Goal: Transaction & Acquisition: Book appointment/travel/reservation

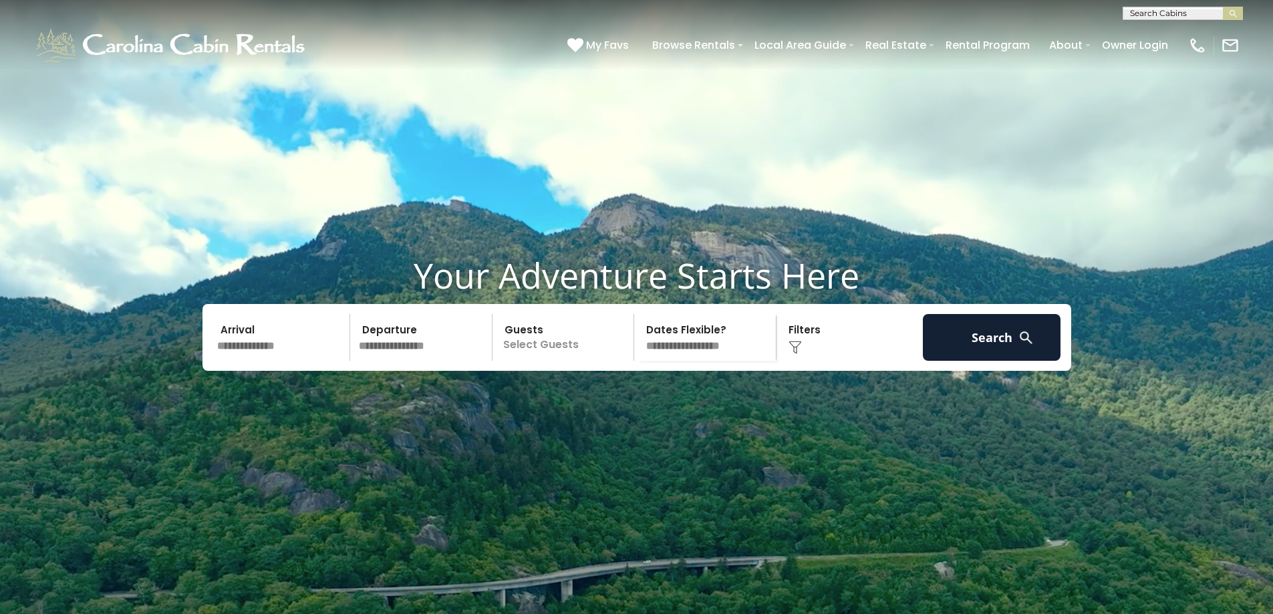
click at [225, 361] on input "text" at bounding box center [282, 337] width 138 height 47
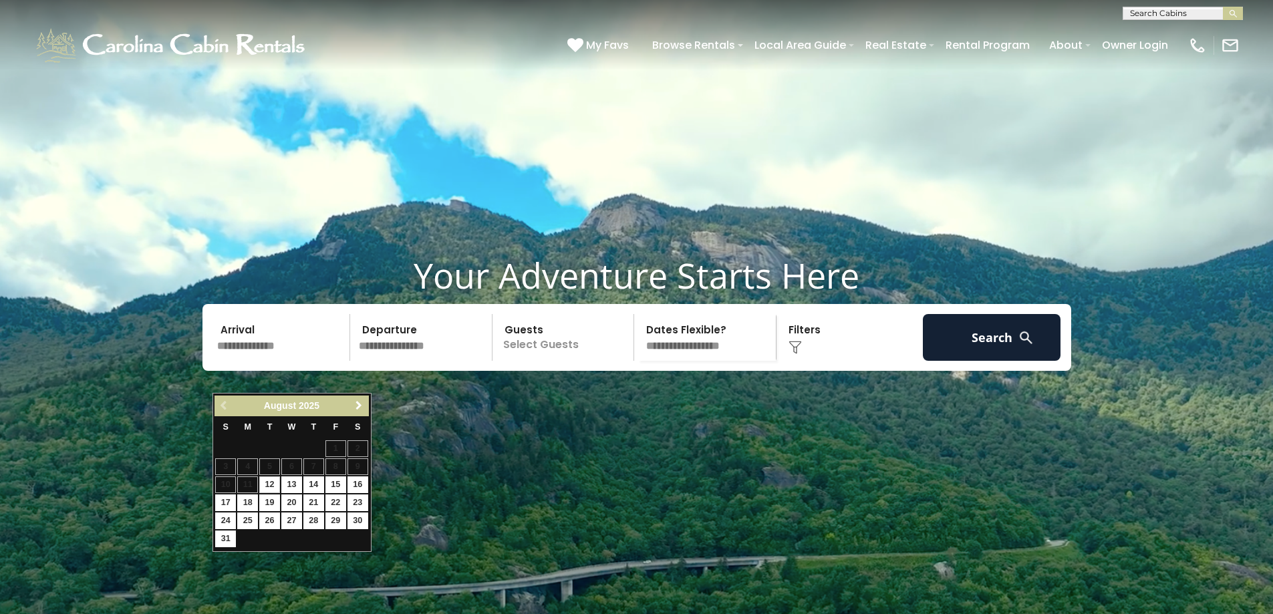
click at [358, 410] on span "Next" at bounding box center [359, 405] width 11 height 11
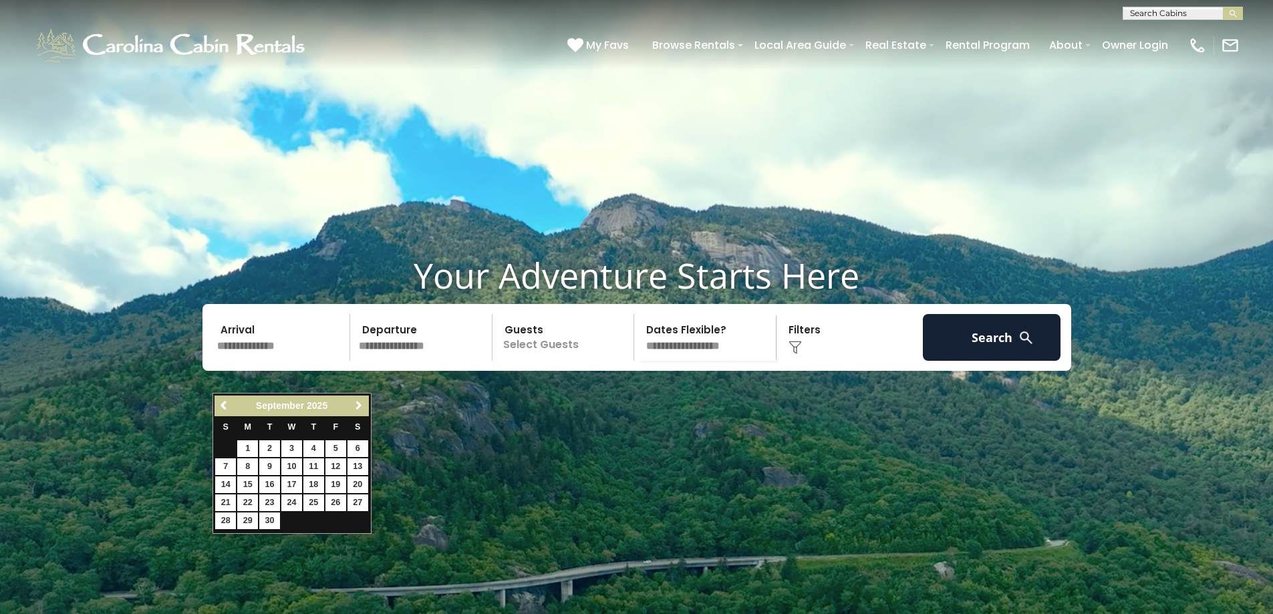
click at [358, 410] on span "Next" at bounding box center [359, 405] width 11 height 11
click at [310, 519] on link "30" at bounding box center [313, 521] width 21 height 17
type input "********"
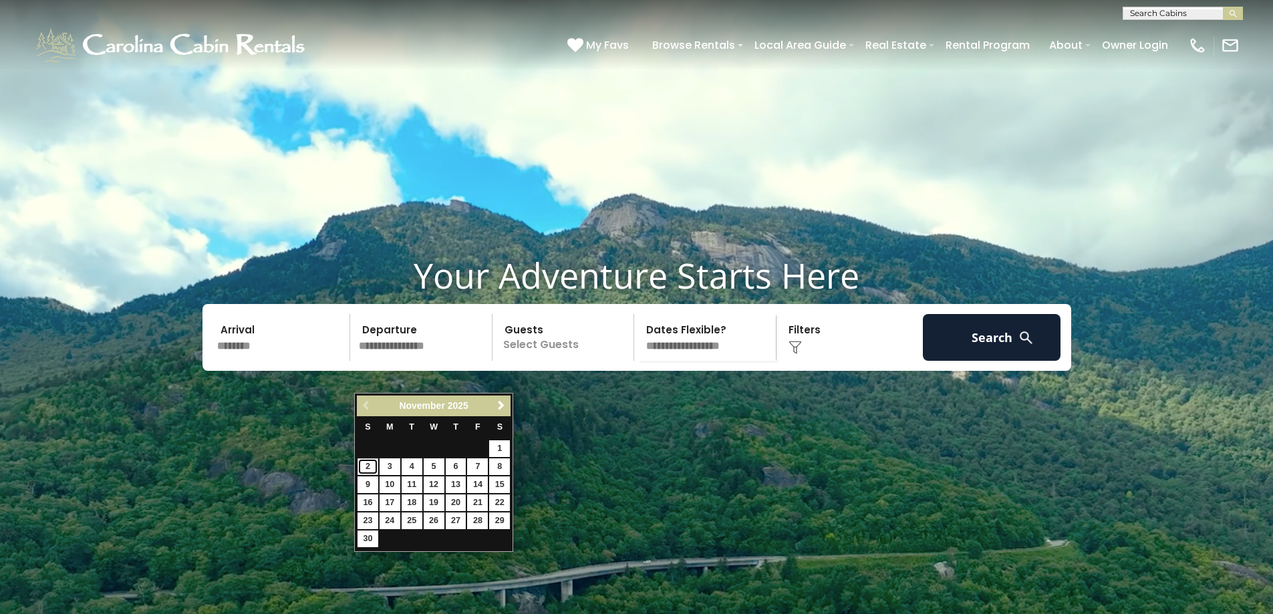
click at [368, 462] on link "2" at bounding box center [368, 466] width 21 height 17
type input "*******"
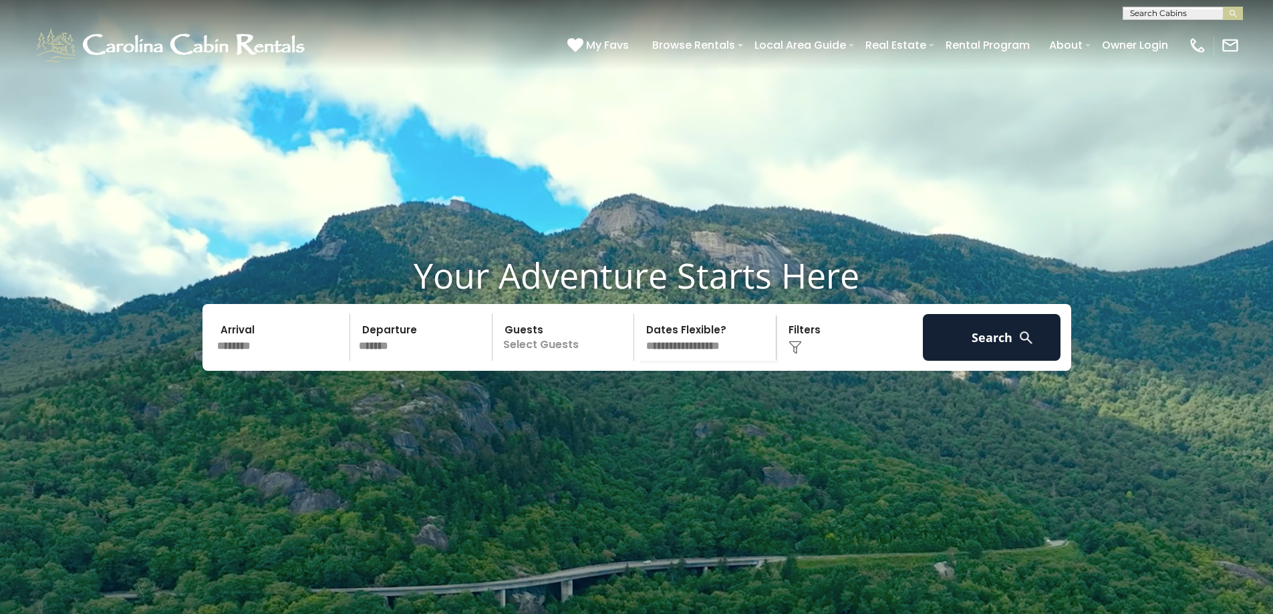
click at [557, 361] on p "Select Guests" at bounding box center [566, 337] width 138 height 47
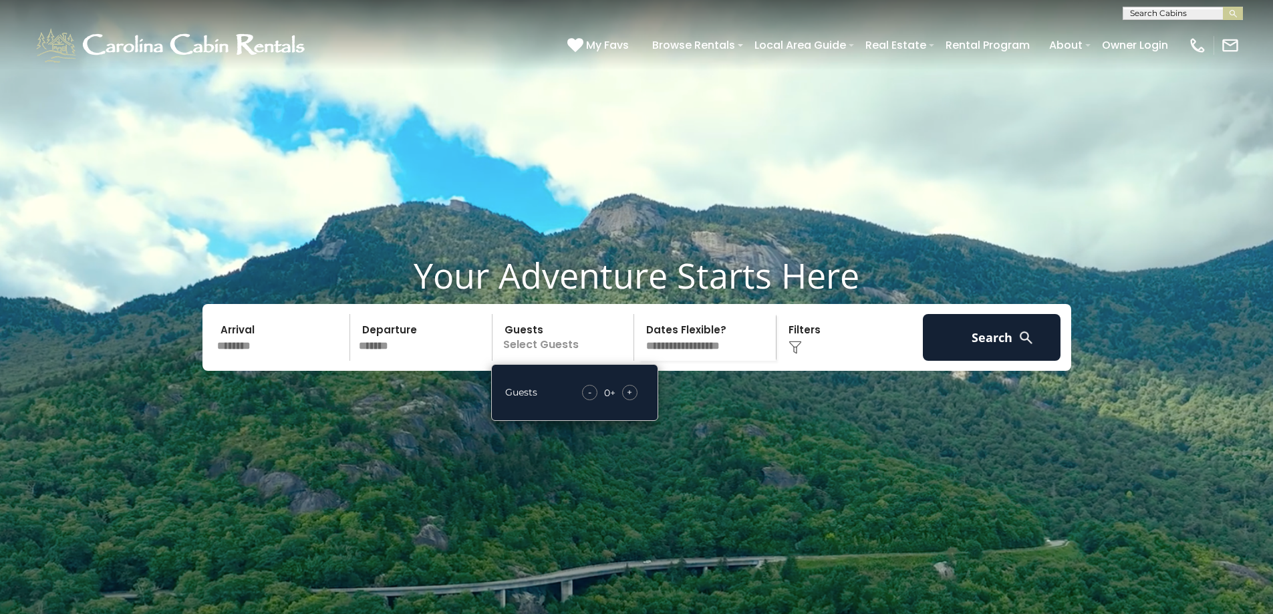
click at [622, 400] on div "+" at bounding box center [629, 392] width 15 height 15
click at [623, 400] on div "+" at bounding box center [629, 392] width 15 height 15
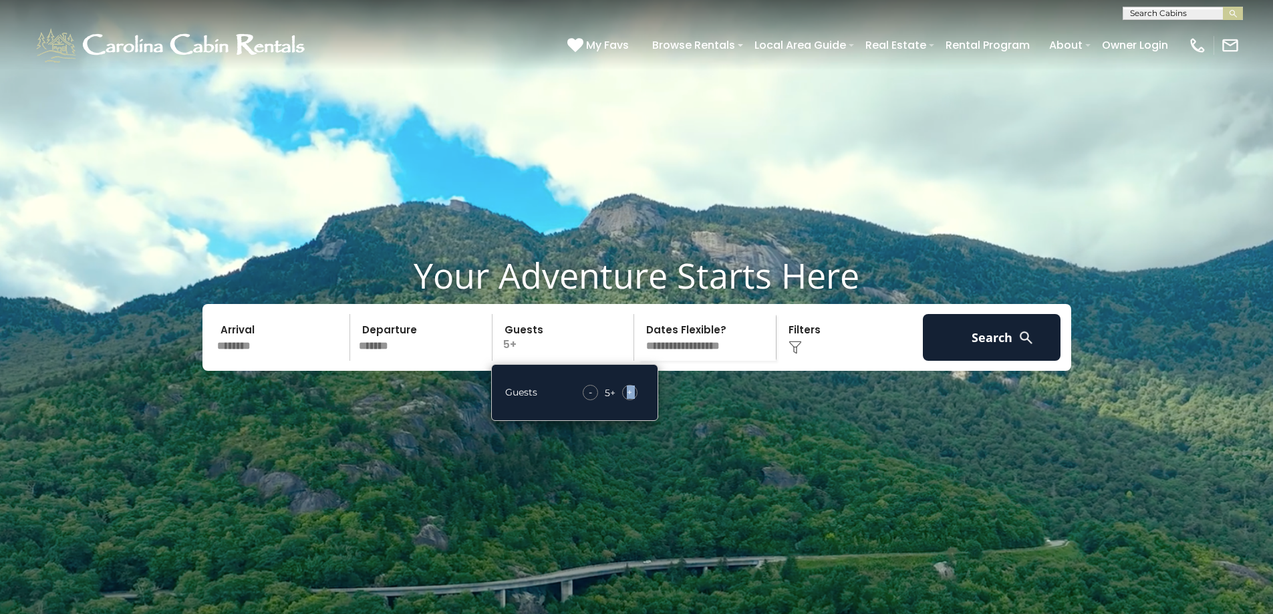
click at [623, 400] on div "+" at bounding box center [629, 392] width 15 height 15
click at [624, 400] on div "+" at bounding box center [629, 392] width 15 height 15
click at [825, 361] on div "Click to Choose" at bounding box center [850, 337] width 138 height 47
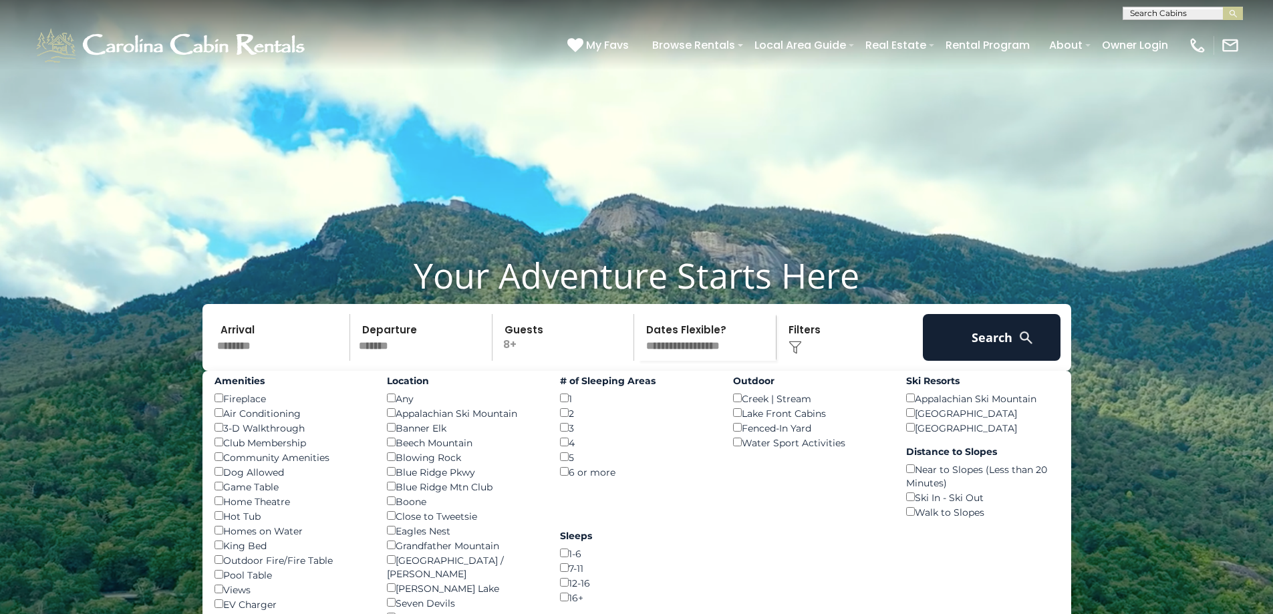
click at [1022, 346] on img at bounding box center [1026, 337] width 17 height 17
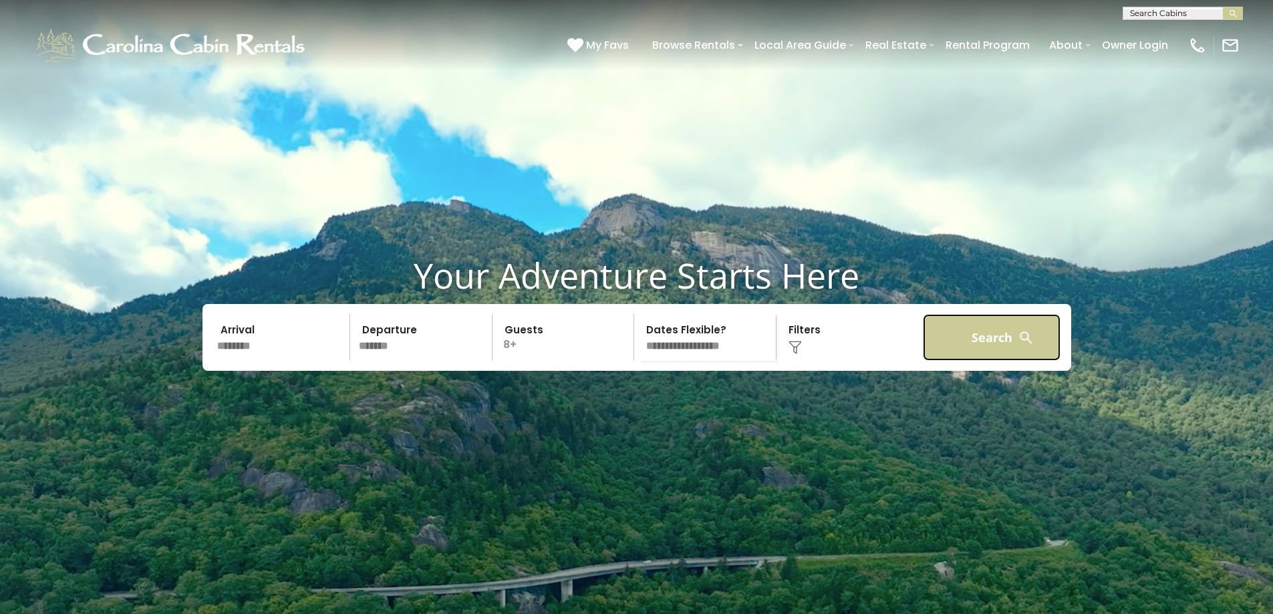
click at [990, 361] on button "Search" at bounding box center [992, 337] width 138 height 47
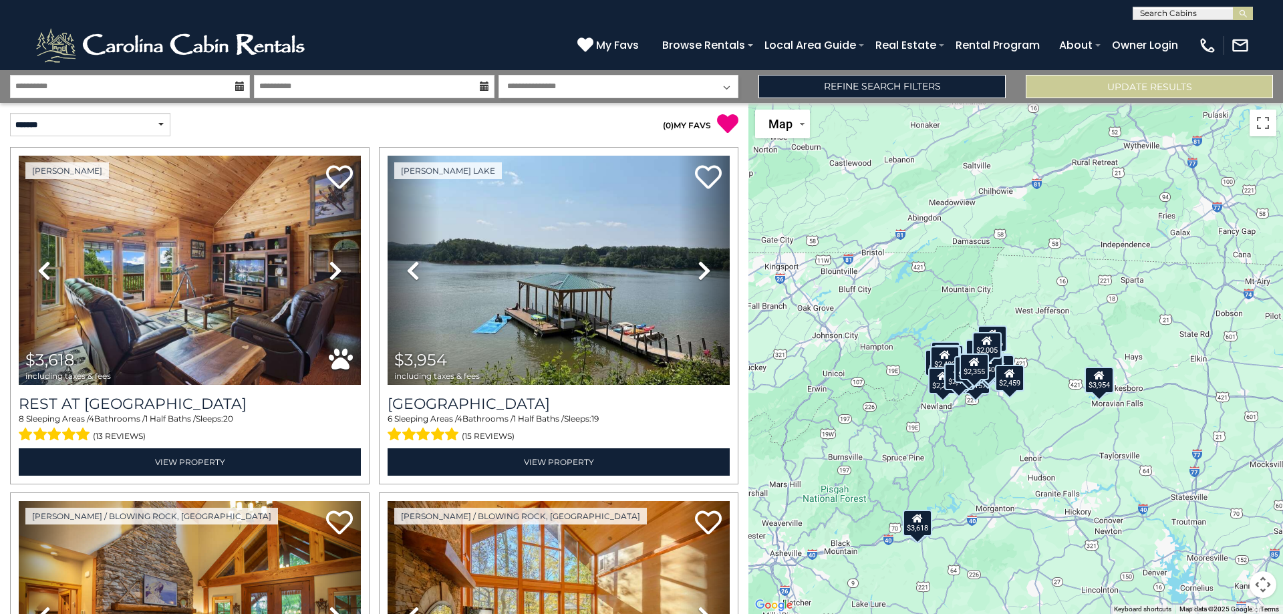
drag, startPoint x: 1086, startPoint y: 373, endPoint x: 1021, endPoint y: 444, distance: 96.0
click at [1021, 444] on div "$3,618 $3,954 $2,157 $2,739 $2,358 $2,707 $2,737 $5,766 $3,006 $2,361 $1,924 $2…" at bounding box center [1016, 358] width 535 height 511
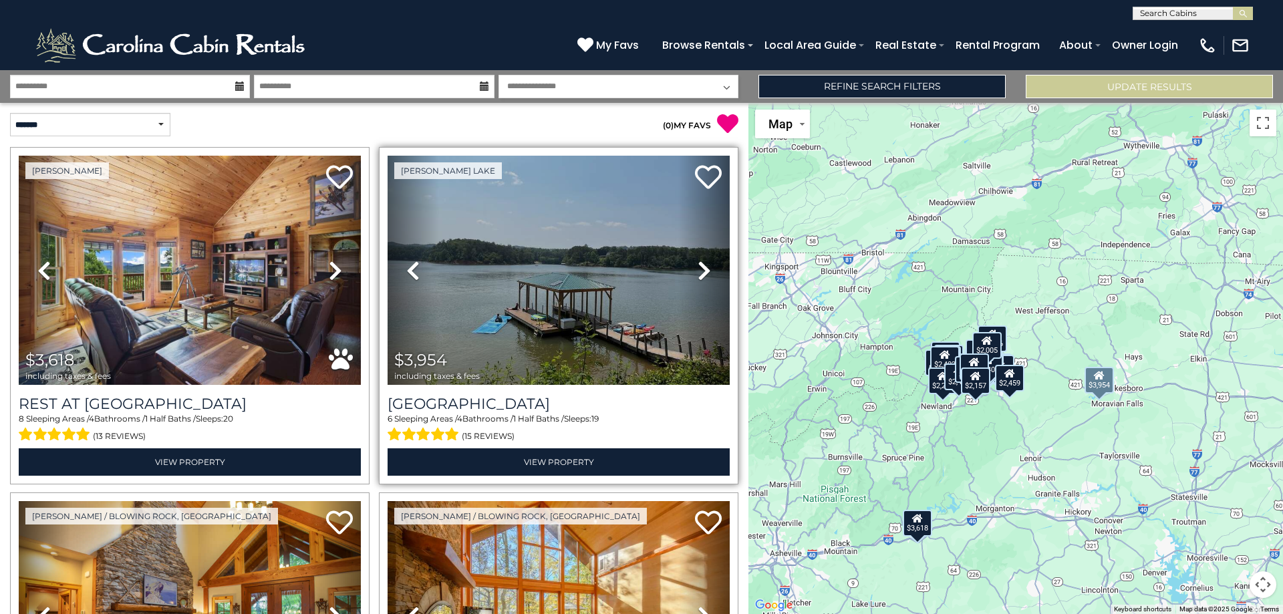
click at [699, 267] on icon at bounding box center [704, 270] width 13 height 21
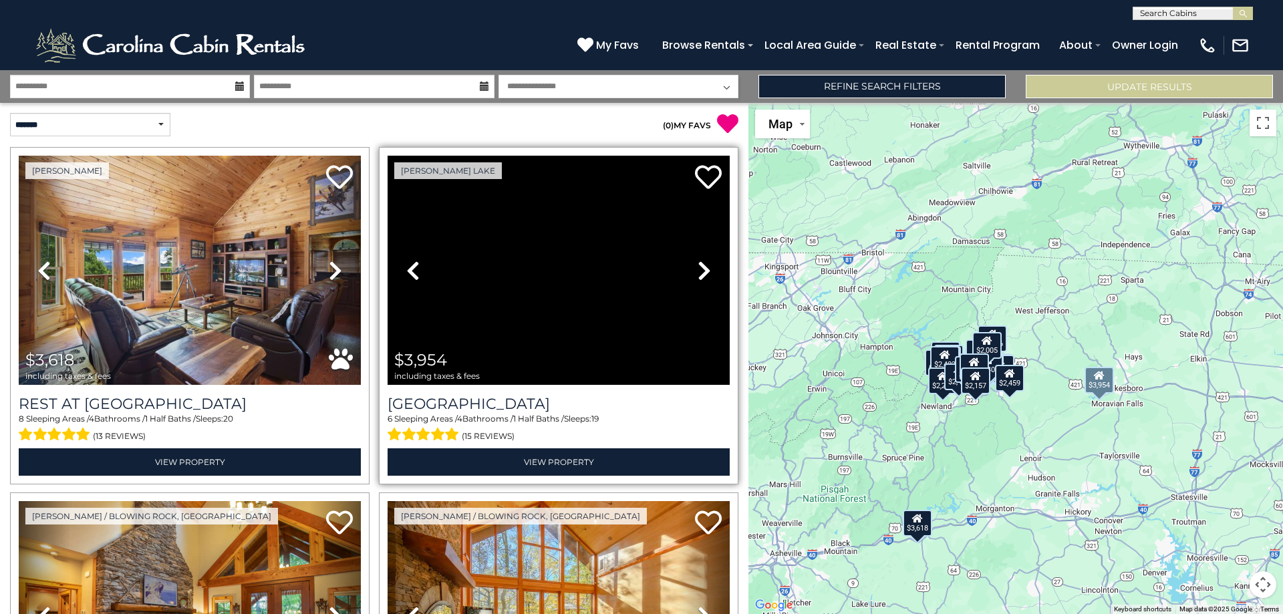
click at [699, 267] on icon at bounding box center [704, 270] width 13 height 21
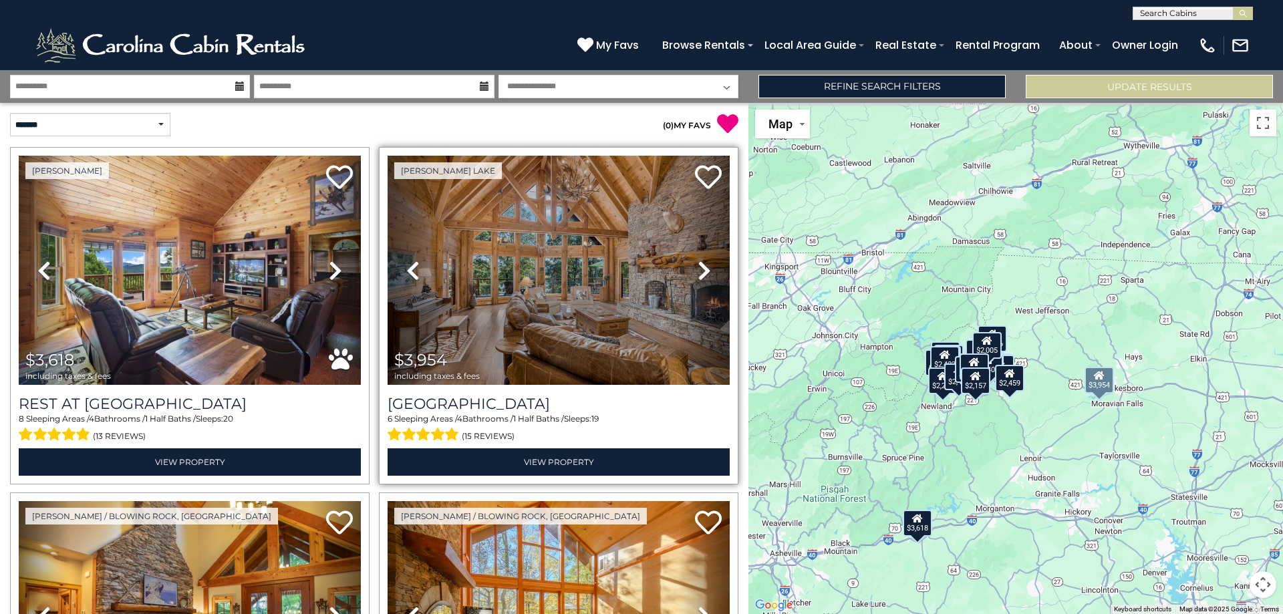
click at [699, 267] on icon at bounding box center [704, 270] width 13 height 21
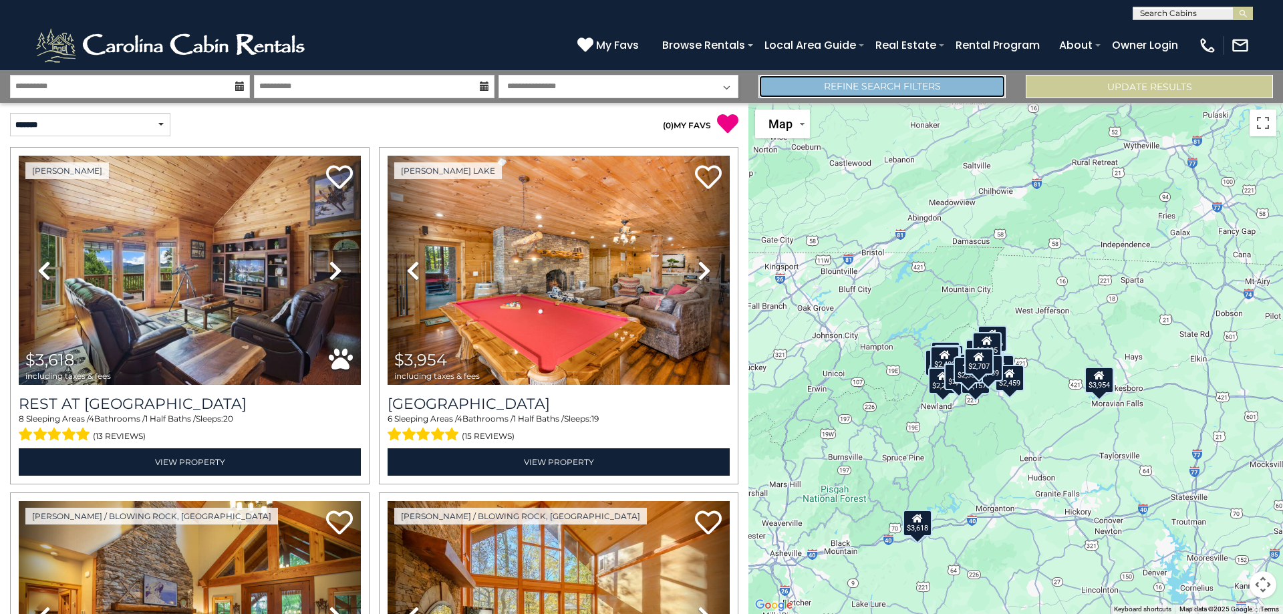
click at [803, 87] on link "Refine Search Filters" at bounding box center [882, 86] width 247 height 23
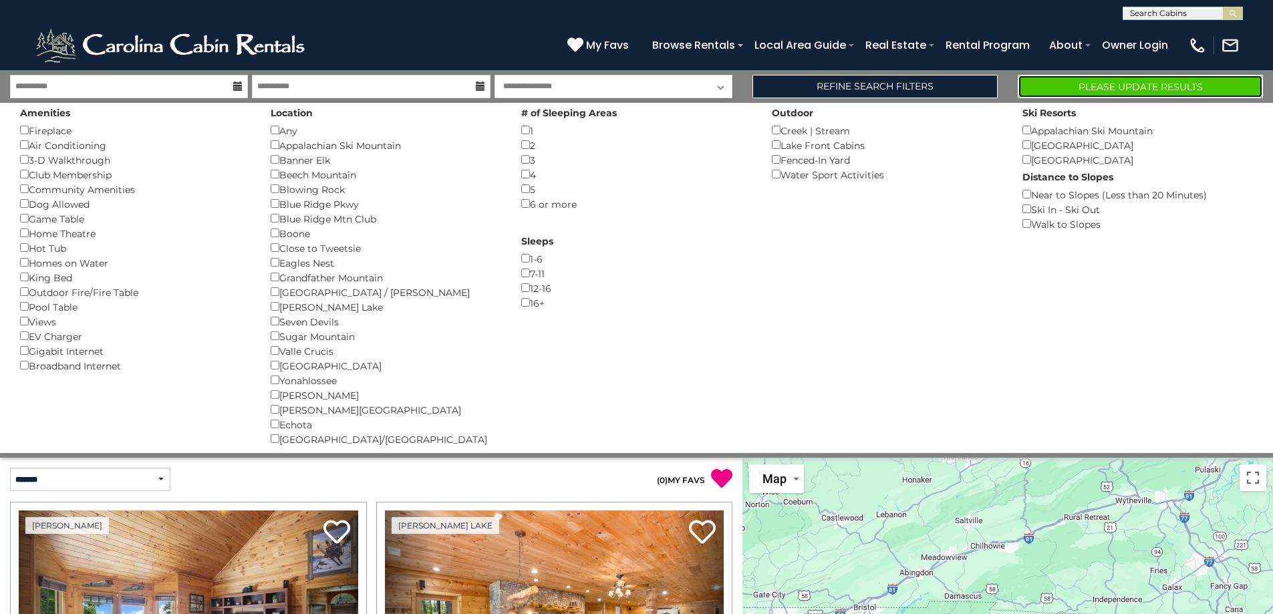
click at [1182, 82] on button "Please Update Results" at bounding box center [1140, 86] width 245 height 23
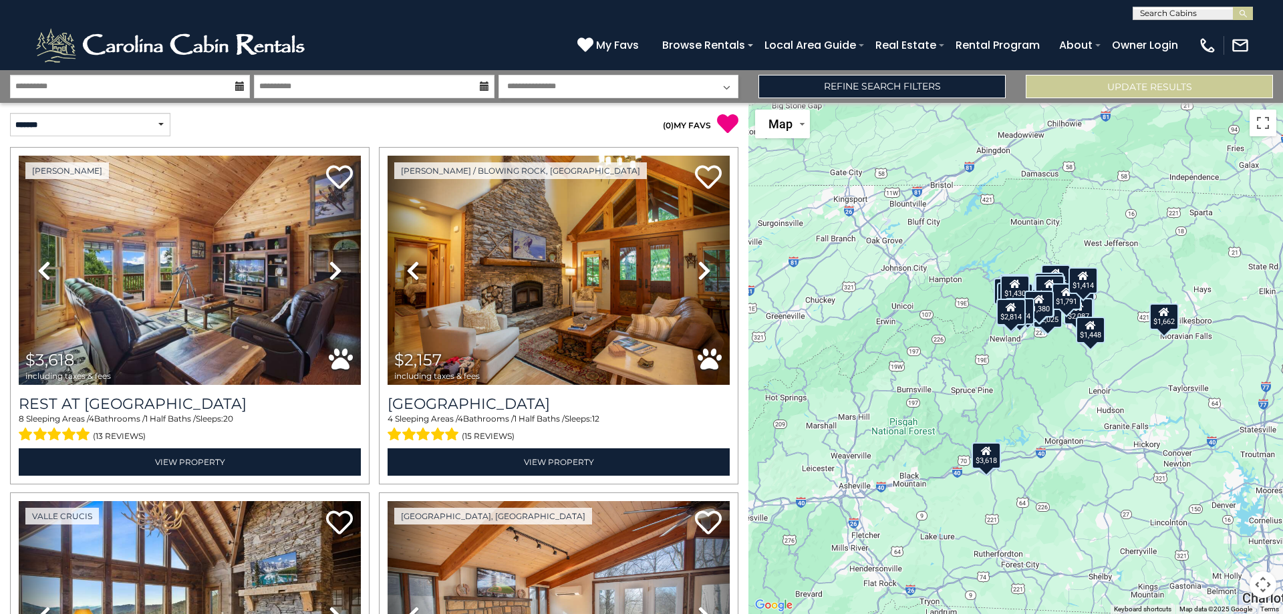
click at [1263, 585] on button "Map camera controls" at bounding box center [1263, 584] width 27 height 27
click at [1232, 515] on button "Zoom in" at bounding box center [1229, 518] width 27 height 27
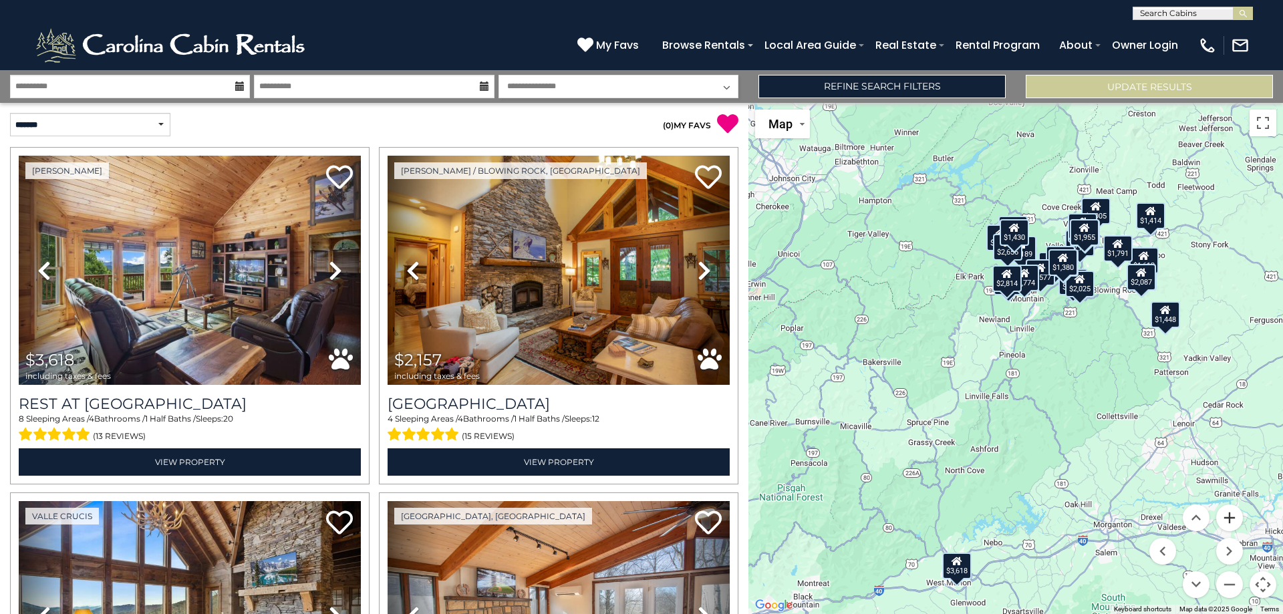
click at [1234, 523] on button "Zoom in" at bounding box center [1229, 518] width 27 height 27
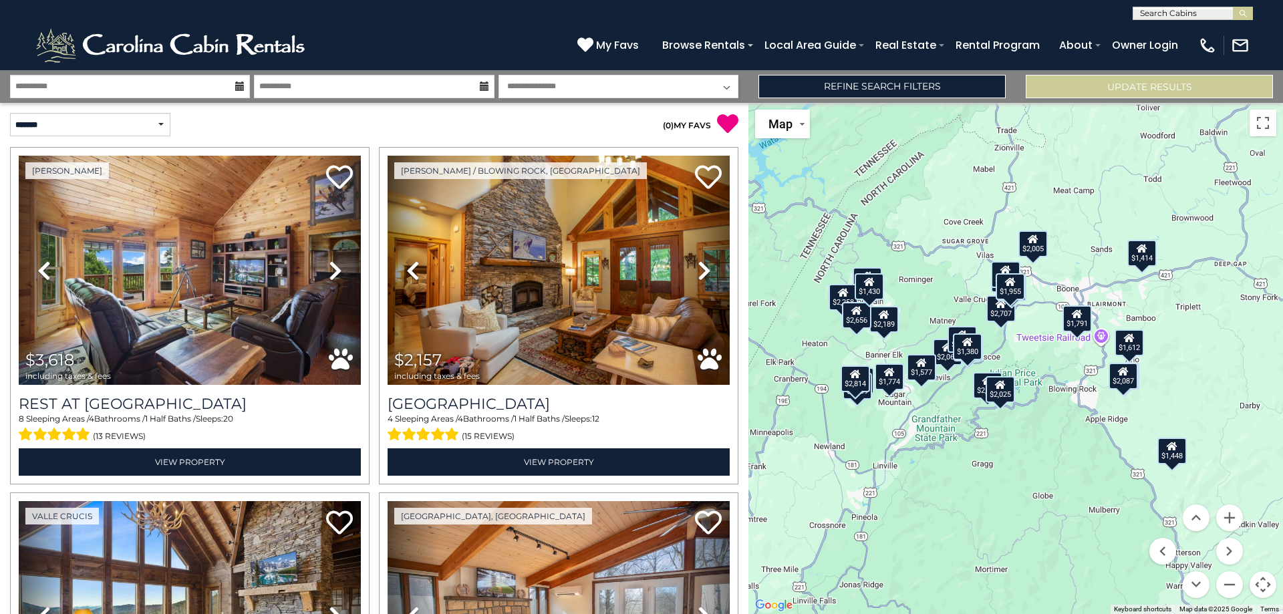
drag, startPoint x: 1112, startPoint y: 338, endPoint x: 954, endPoint y: 497, distance: 224.0
click at [954, 497] on div "$3,618 $2,157 $2,707 $1,924 $1,648 $2,061 $2,209 $2,079 $2,005 $2,459 $2,189 $2…" at bounding box center [1016, 358] width 535 height 511
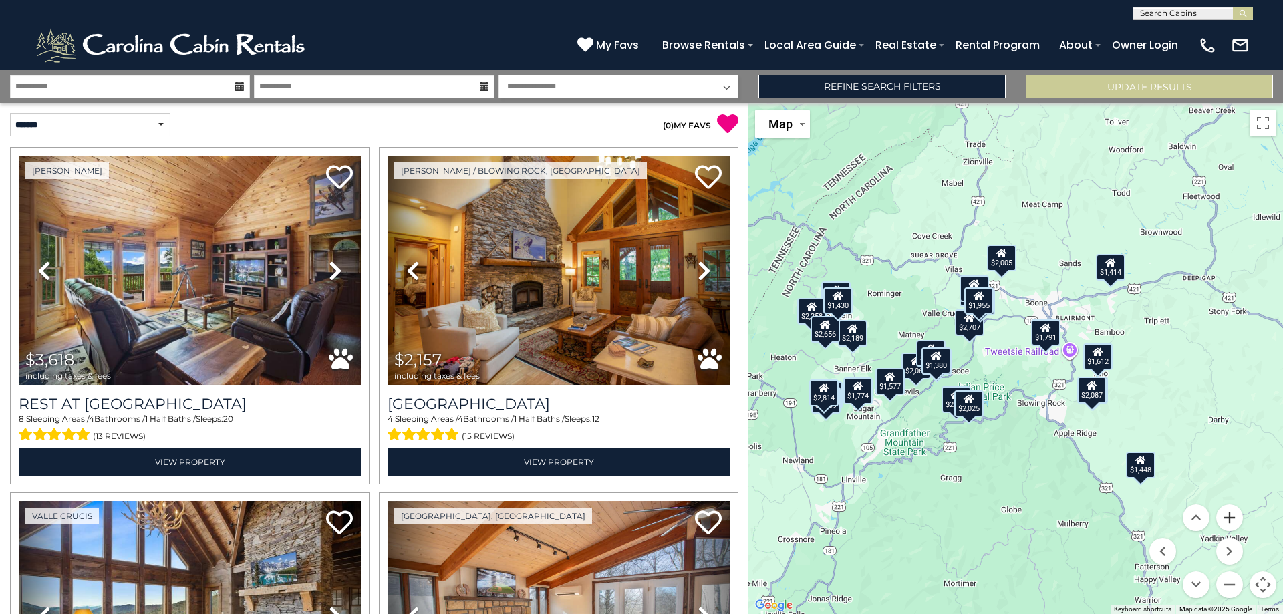
click at [1225, 517] on button "Zoom in" at bounding box center [1229, 518] width 27 height 27
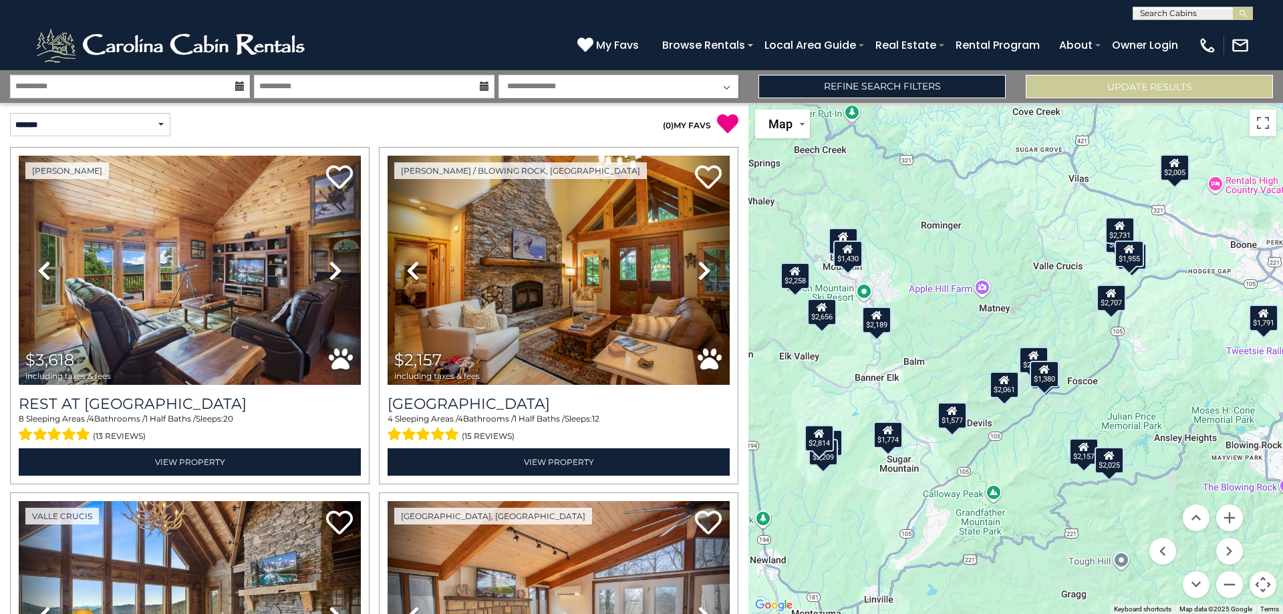
drag, startPoint x: 1018, startPoint y: 370, endPoint x: 1135, endPoint y: 375, distance: 117.1
click at [1135, 375] on div "$3,618 $2,157 $2,707 $1,924 $1,648 $2,061 $2,209 $2,079 $2,005 $2,459 $2,189 $2…" at bounding box center [1016, 358] width 535 height 511
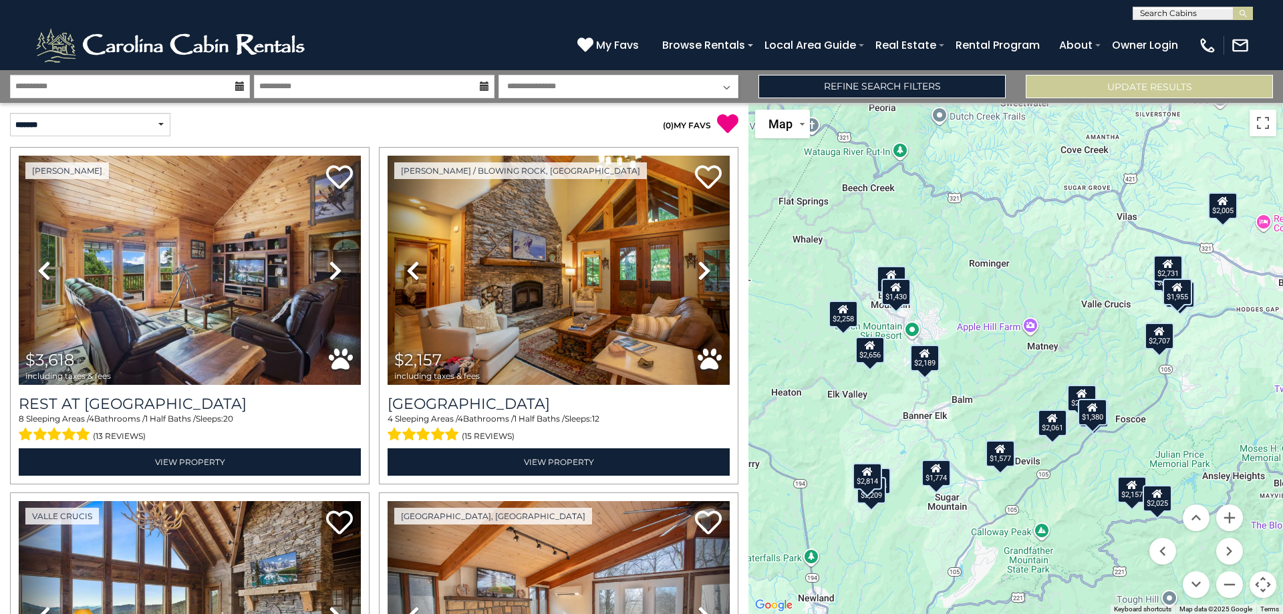
drag, startPoint x: 963, startPoint y: 275, endPoint x: 995, endPoint y: 297, distance: 38.9
click at [991, 296] on div "$3,618 $2,157 $2,707 $1,924 $1,648 $2,061 $2,209 $2,079 $2,005 $2,459 $2,189 $2…" at bounding box center [1016, 358] width 535 height 511
click at [933, 367] on div "$2,189" at bounding box center [925, 357] width 29 height 27
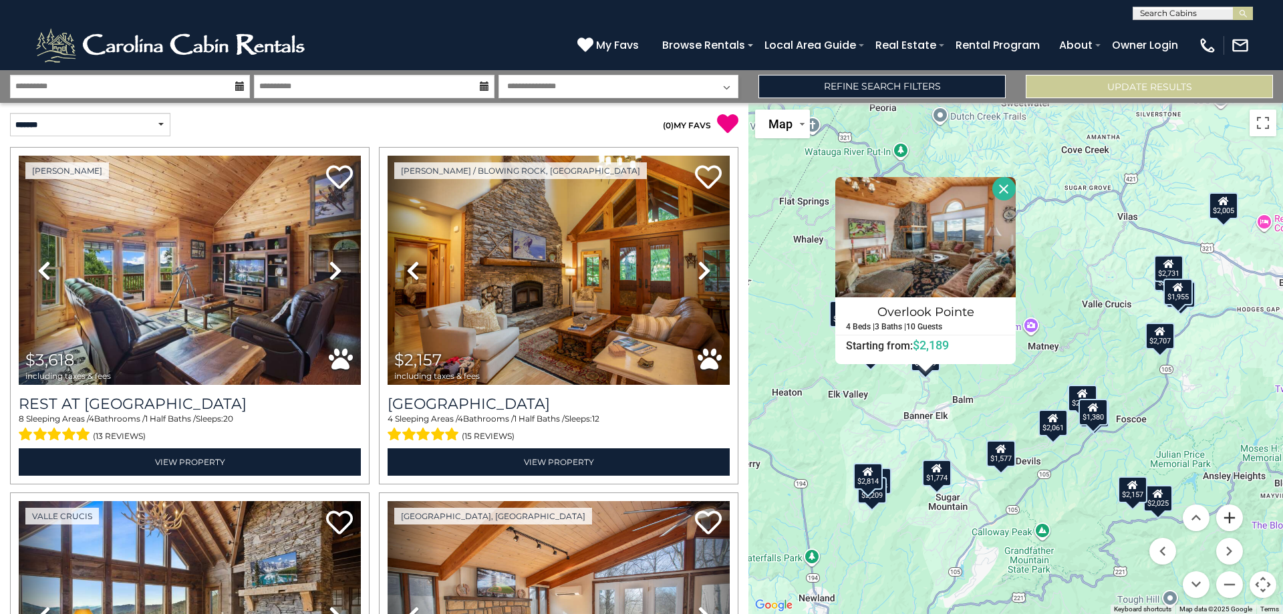
click at [1237, 519] on button "Zoom in" at bounding box center [1229, 518] width 27 height 27
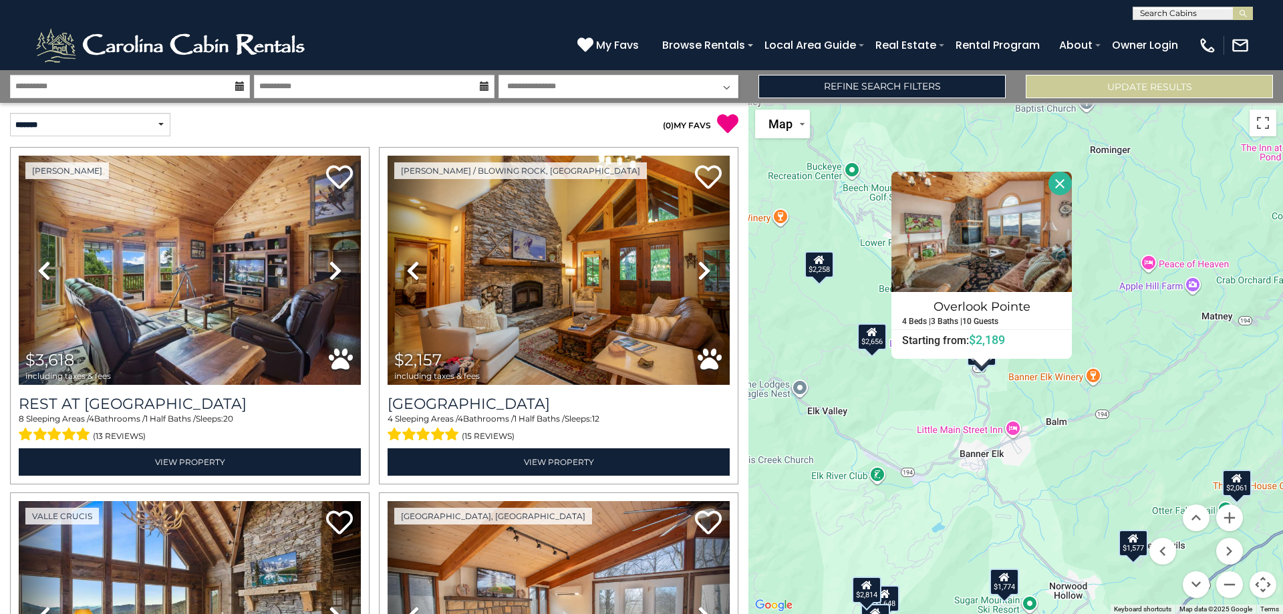
drag, startPoint x: 930, startPoint y: 454, endPoint x: 1079, endPoint y: 434, distance: 150.4
click at [1079, 434] on div "$3,618 $2,157 $2,707 $1,924 $1,648 $2,061 $2,209 $2,079 $2,005 $2,459 $2,189 $2…" at bounding box center [1016, 358] width 535 height 511
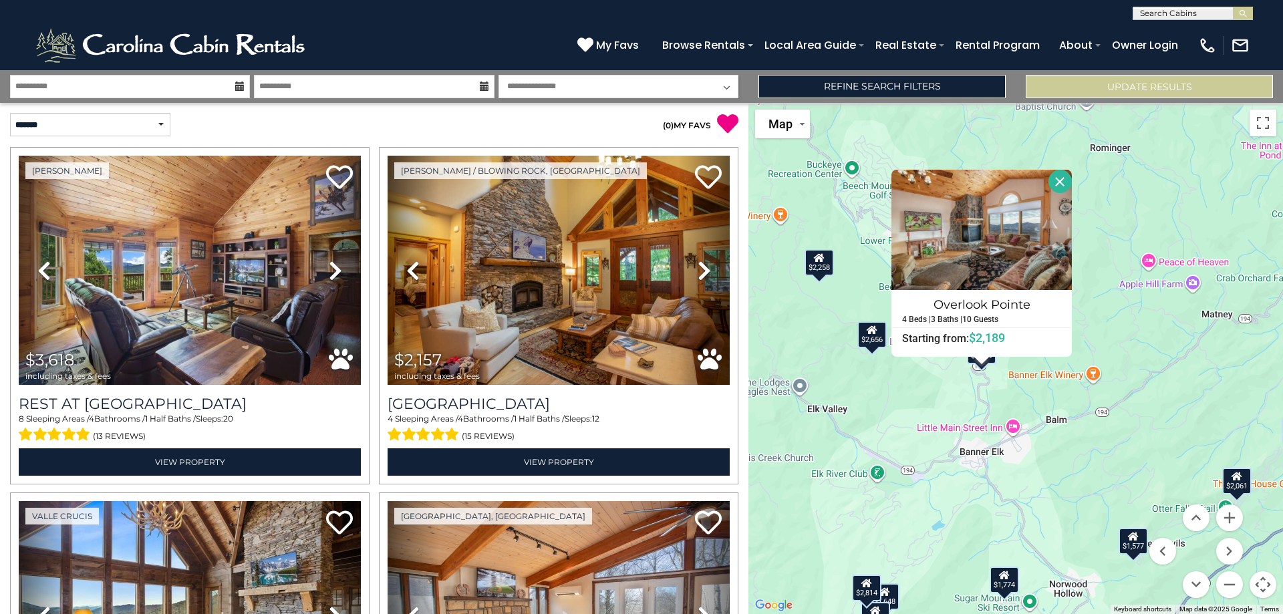
click at [1139, 551] on div "$1,577" at bounding box center [1133, 541] width 29 height 27
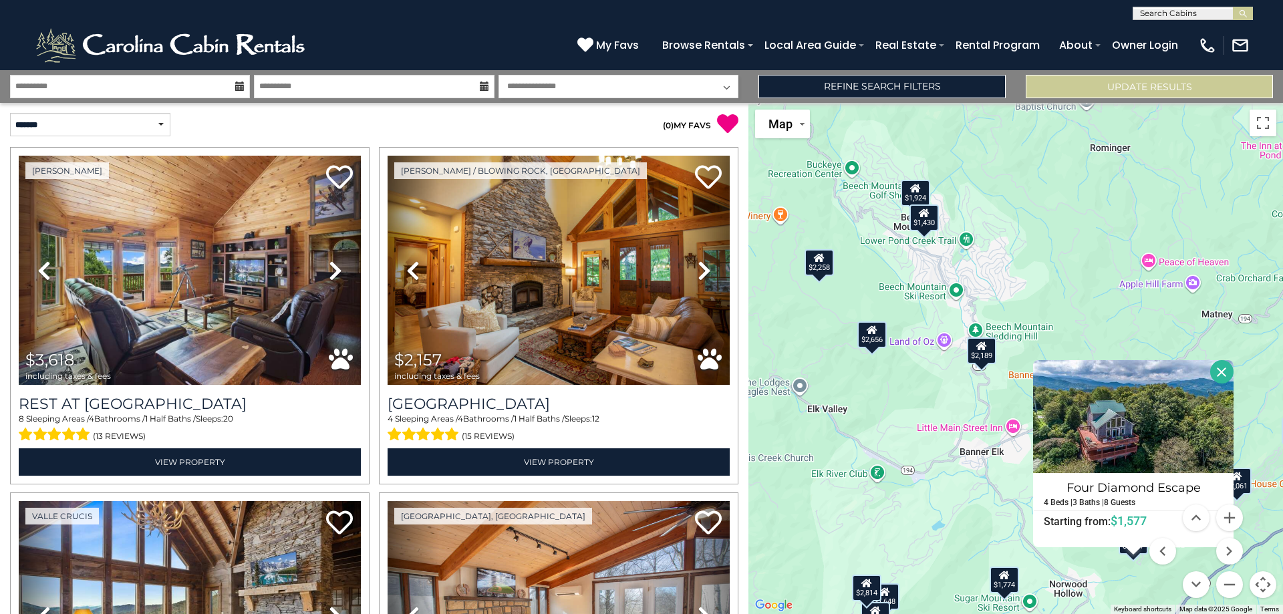
drag, startPoint x: 1126, startPoint y: 487, endPoint x: 1146, endPoint y: 342, distance: 147.1
click at [1146, 342] on div "$3,618 $2,157 $2,707 $1,924 $1,648 $2,061 $2,209 $2,079 $2,005 $2,459 $2,189 $2…" at bounding box center [1016, 358] width 535 height 511
click at [1057, 257] on div "$3,618 $2,157 $2,707 $1,924 $1,648 $2,061 $2,209 $2,079 $2,005 $2,459 $2,189 $2…" at bounding box center [1016, 358] width 535 height 511
click at [912, 198] on div "$1,924" at bounding box center [915, 193] width 29 height 27
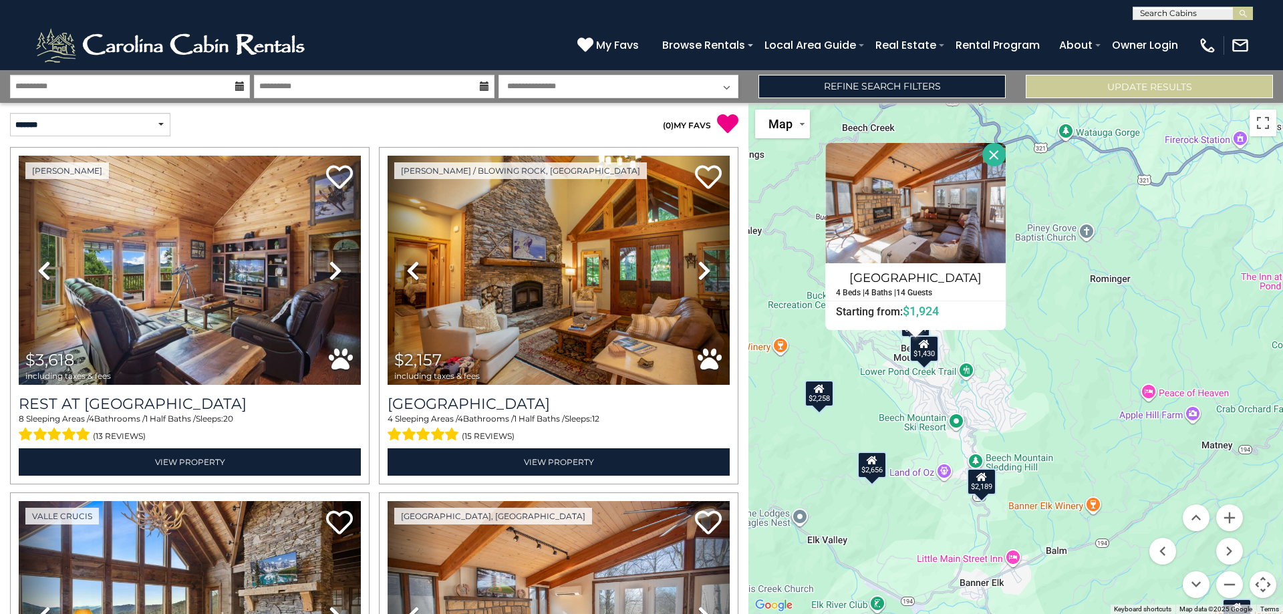
click at [827, 401] on div "$2,258" at bounding box center [819, 393] width 29 height 27
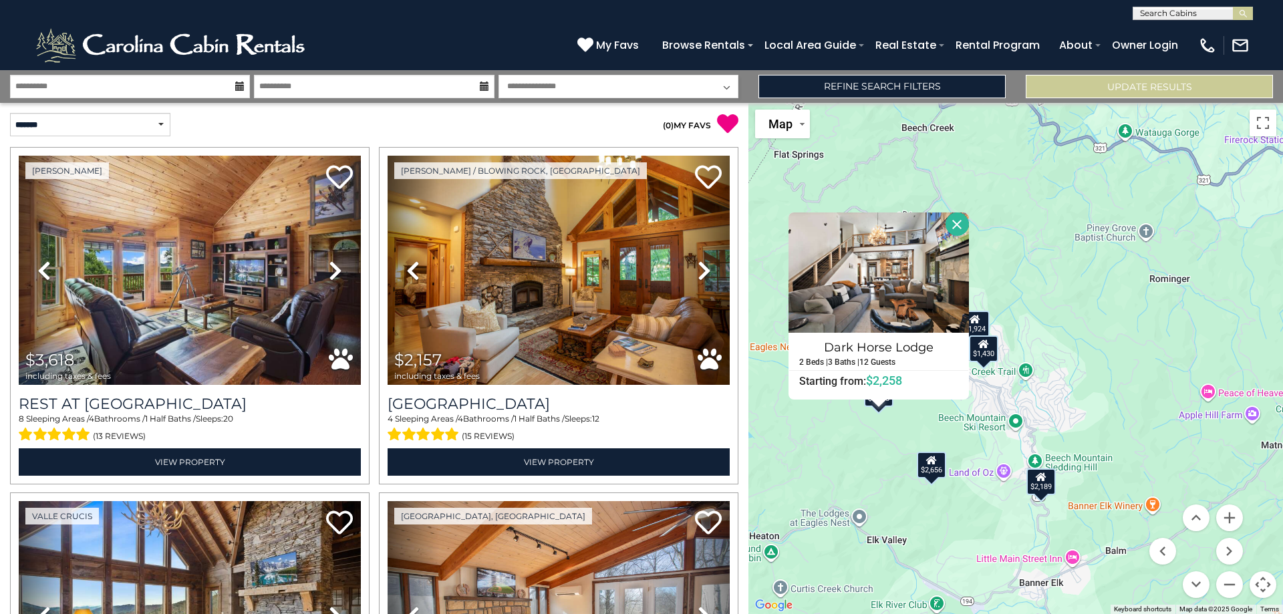
click at [1108, 393] on div "$3,618 $2,157 $2,707 $1,924 $1,648 $2,061 $2,209 $2,079 $2,005 $2,459 $2,189 $2…" at bounding box center [1016, 358] width 535 height 511
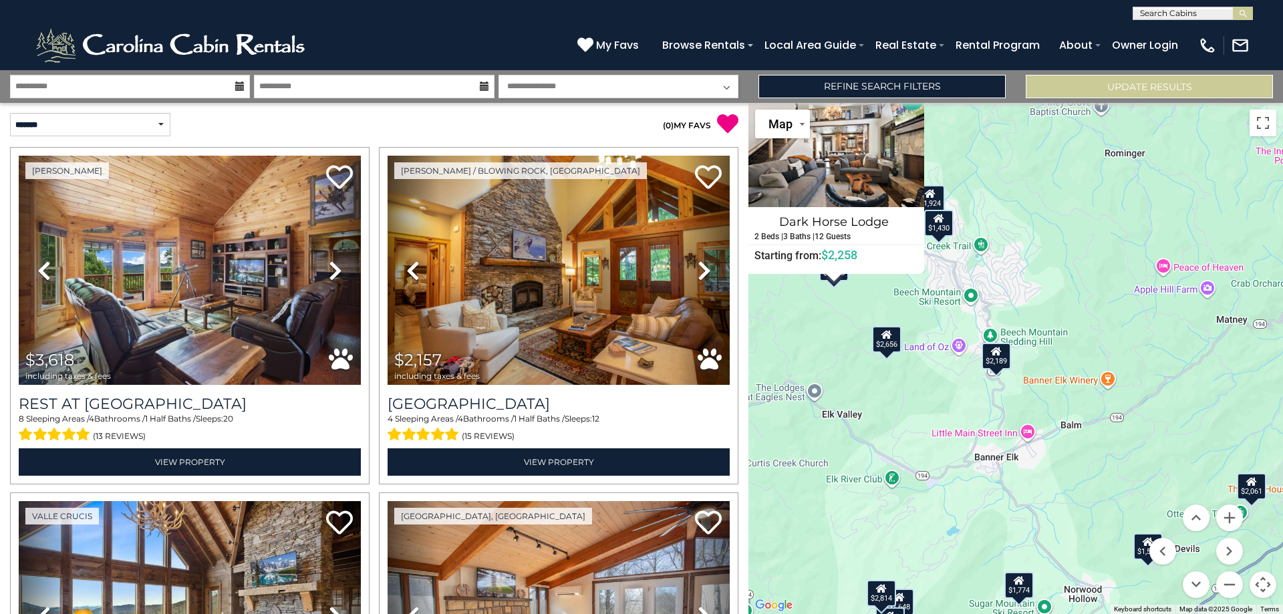
drag, startPoint x: 980, startPoint y: 407, endPoint x: 958, endPoint y: 349, distance: 62.4
click at [958, 349] on div "$3,618 $2,157 $2,707 $1,924 $1,648 $2,061 $2,209 $2,079 $2,005 $2,459 $2,189 $2…" at bounding box center [1016, 358] width 535 height 511
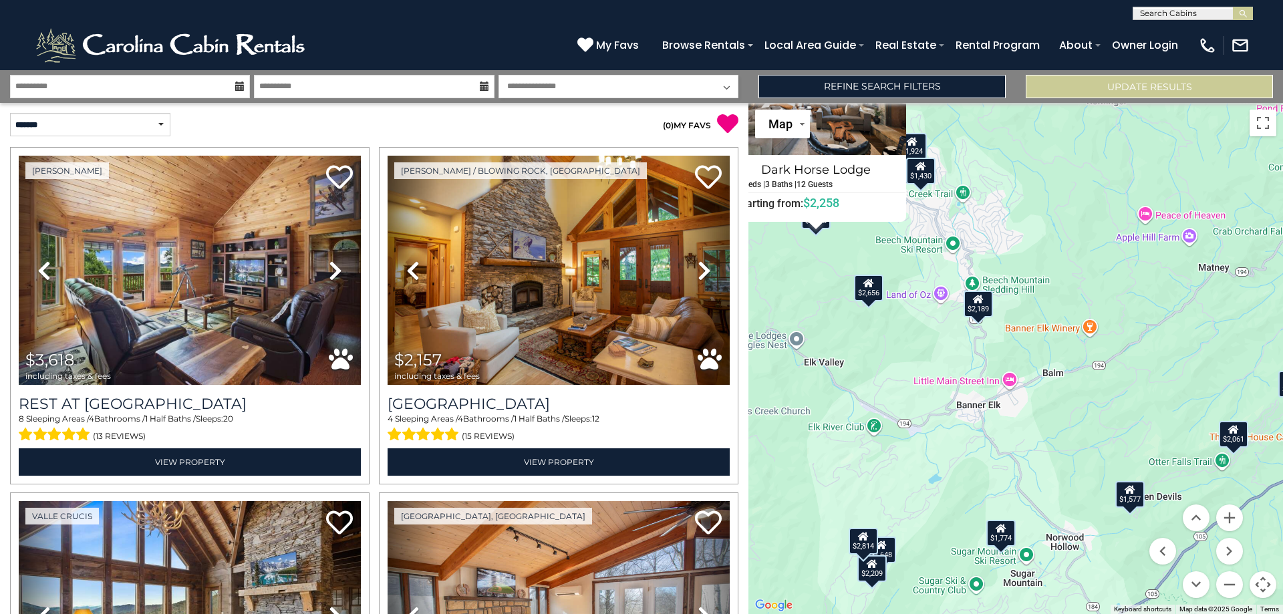
click at [1234, 432] on icon at bounding box center [1233, 428] width 11 height 9
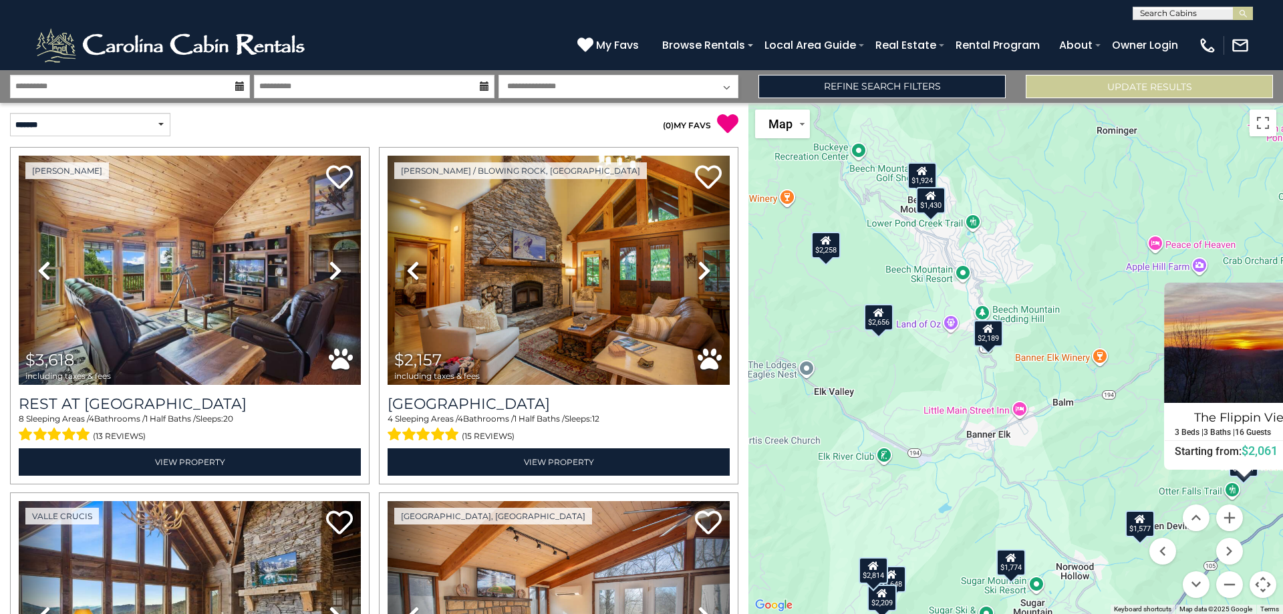
drag, startPoint x: 840, startPoint y: 353, endPoint x: 915, endPoint y: 378, distance: 79.0
click at [915, 378] on div "$3,618 $2,157 $2,707 $1,924 $1,648 $2,061 $2,209 $2,079 $2,005 $2,459 $2,189 $2…" at bounding box center [1016, 358] width 535 height 511
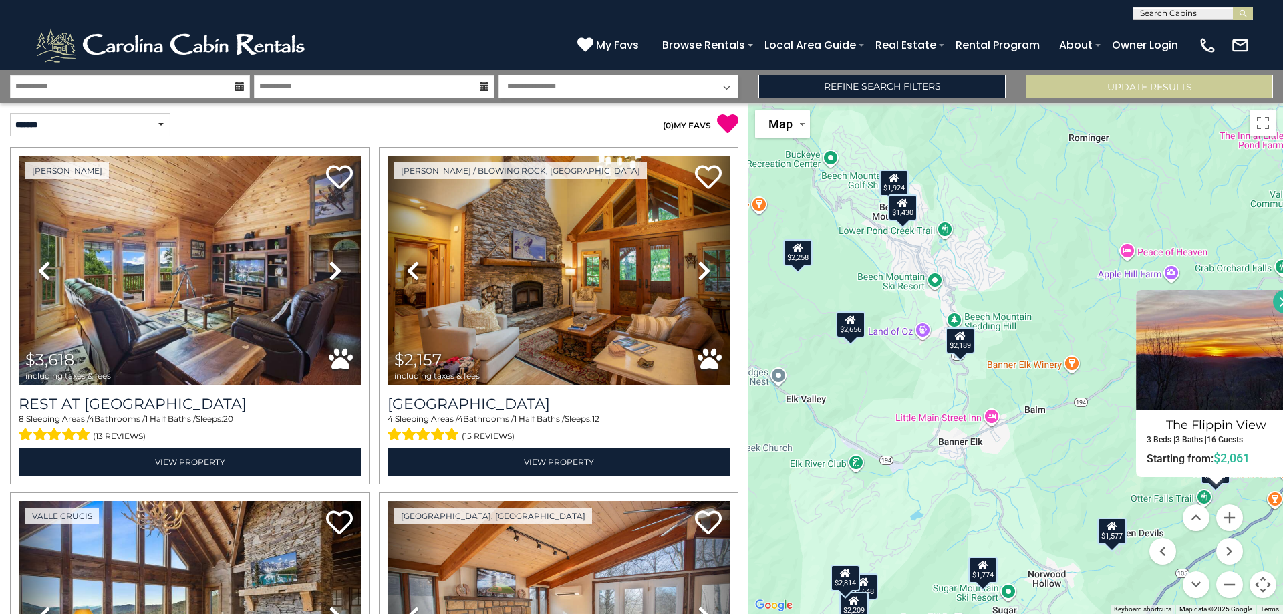
drag, startPoint x: 900, startPoint y: 378, endPoint x: 873, endPoint y: 386, distance: 27.7
click at [873, 386] on div "$3,618 $2,157 $2,707 $1,924 $1,648 $2,061 $2,209 $2,079 $2,005 $2,459 $2,189 $2…" at bounding box center [1016, 358] width 535 height 511
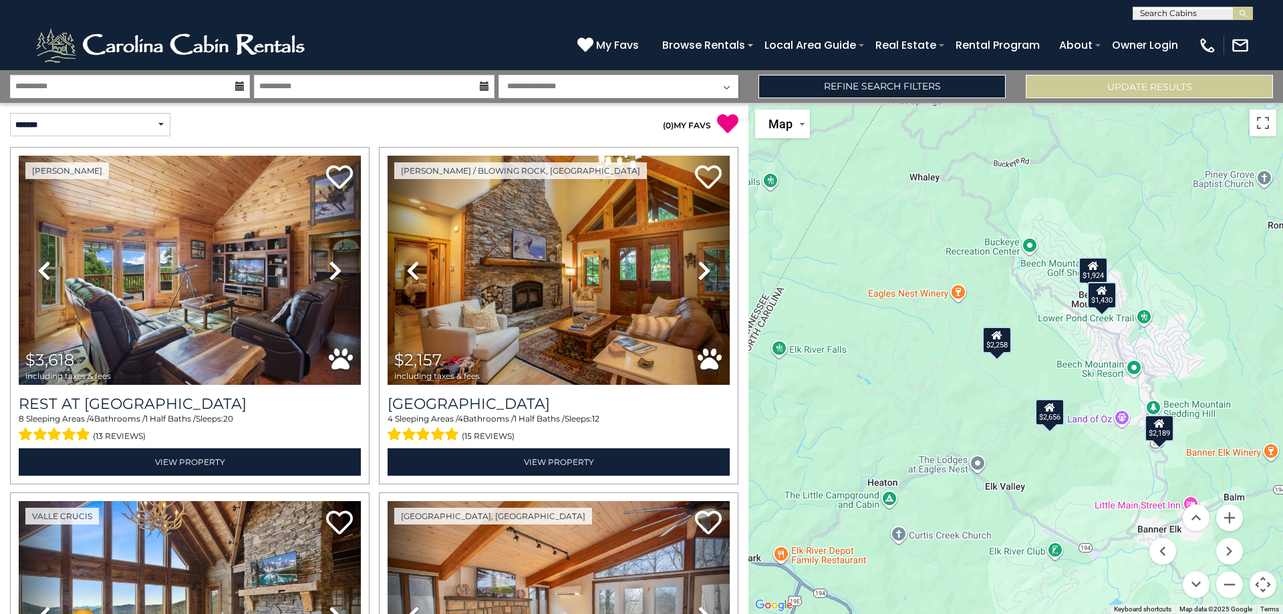
drag, startPoint x: 869, startPoint y: 262, endPoint x: 1056, endPoint y: 345, distance: 204.7
click at [1059, 347] on div "$3,618 $2,157 $2,707 $1,924 $1,648 $2,061 $2,209 $2,079 $2,005 $2,459 $2,189 $2…" at bounding box center [1016, 358] width 535 height 511
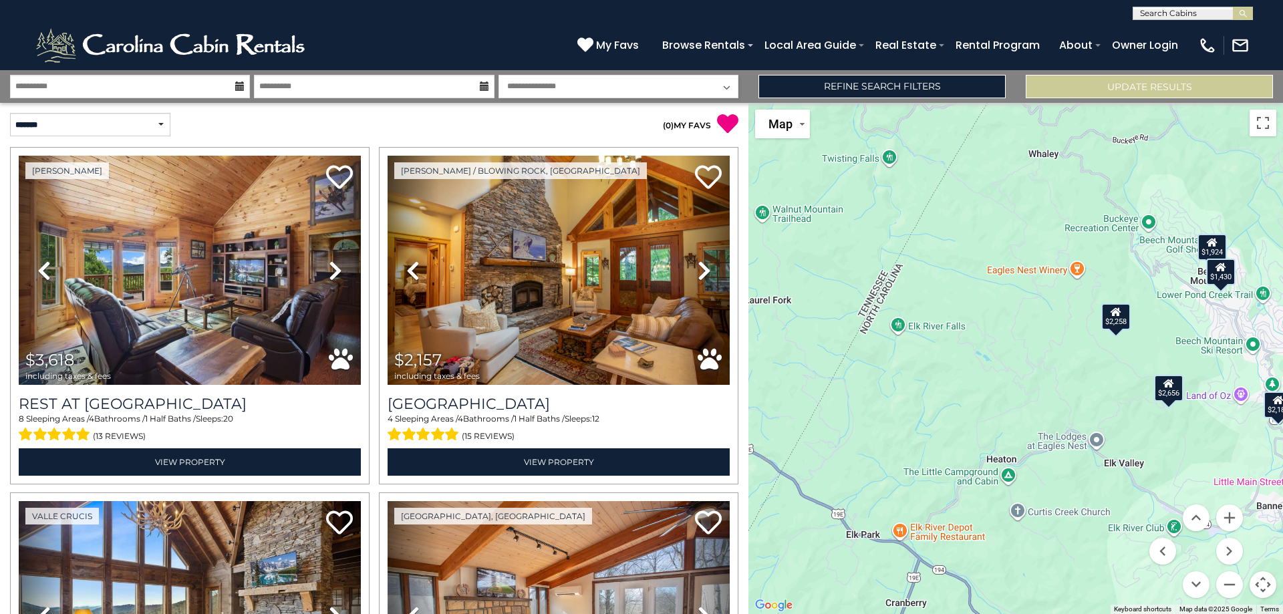
drag, startPoint x: 948, startPoint y: 514, endPoint x: 1014, endPoint y: 517, distance: 65.6
click at [1014, 517] on div "$3,618 $2,157 $2,707 $1,924 $1,648 $2,061 $2,209 $2,079 $2,005 $2,459 $2,189 $2…" at bounding box center [1016, 358] width 535 height 511
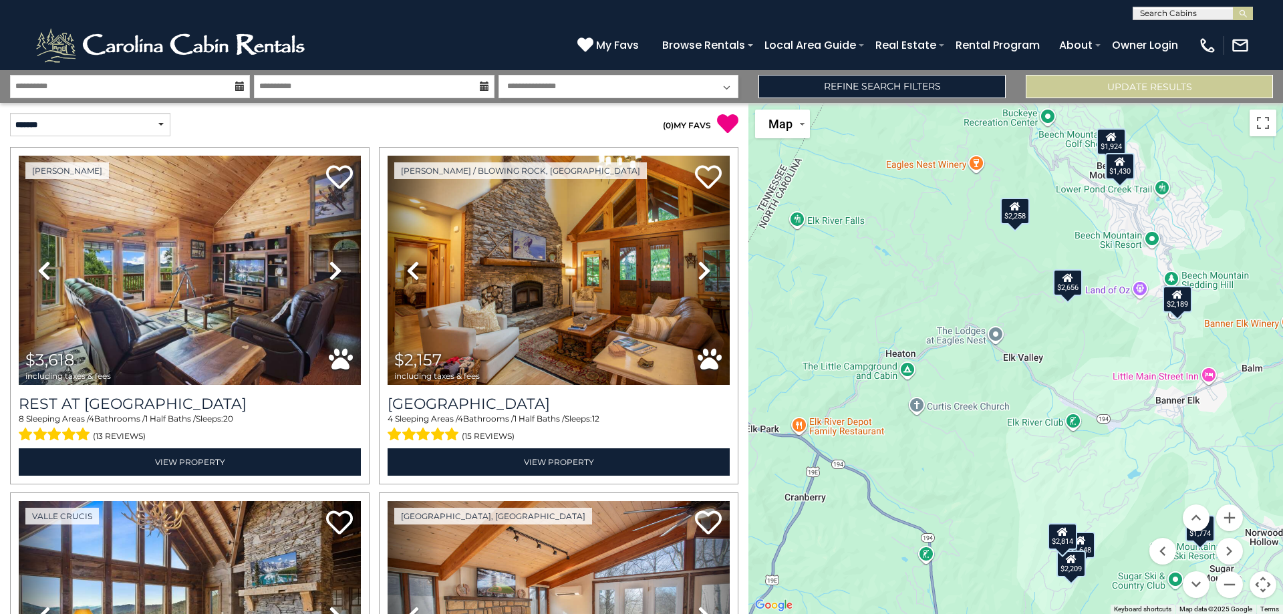
drag, startPoint x: 979, startPoint y: 416, endPoint x: 870, endPoint y: 298, distance: 160.8
click at [870, 298] on div "$3,618 $2,157 $2,707 $1,924 $1,648 $2,061 $2,209 $2,079 $2,005 $2,459 $2,189 $2…" at bounding box center [1016, 358] width 535 height 511
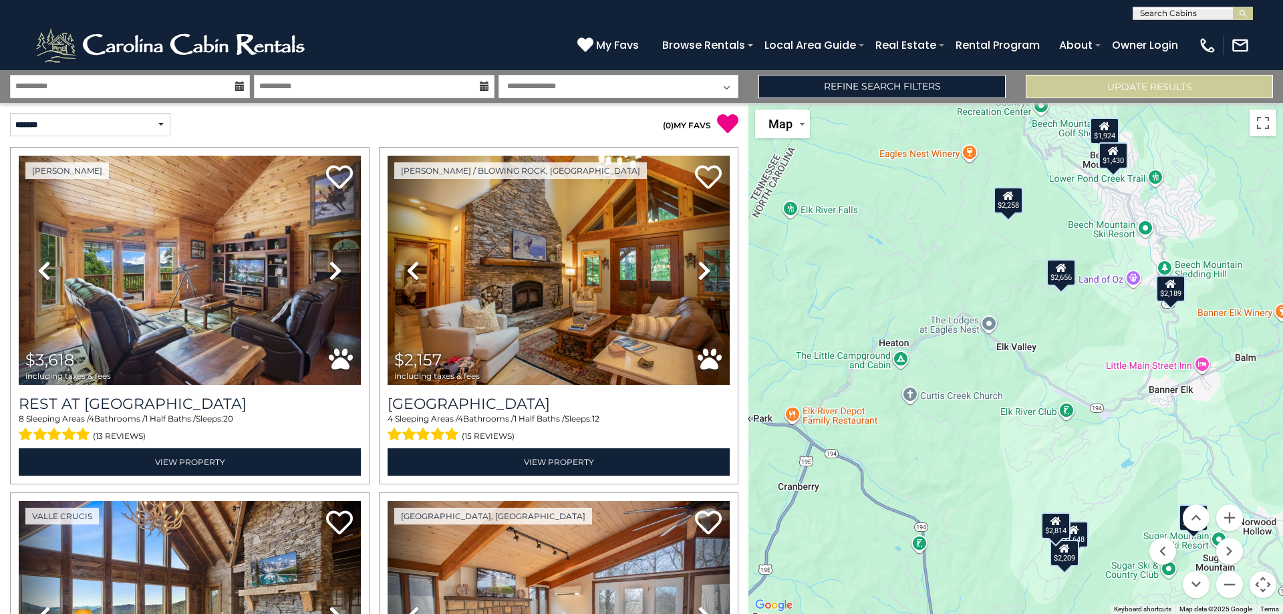
click at [1066, 553] on icon at bounding box center [1064, 548] width 11 height 9
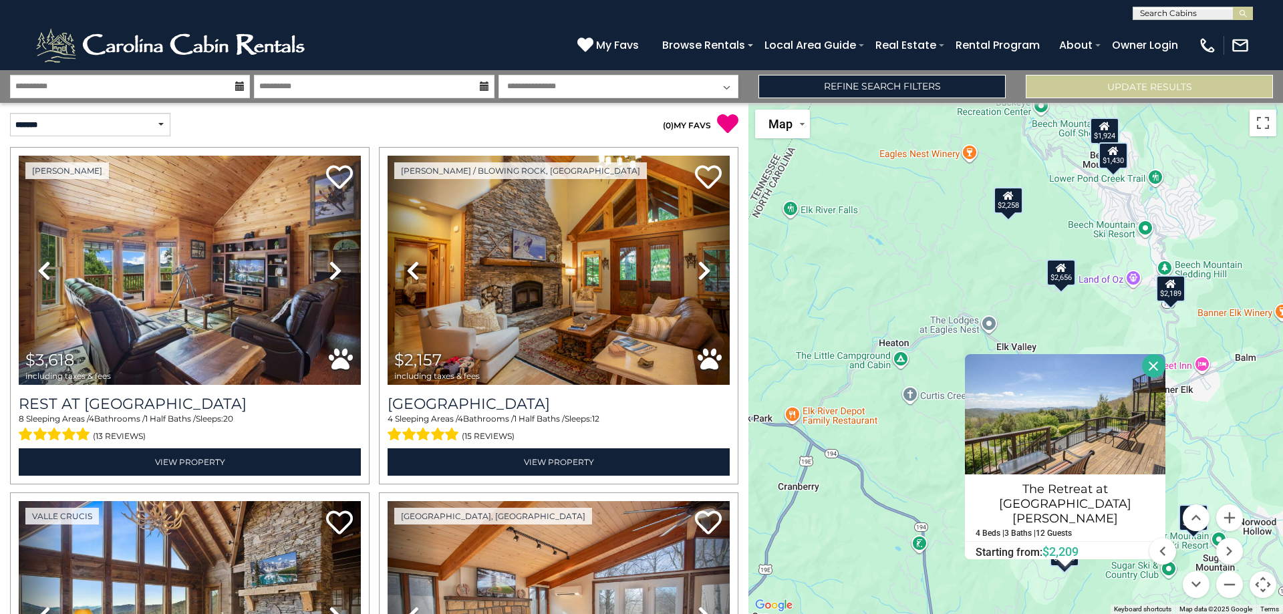
drag, startPoint x: 1150, startPoint y: 384, endPoint x: 1146, endPoint y: 392, distance: 8.7
click at [1150, 378] on button "Close" at bounding box center [1153, 365] width 23 height 23
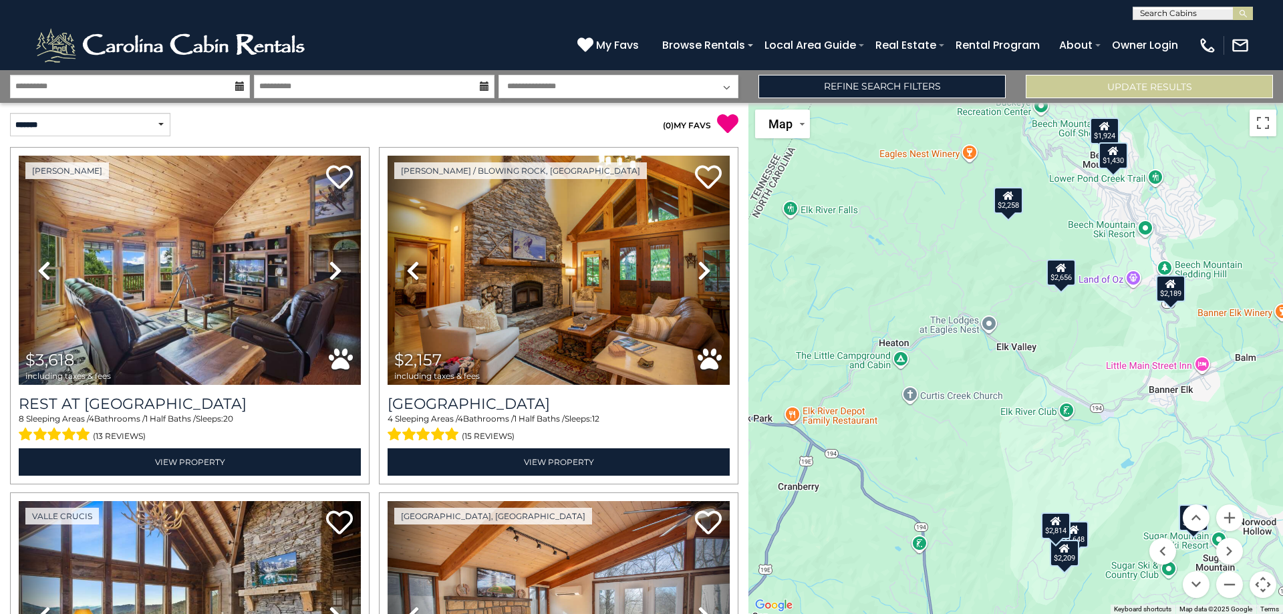
click at [1087, 529] on div "$1,648" at bounding box center [1073, 534] width 29 height 27
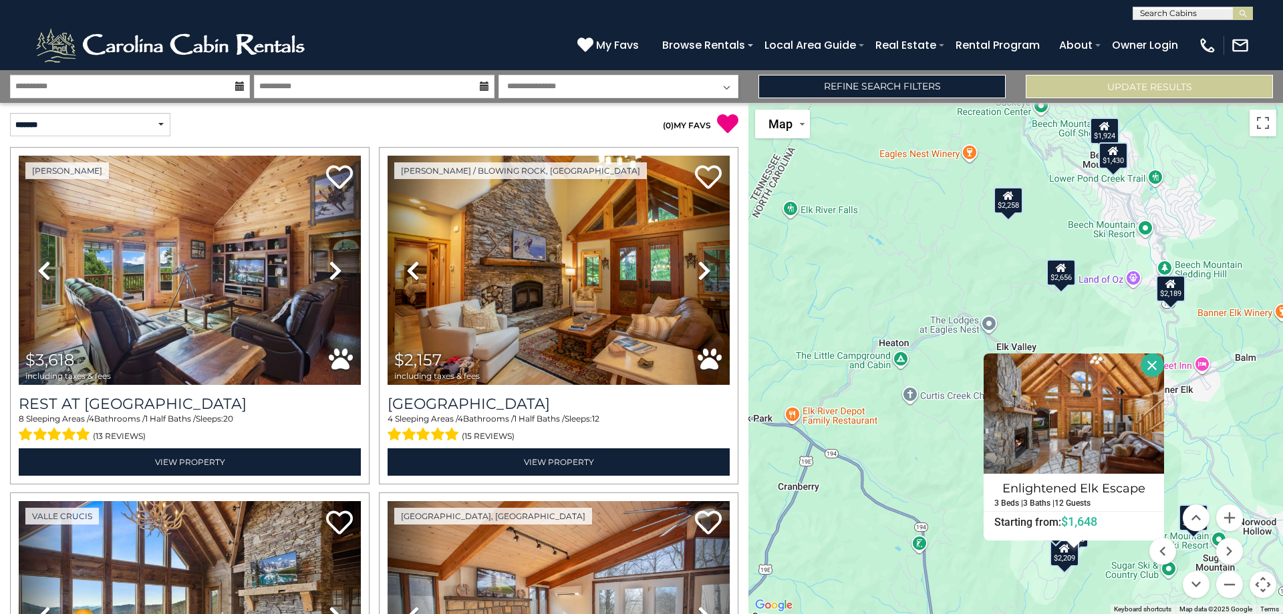
click at [1156, 362] on button "Close" at bounding box center [1152, 365] width 23 height 23
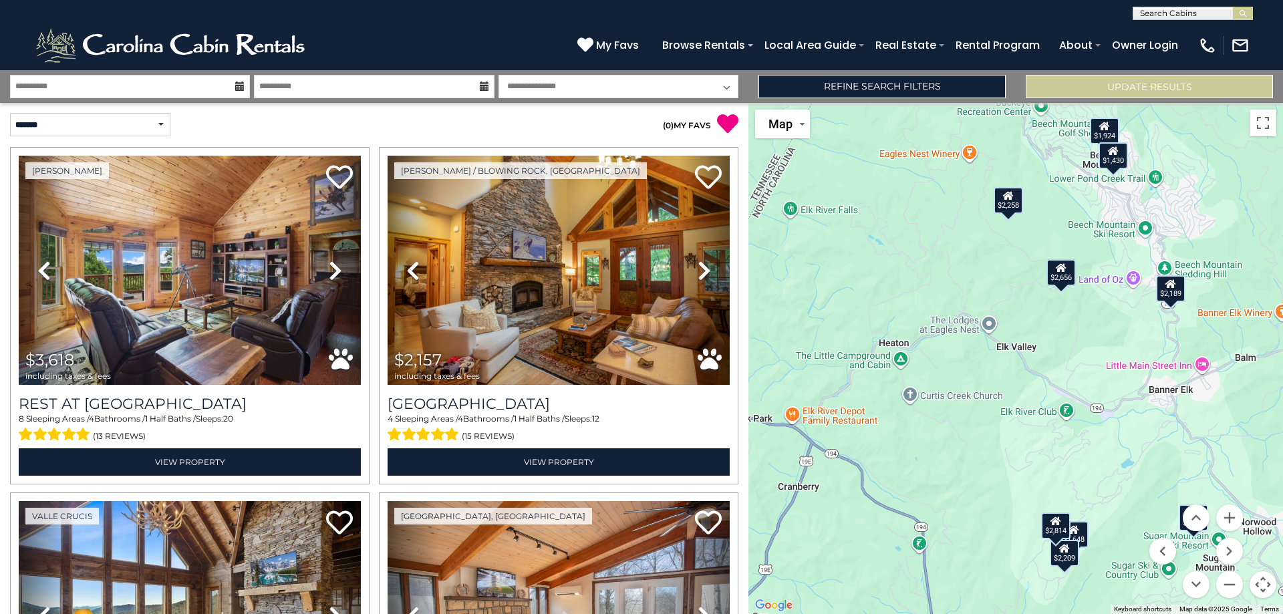
click at [1174, 285] on icon at bounding box center [1171, 283] width 11 height 9
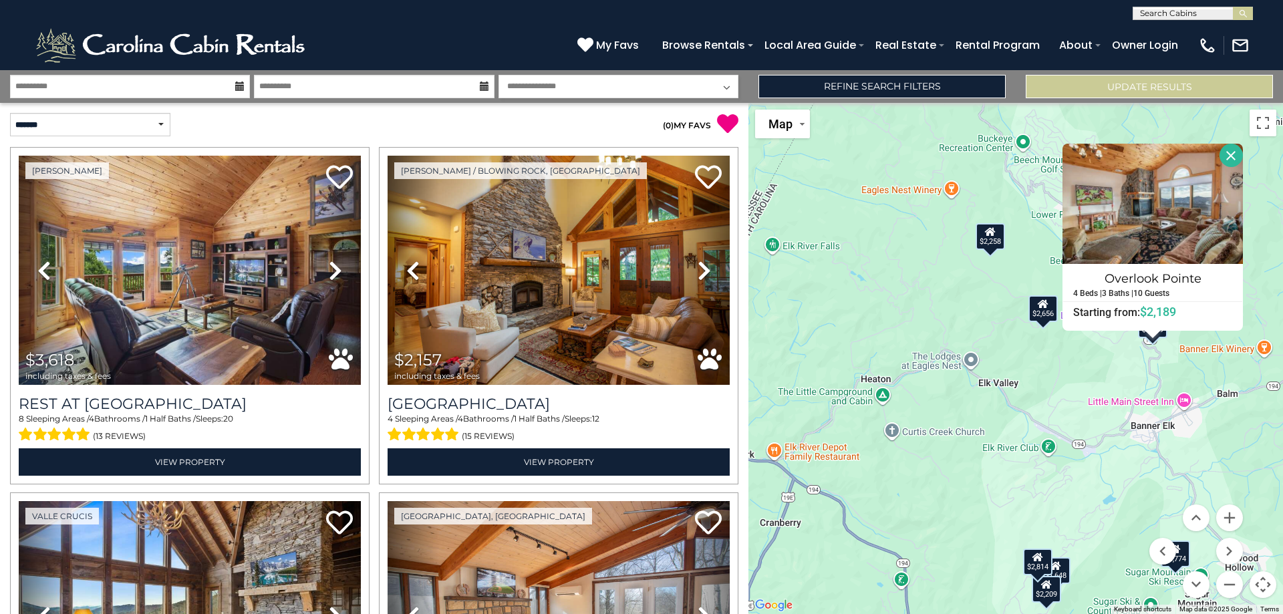
click at [937, 352] on div "$3,618 $2,157 $2,707 $1,924 $1,648 $2,061 $2,209 $2,079 $2,005 $2,459 $2,189 $2…" at bounding box center [1016, 358] width 535 height 511
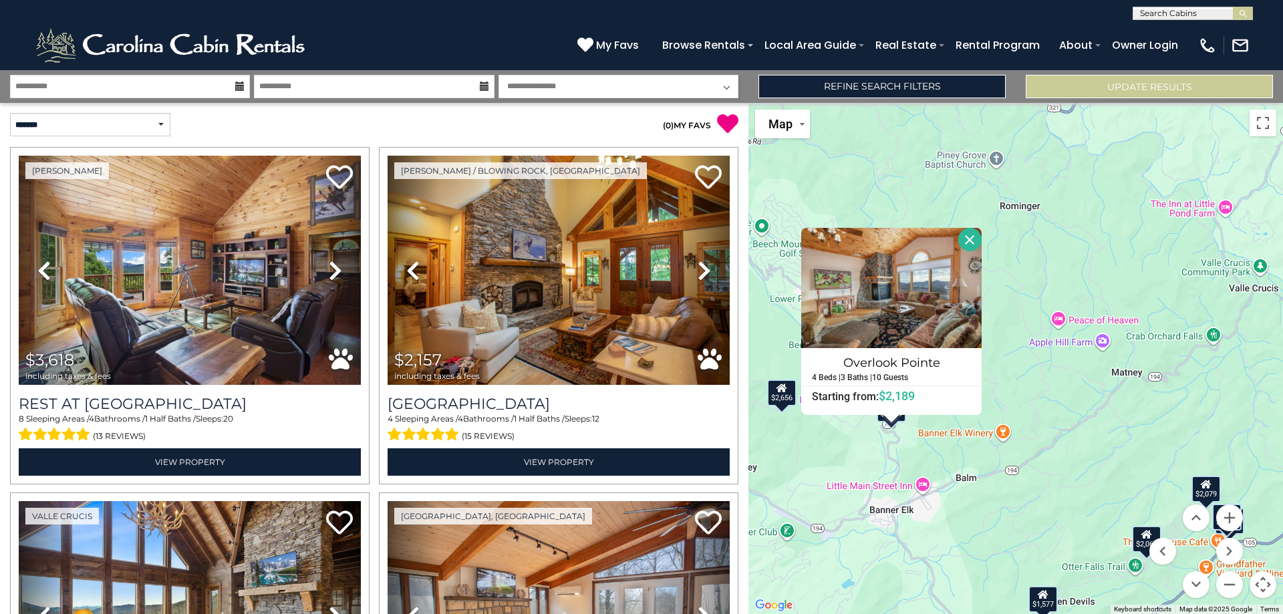
drag, startPoint x: 1087, startPoint y: 482, endPoint x: 822, endPoint y: 565, distance: 277.5
click at [822, 565] on div "$3,618 $2,157 $2,707 $1,924 $1,648 $2,061 $2,209 $2,079 $2,005 $2,459 $2,189 $2…" at bounding box center [1016, 358] width 535 height 511
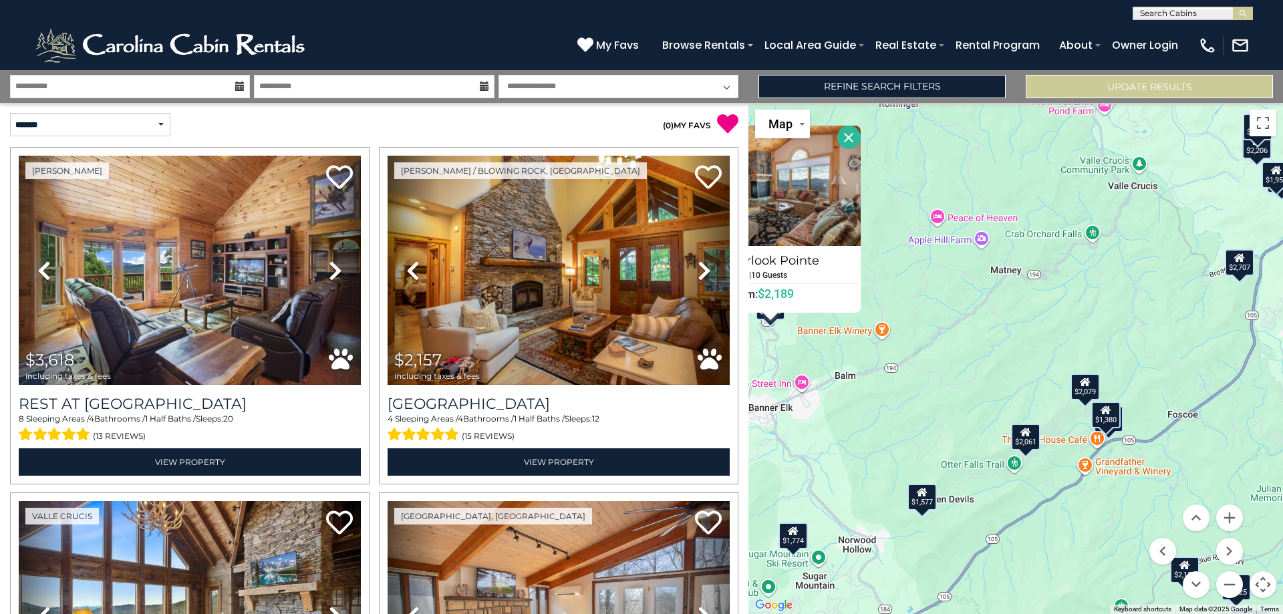
drag, startPoint x: 1123, startPoint y: 471, endPoint x: 1009, endPoint y: 376, distance: 148.6
click at [1009, 376] on div "$3,618 $2,157 $2,707 $1,924 $1,648 $2,061 $2,209 $2,079 $2,005 $2,459 $2,189 $2…" at bounding box center [1016, 358] width 535 height 511
click at [1048, 438] on div "$3,618 $2,157 $2,707 $1,924 $1,648 $2,061 $2,209 $2,079 $2,005 $2,459 $2,189 $2…" at bounding box center [1016, 358] width 535 height 511
click at [1025, 436] on icon at bounding box center [1026, 431] width 11 height 9
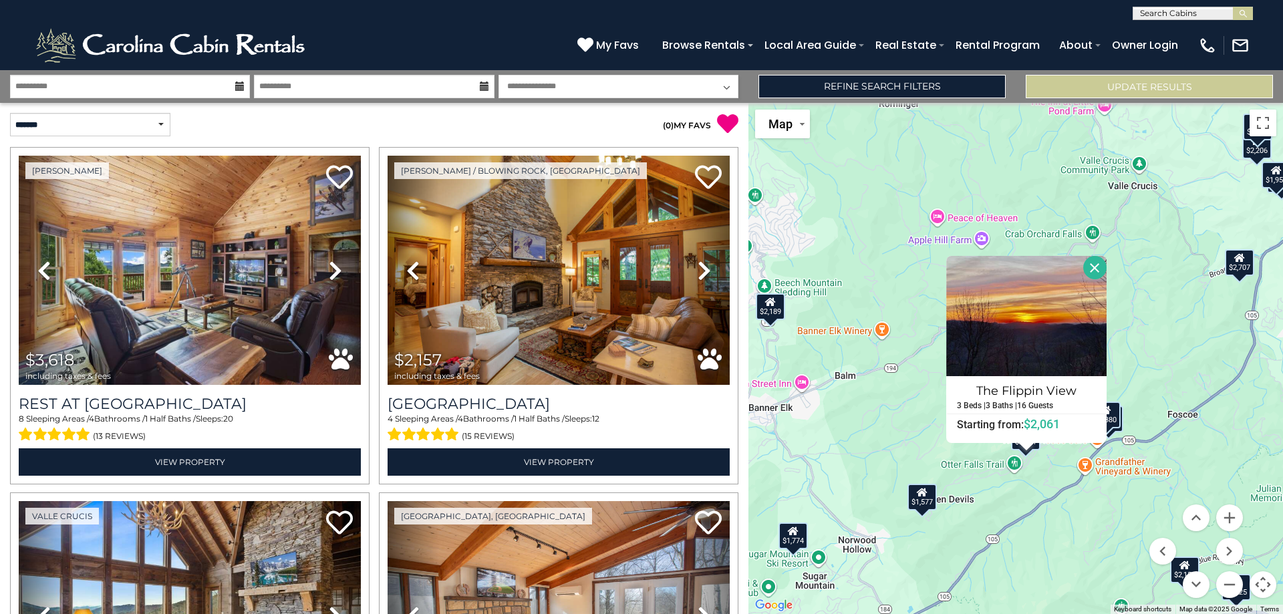
click at [909, 501] on div "$1,577" at bounding box center [922, 497] width 29 height 27
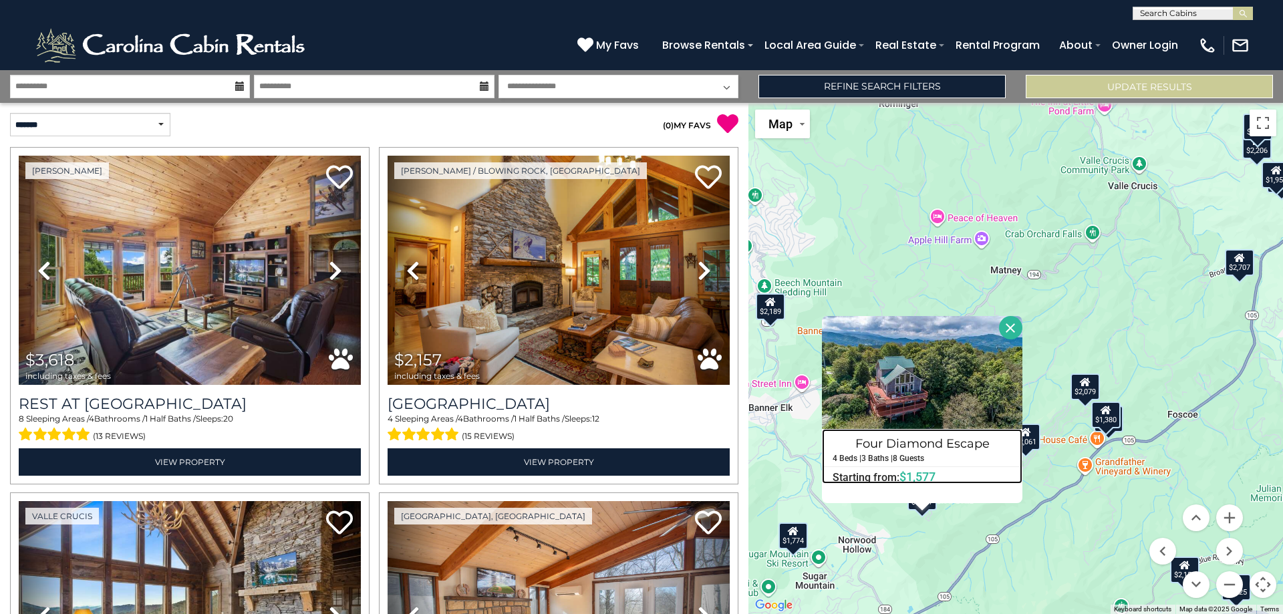
click at [1019, 446] on h4 "Four Diamond Escape" at bounding box center [922, 442] width 199 height 21
drag, startPoint x: 1119, startPoint y: 433, endPoint x: 1115, endPoint y: 420, distance: 13.3
click at [1119, 432] on div "$3,618 $2,157 $2,707 $1,924 $1,648 $2,061 $2,209 $2,079 $2,005 $2,459 $2,189 $2…" at bounding box center [1016, 358] width 535 height 511
click at [1115, 425] on div "$1,380" at bounding box center [1105, 415] width 29 height 27
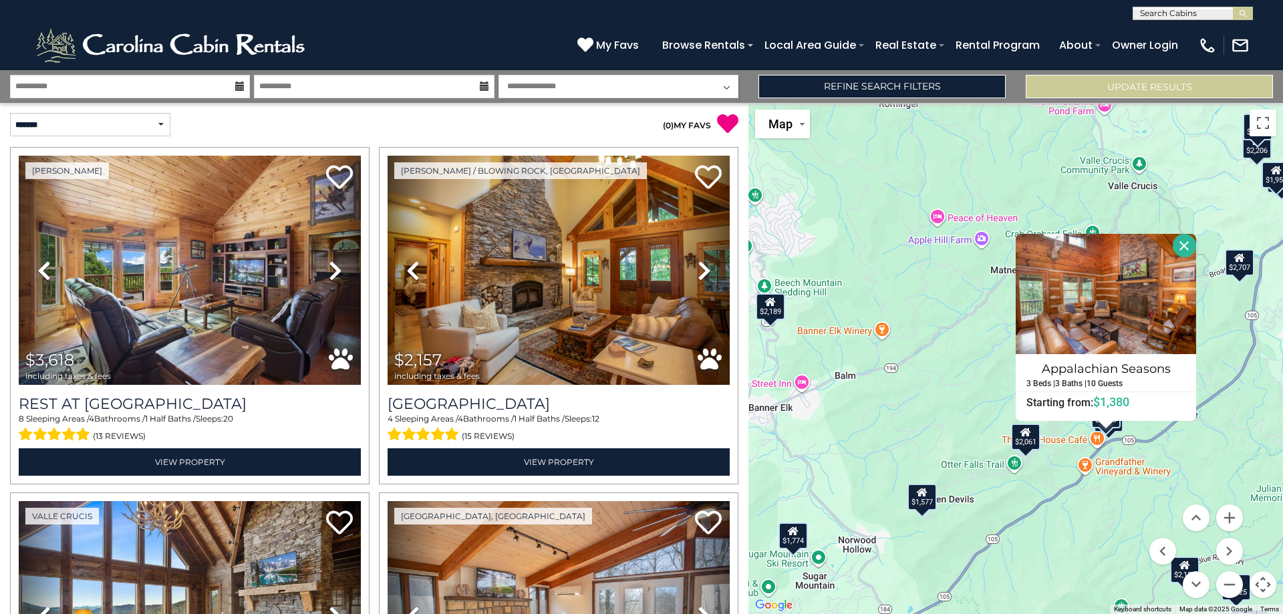
click at [1117, 424] on div "$1,380" at bounding box center [1105, 415] width 29 height 27
click at [1119, 428] on div "$1,380" at bounding box center [1105, 415] width 29 height 27
click at [1123, 434] on div "$3,618 $2,157 $2,707 $1,924 $1,648 $2,061 $2,209 $2,079 $2,005 $2,459 $2,189 $2…" at bounding box center [1016, 358] width 535 height 511
click at [1119, 432] on div "$1,780" at bounding box center [1108, 418] width 29 height 27
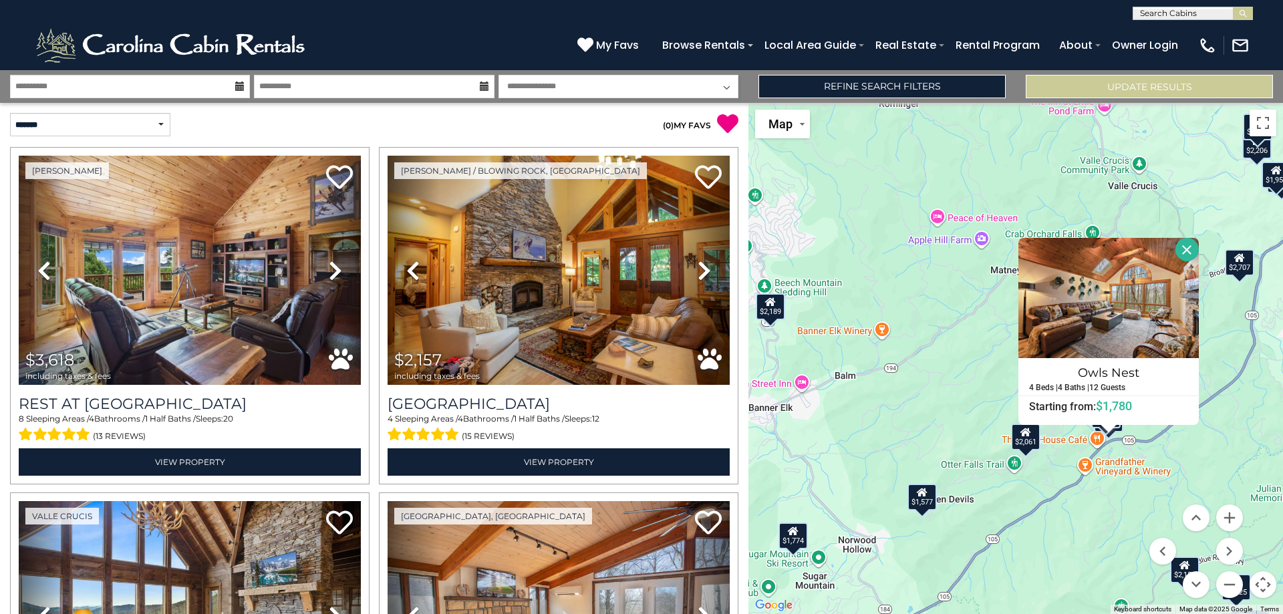
click at [1194, 242] on button "Close" at bounding box center [1187, 249] width 23 height 23
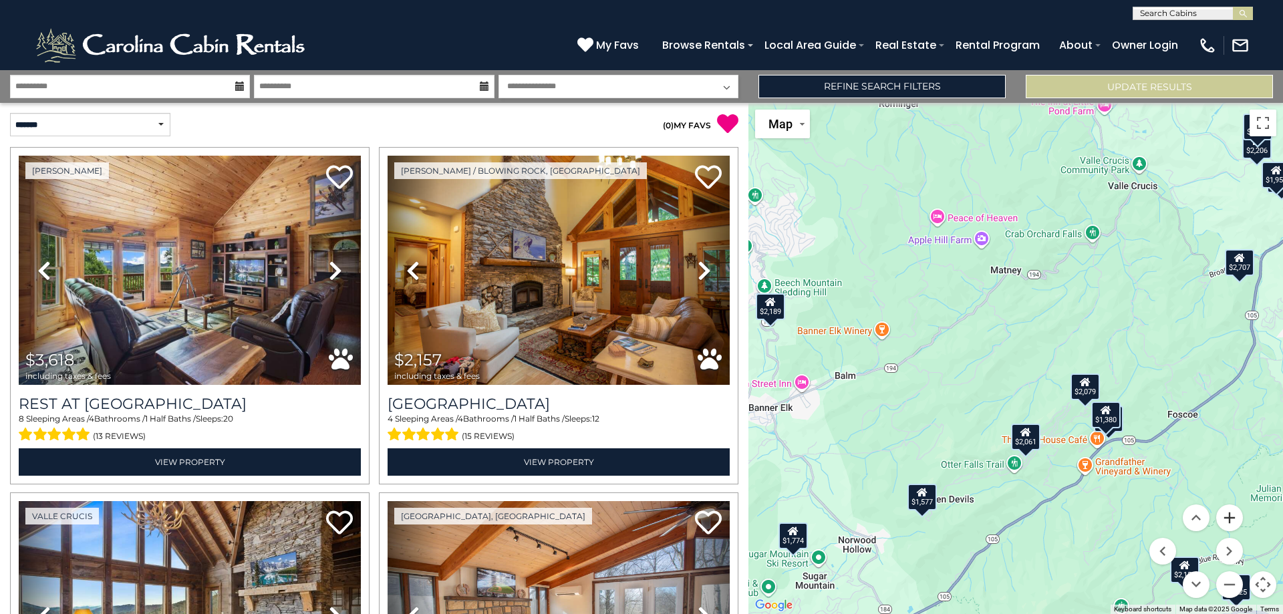
click at [1232, 524] on button "Zoom in" at bounding box center [1229, 518] width 27 height 27
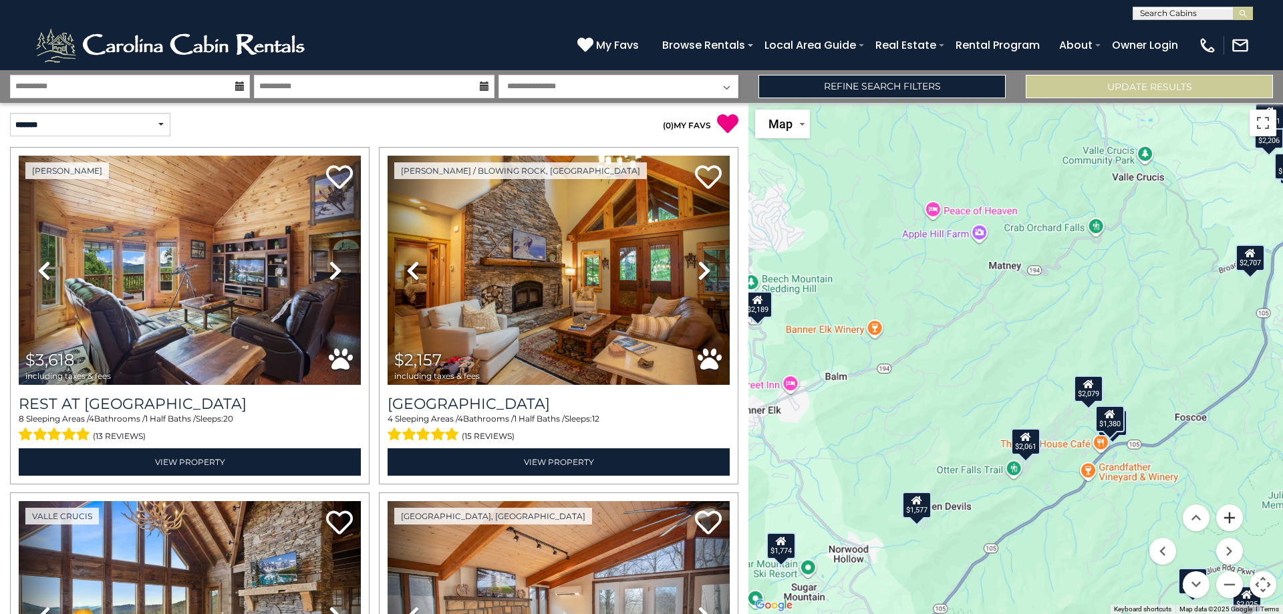
click at [1232, 524] on button "Zoom in" at bounding box center [1229, 518] width 27 height 27
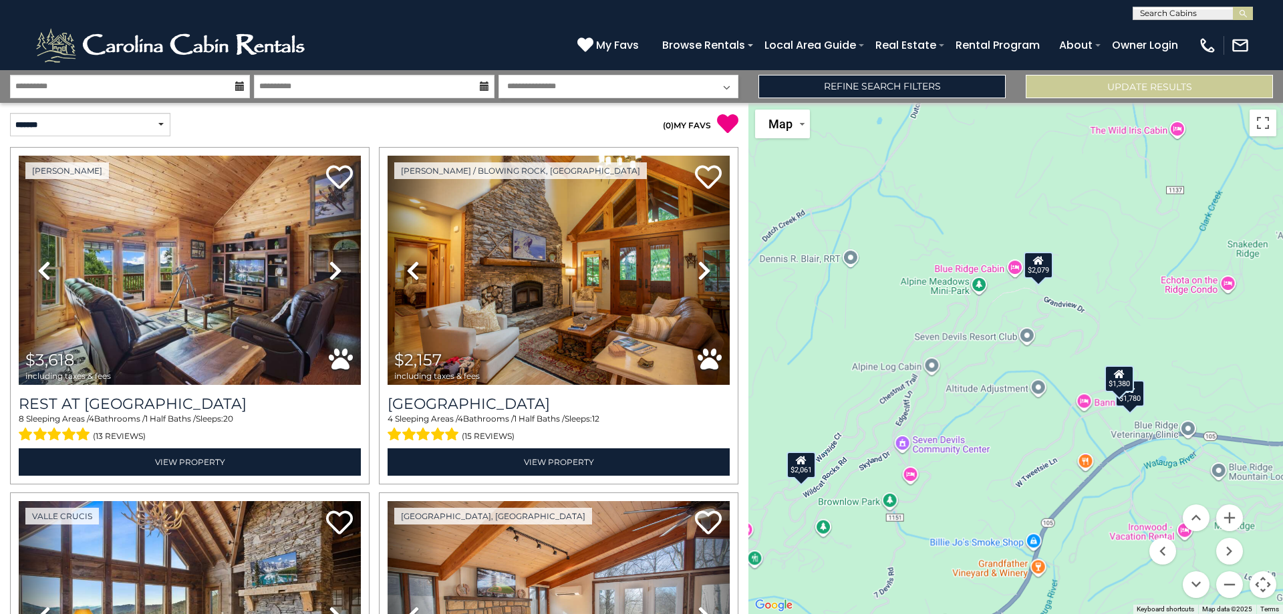
drag, startPoint x: 1090, startPoint y: 476, endPoint x: 825, endPoint y: 229, distance: 362.2
click at [825, 229] on div "$3,618 $2,157 $2,707 $1,924 $1,648 $2,061 $2,209 $2,079 $2,005 $2,459 $2,189 $2…" at bounding box center [1016, 358] width 535 height 511
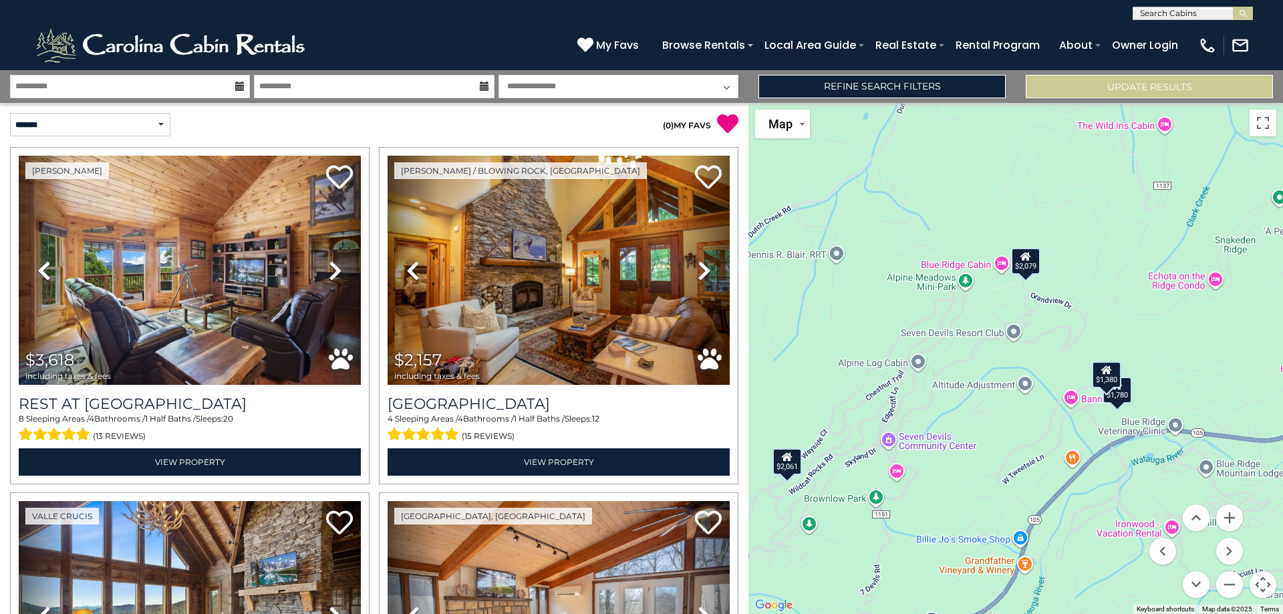
click at [1129, 399] on div "$1,780" at bounding box center [1117, 389] width 29 height 27
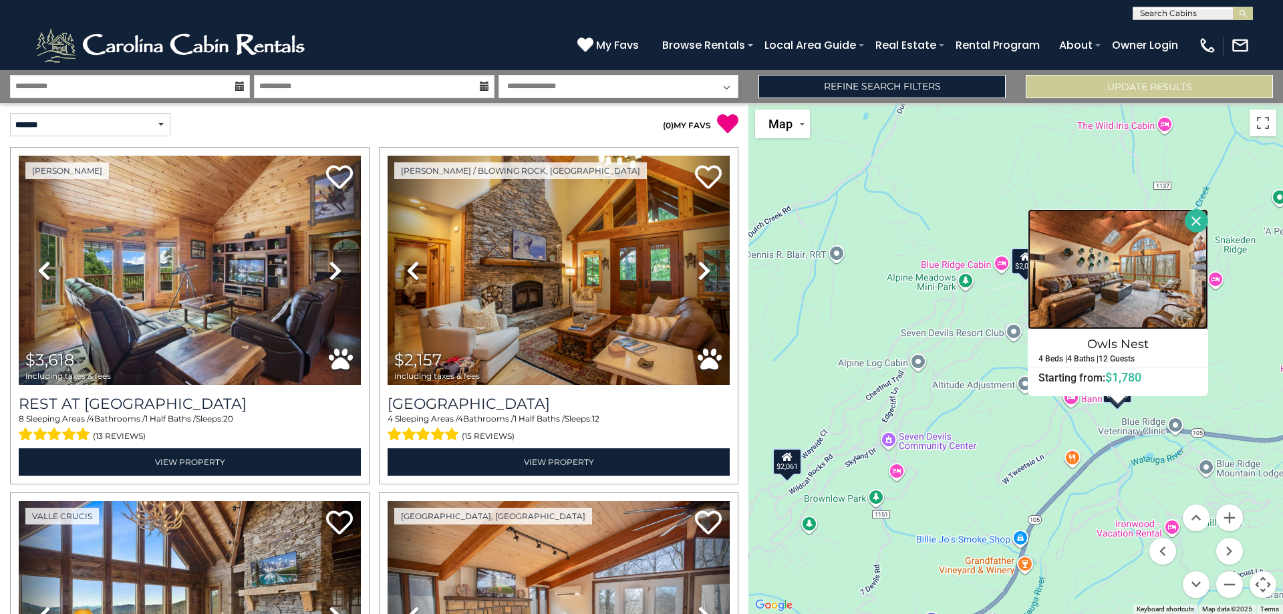
click at [1172, 273] on img at bounding box center [1118, 269] width 180 height 120
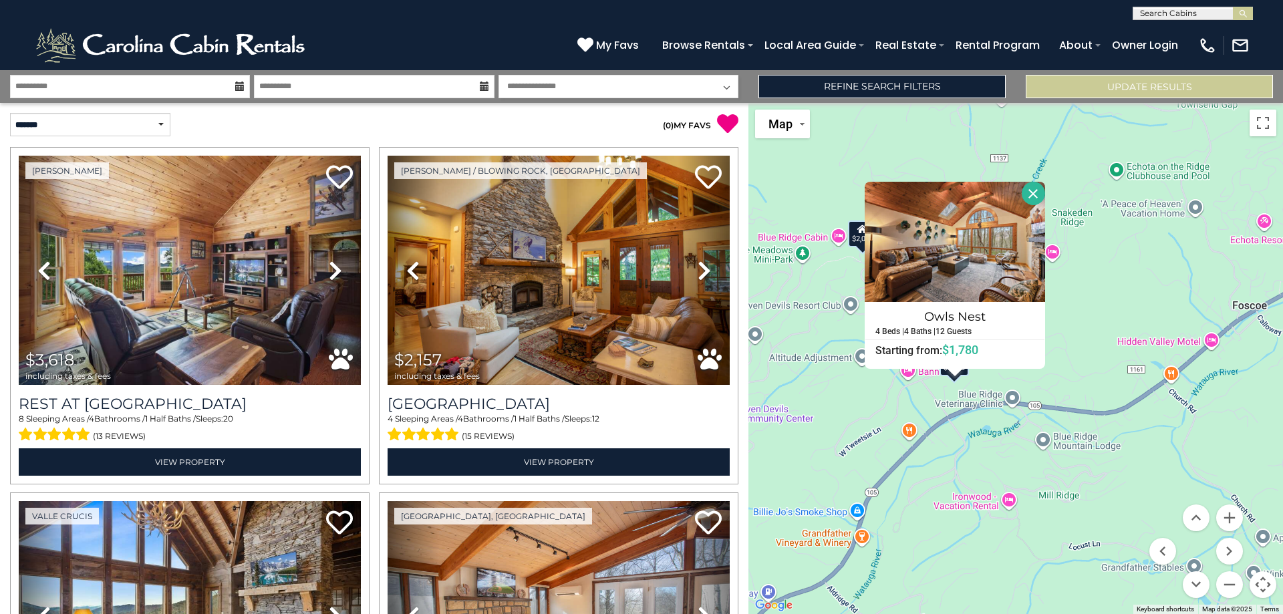
drag, startPoint x: 1124, startPoint y: 506, endPoint x: 955, endPoint y: 477, distance: 171.6
click at [955, 477] on div "$3,618 $2,157 $2,707 $1,924 $1,648 $2,061 $2,209 $2,079 $2,005 $2,459 $2,189 $2…" at bounding box center [1016, 358] width 535 height 511
click at [1220, 579] on button "Zoom out" at bounding box center [1229, 584] width 27 height 27
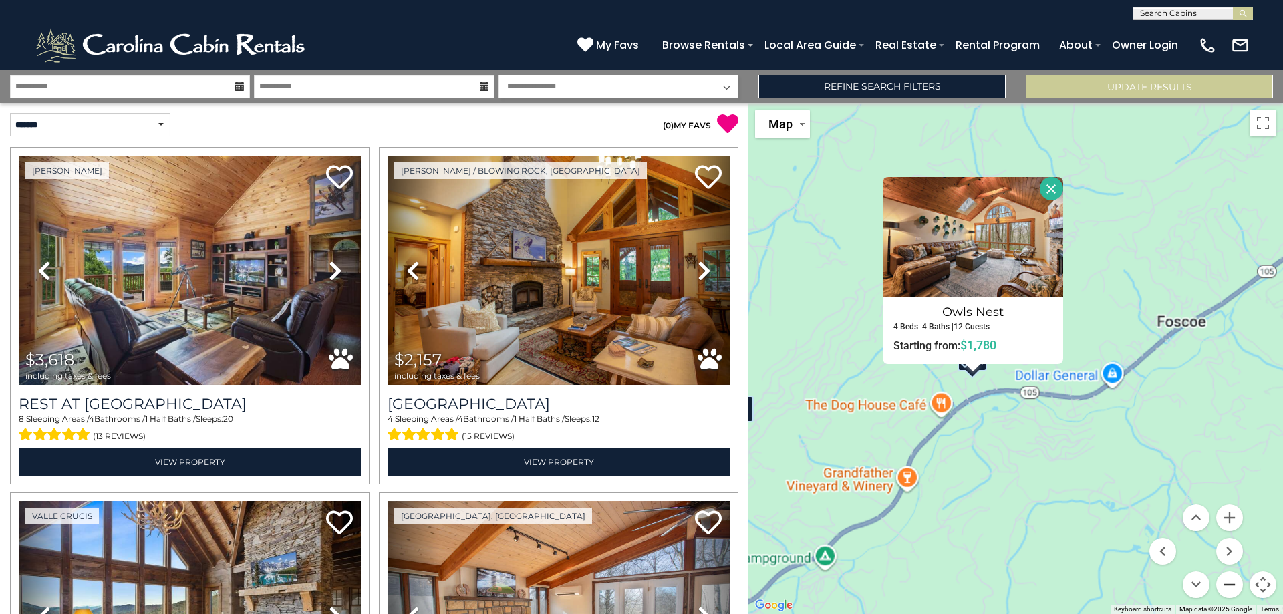
click at [1220, 579] on button "Zoom out" at bounding box center [1229, 584] width 27 height 27
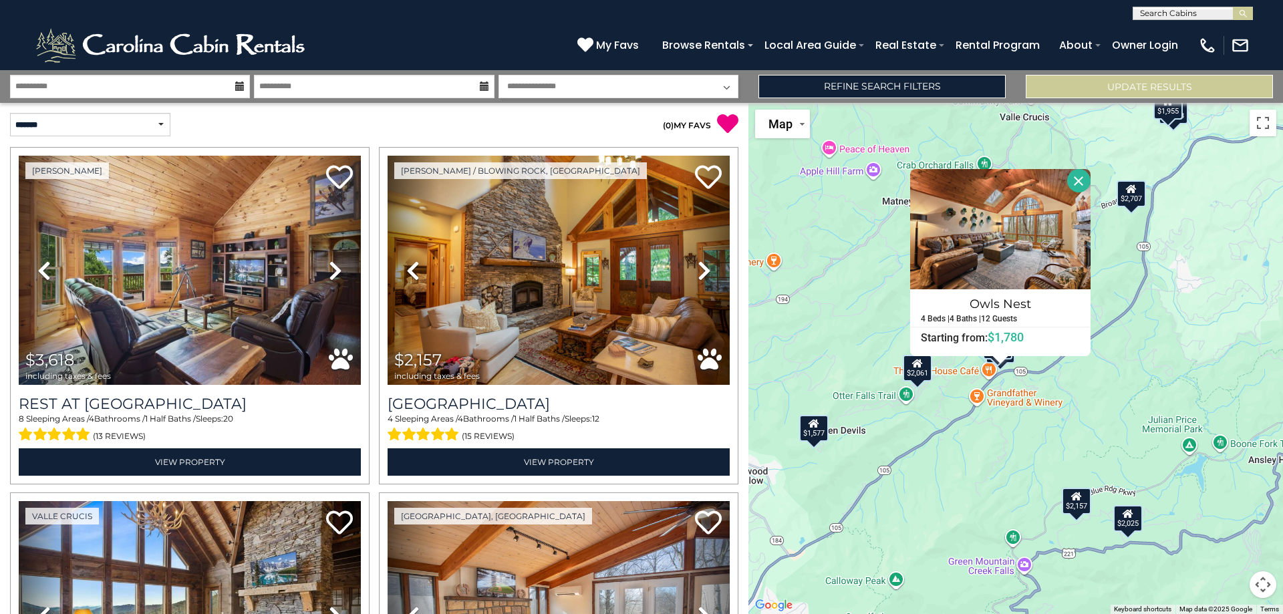
click at [1071, 178] on button "Close" at bounding box center [1078, 180] width 23 height 23
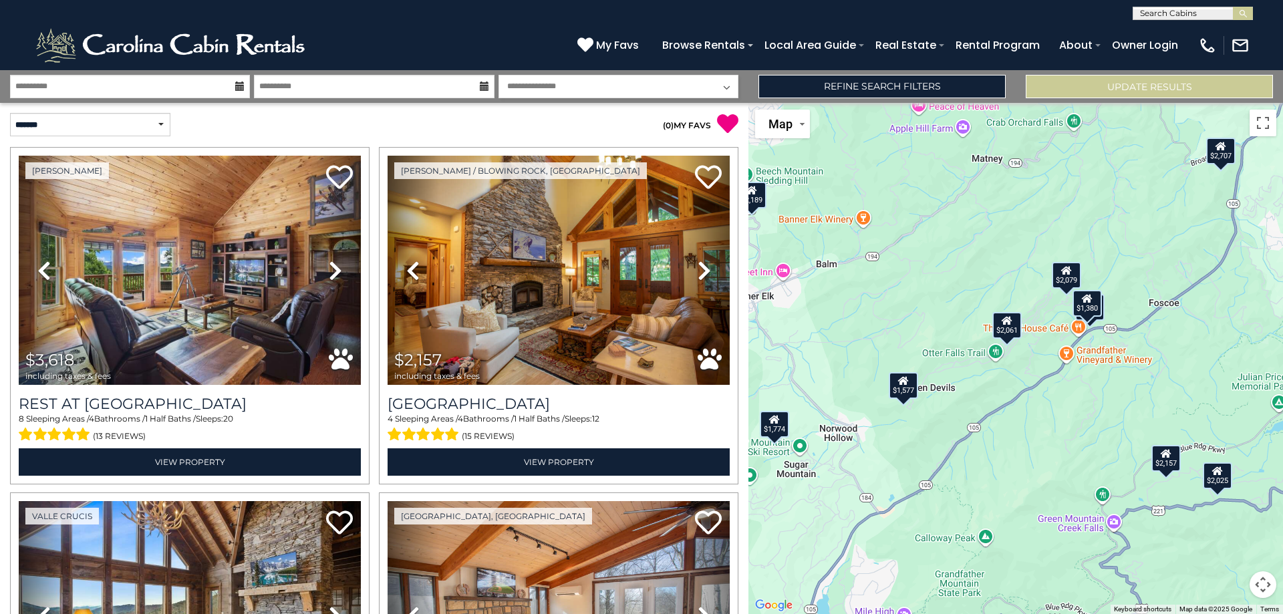
drag, startPoint x: 1160, startPoint y: 367, endPoint x: 1239, endPoint y: 324, distance: 90.3
click at [1245, 324] on div "$3,618 $2,157 $2,707 $1,924 $1,648 $2,061 $2,209 $2,079 $2,005 $2,459 $2,189 $2…" at bounding box center [1016, 358] width 535 height 511
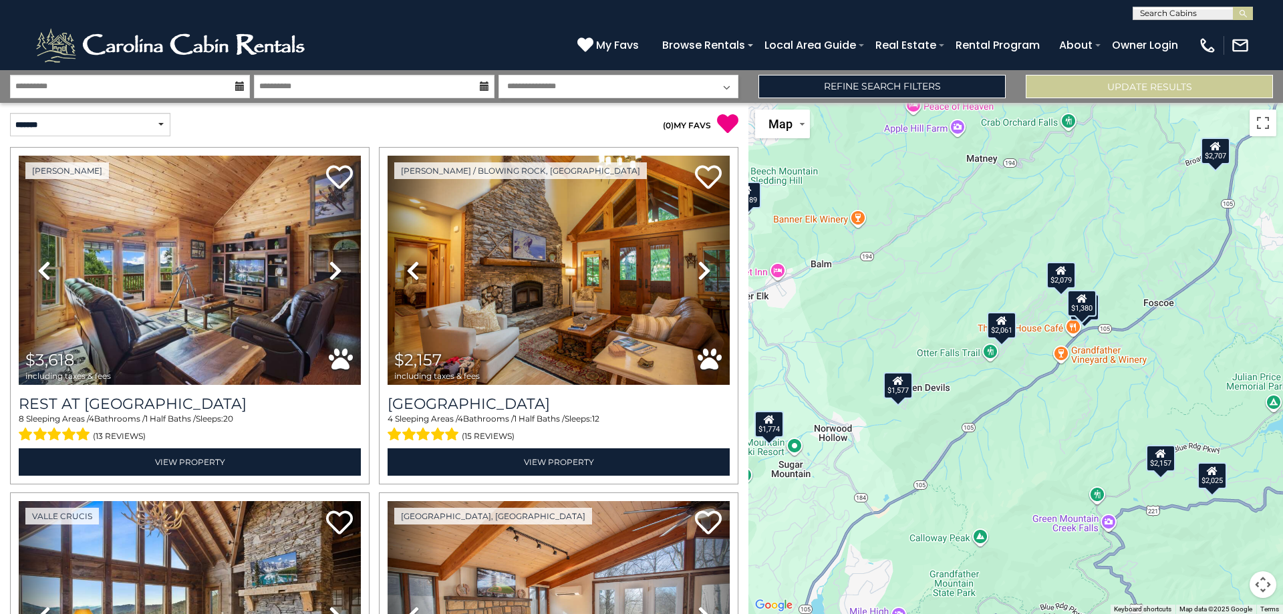
click at [1164, 465] on div "$2,157" at bounding box center [1160, 457] width 29 height 27
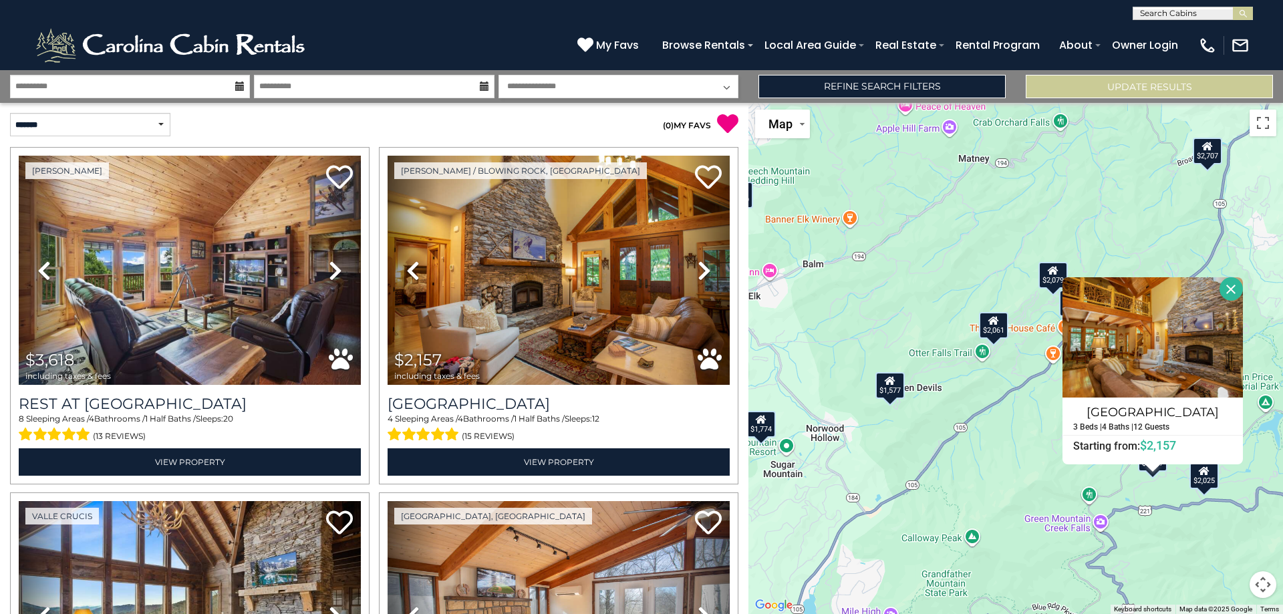
click at [1200, 485] on div "$2,025" at bounding box center [1204, 475] width 29 height 27
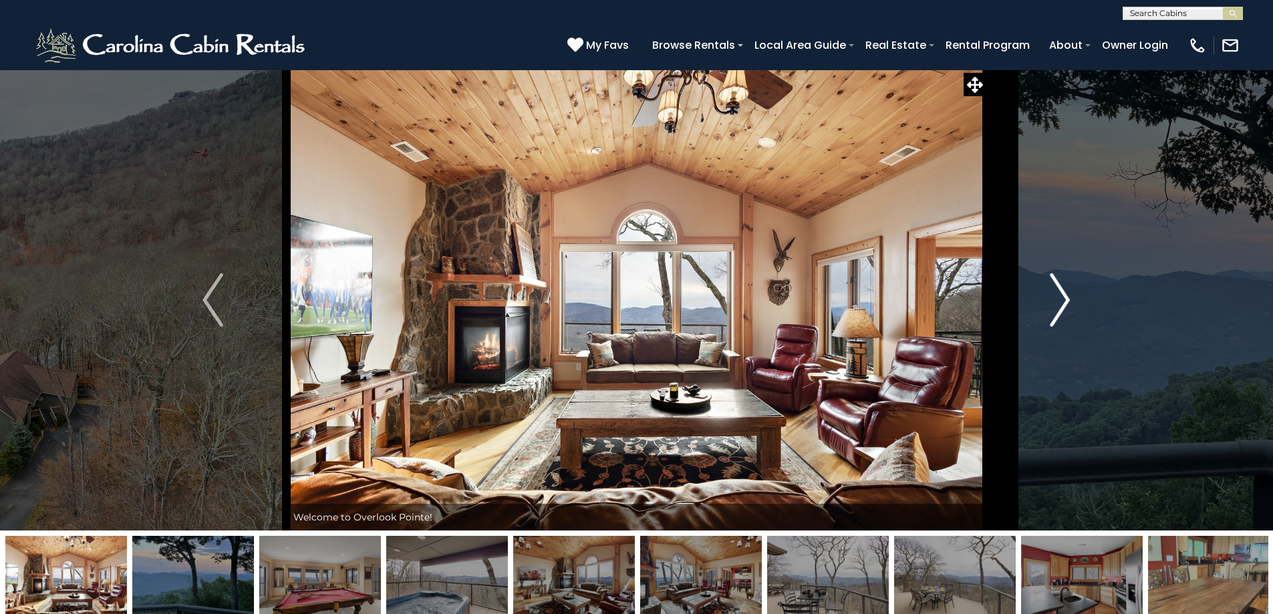
click at [1058, 306] on img "Next" at bounding box center [1060, 299] width 20 height 53
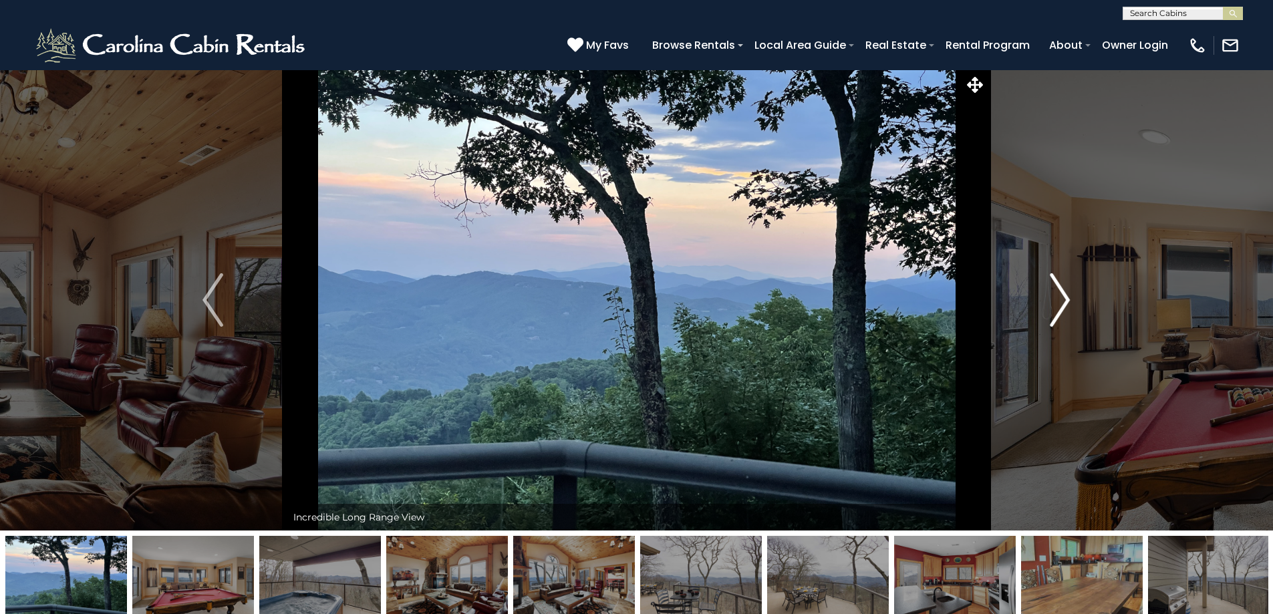
click at [1058, 306] on img "Next" at bounding box center [1060, 299] width 20 height 53
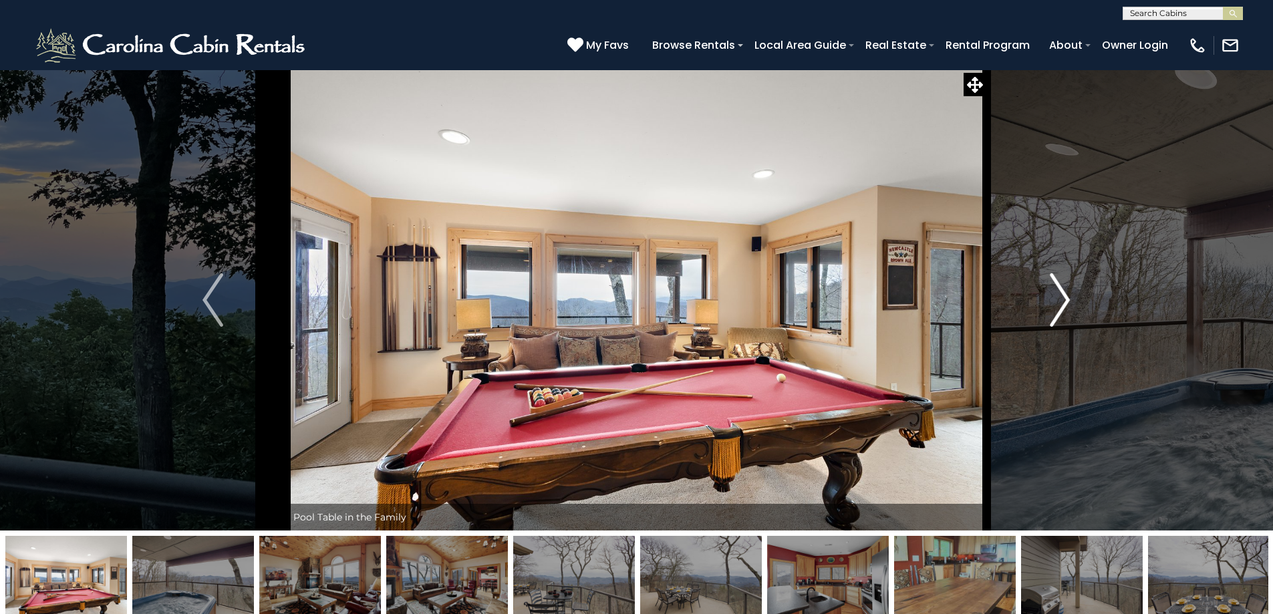
click at [1058, 306] on img "Next" at bounding box center [1060, 299] width 20 height 53
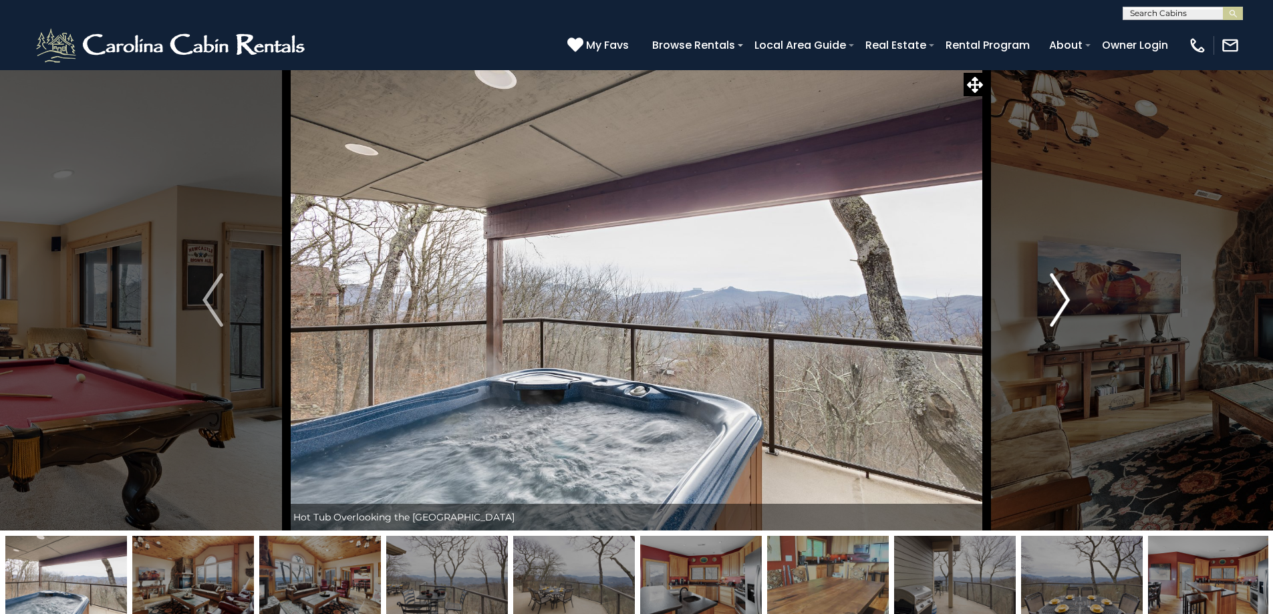
click at [1058, 306] on img "Next" at bounding box center [1060, 299] width 20 height 53
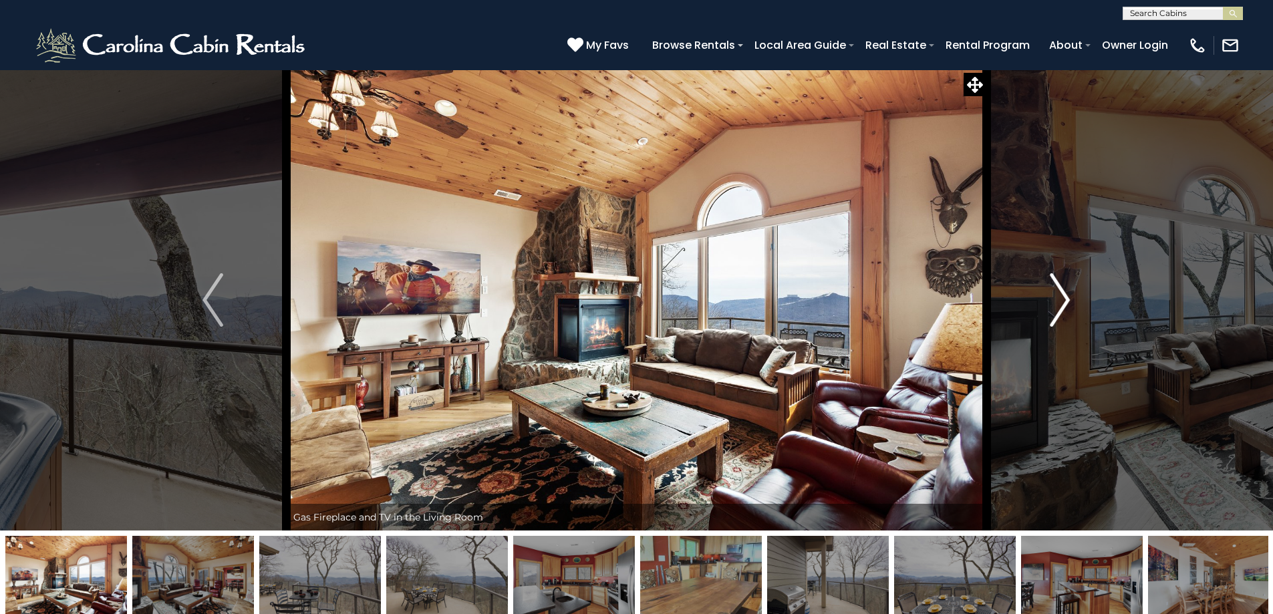
click at [1058, 306] on img "Next" at bounding box center [1060, 299] width 20 height 53
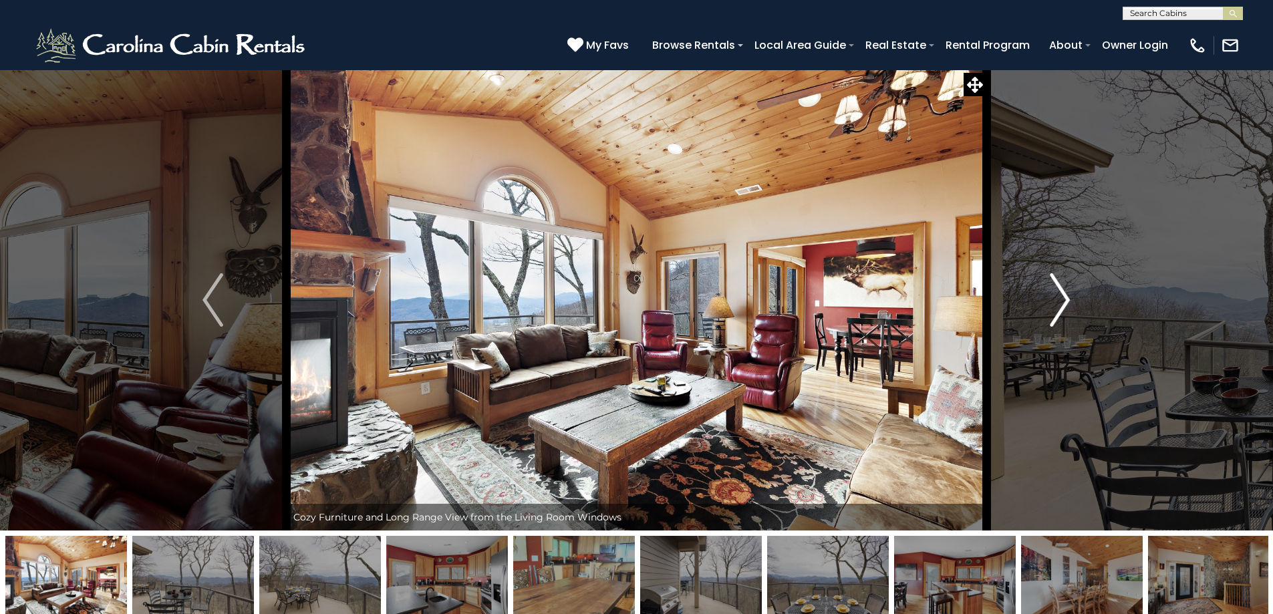
click at [1058, 306] on img "Next" at bounding box center [1060, 299] width 20 height 53
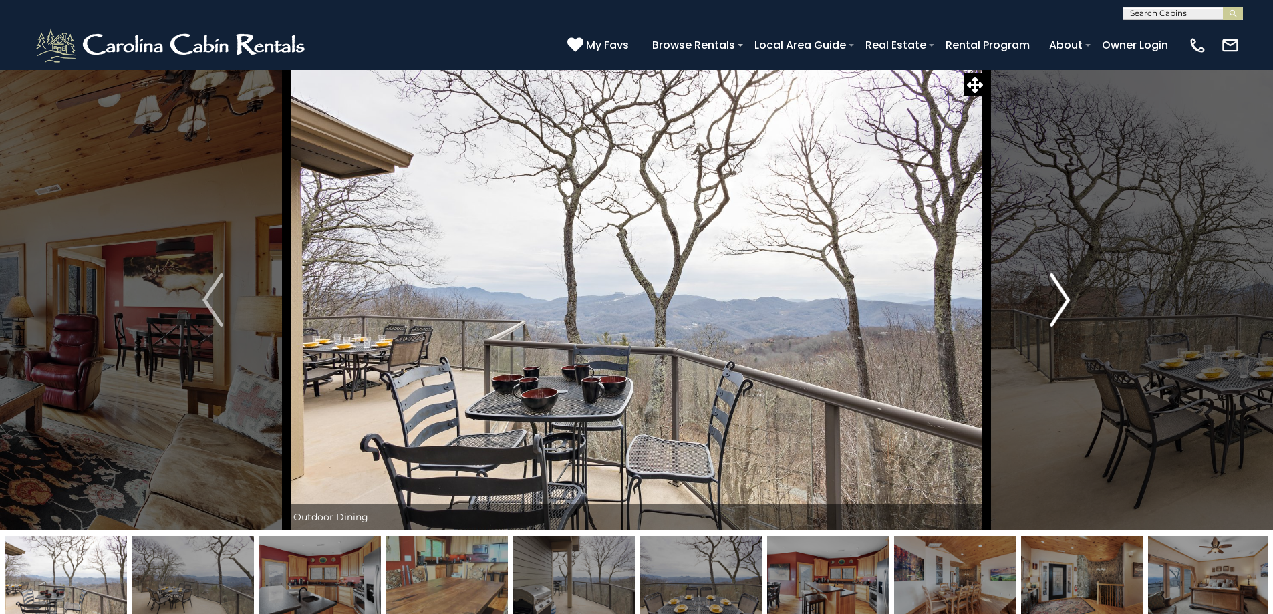
click at [1058, 306] on img "Next" at bounding box center [1060, 299] width 20 height 53
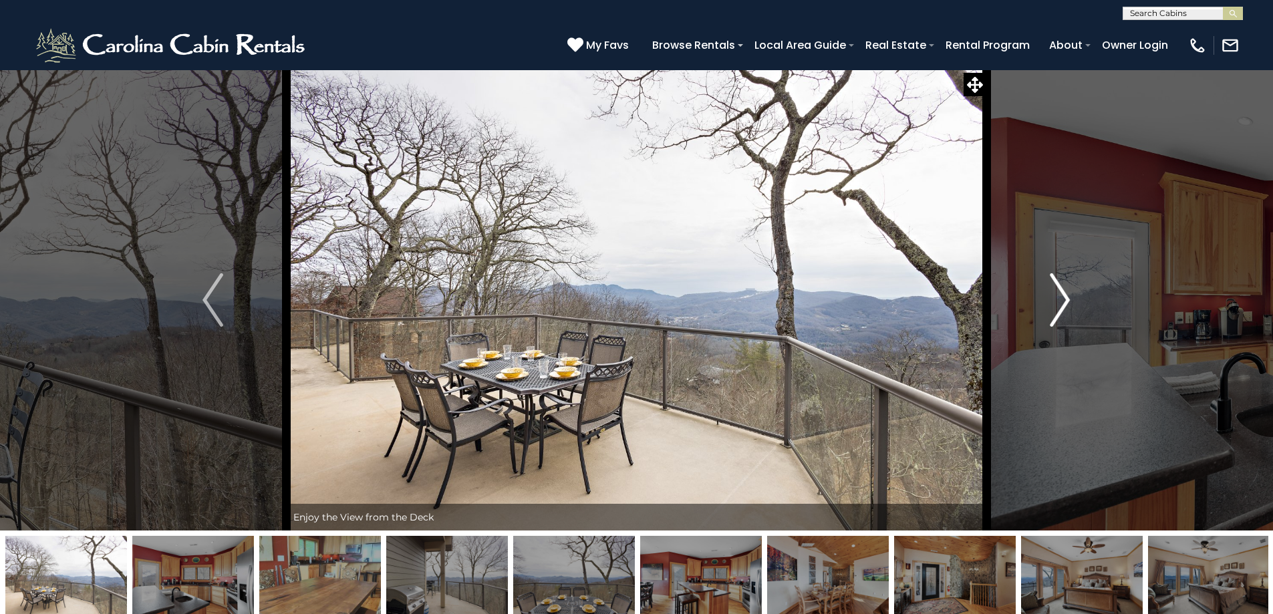
click at [1058, 306] on img "Next" at bounding box center [1060, 299] width 20 height 53
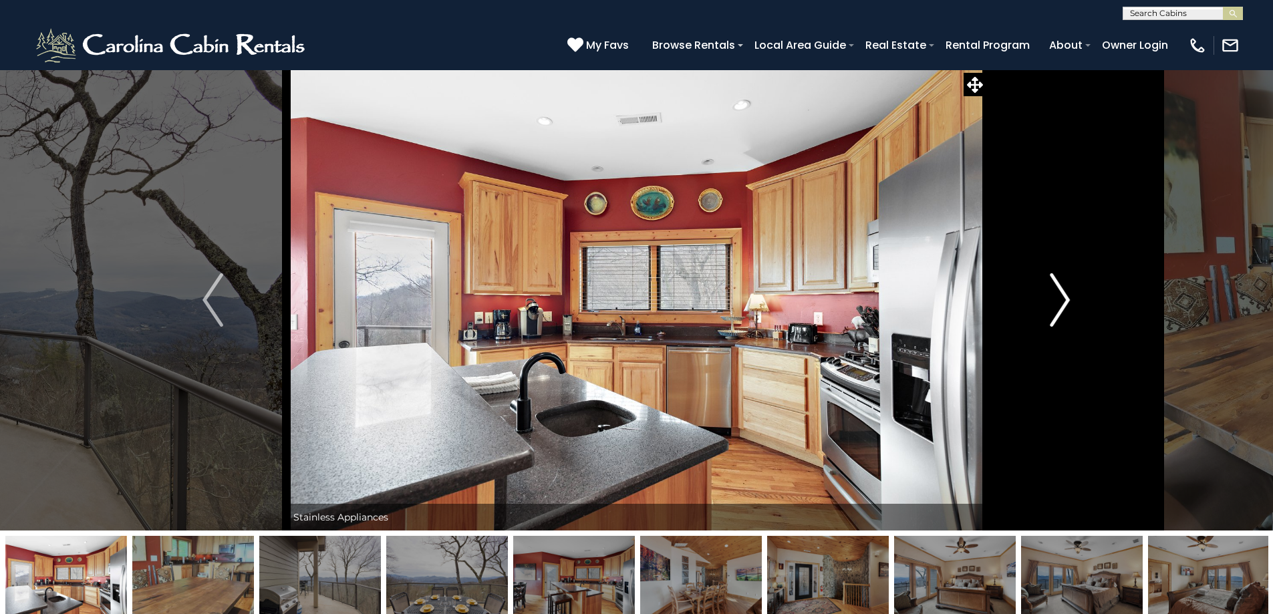
click at [1058, 306] on img "Next" at bounding box center [1060, 299] width 20 height 53
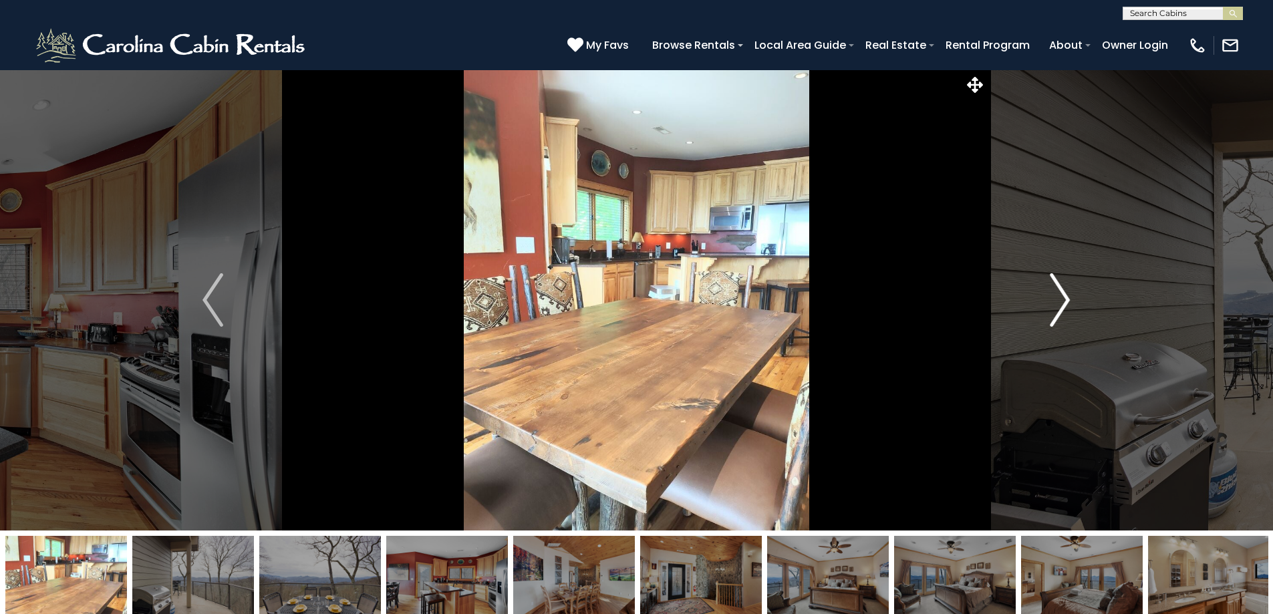
click at [1058, 306] on img "Next" at bounding box center [1060, 299] width 20 height 53
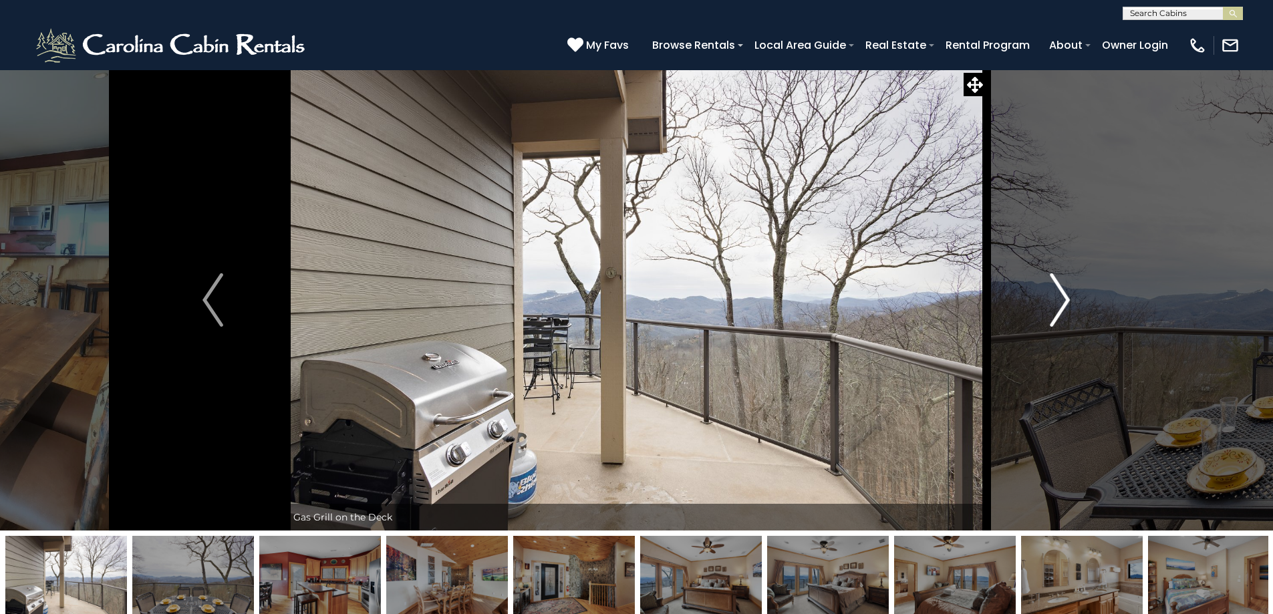
click at [1058, 306] on img "Next" at bounding box center [1060, 299] width 20 height 53
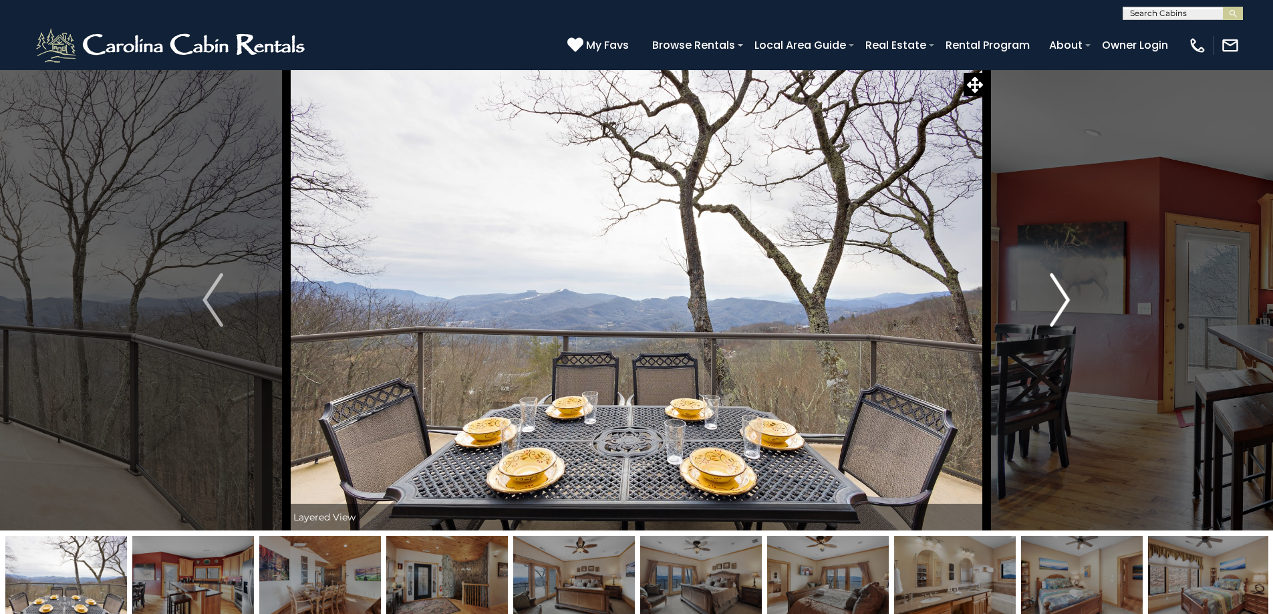
click at [1058, 306] on img "Next" at bounding box center [1060, 299] width 20 height 53
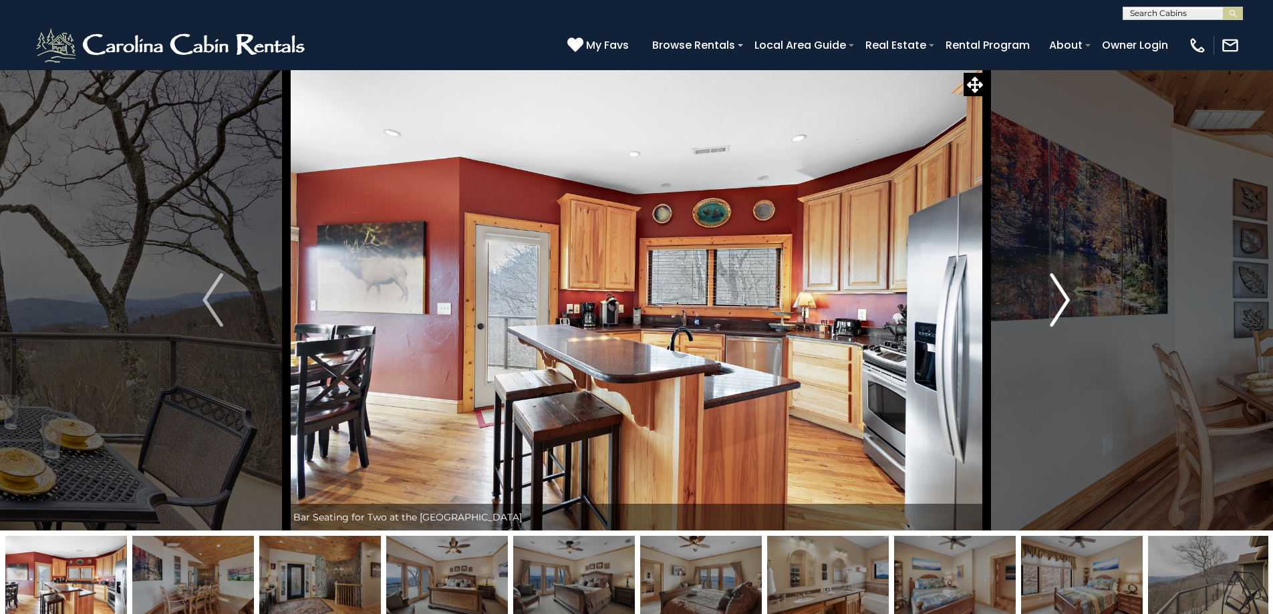
click at [1058, 306] on img "Next" at bounding box center [1060, 299] width 20 height 53
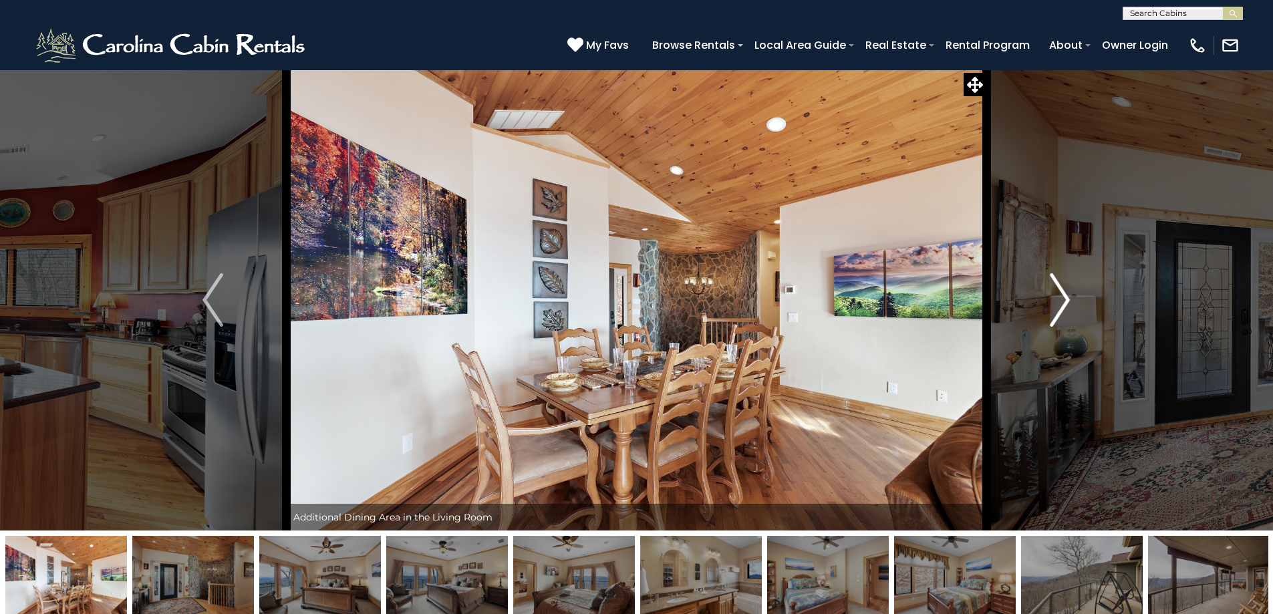
click at [1058, 306] on img "Next" at bounding box center [1060, 299] width 20 height 53
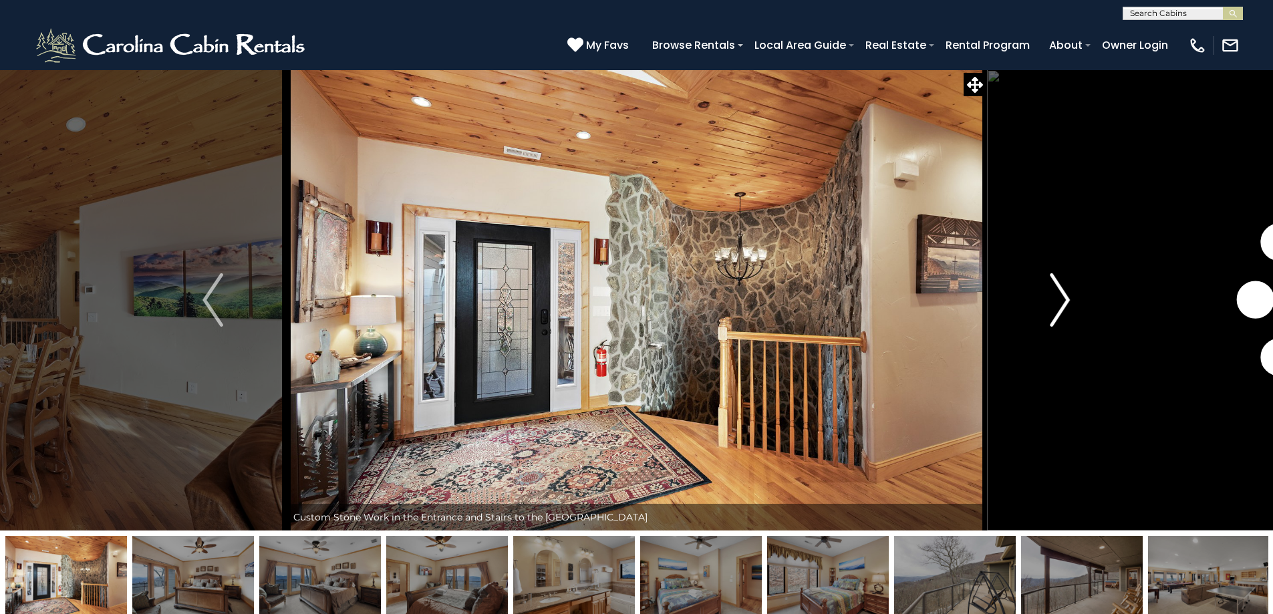
click at [1058, 306] on img "Next" at bounding box center [1060, 299] width 20 height 53
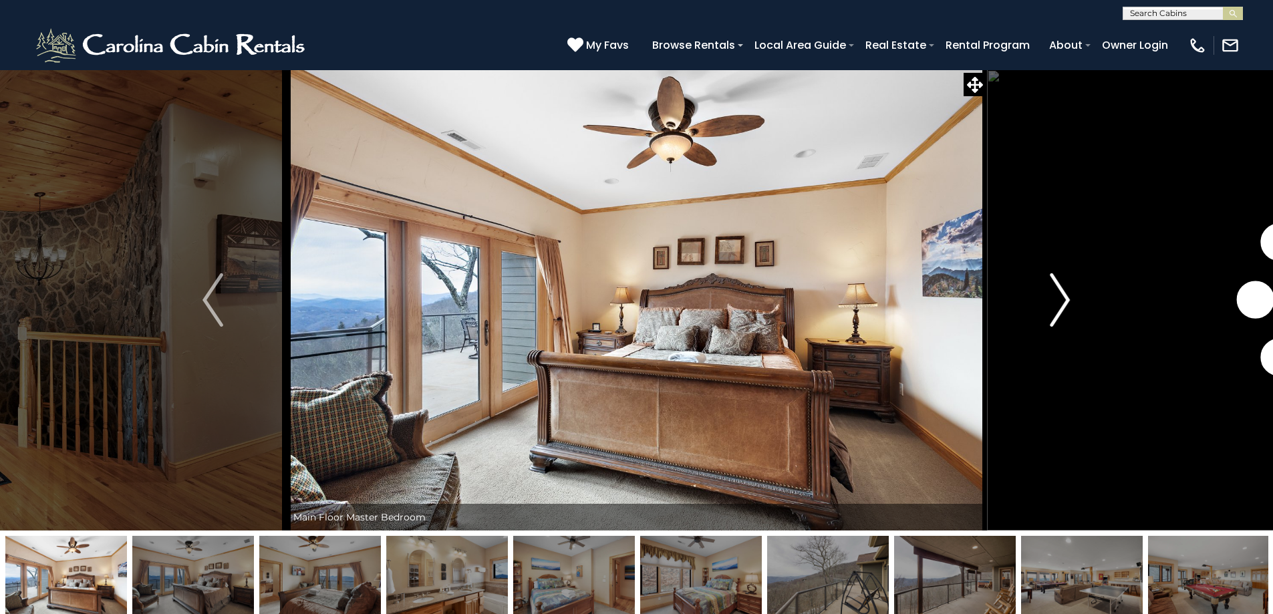
click at [1058, 306] on img "Next" at bounding box center [1060, 299] width 20 height 53
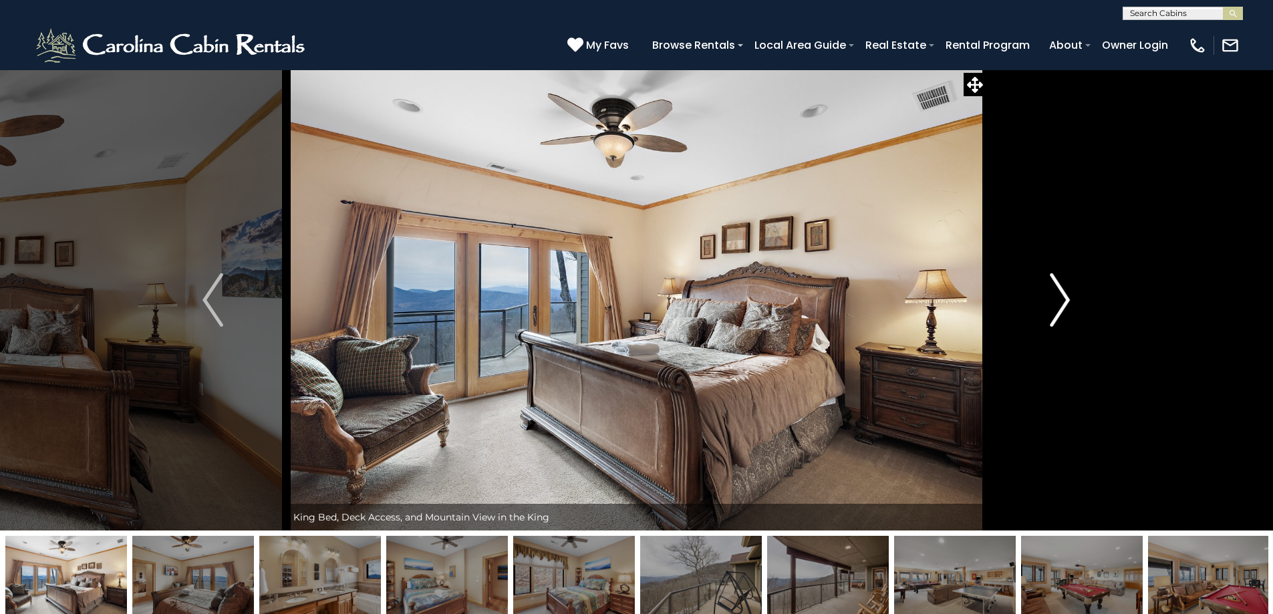
click at [1058, 306] on img "Next" at bounding box center [1060, 299] width 20 height 53
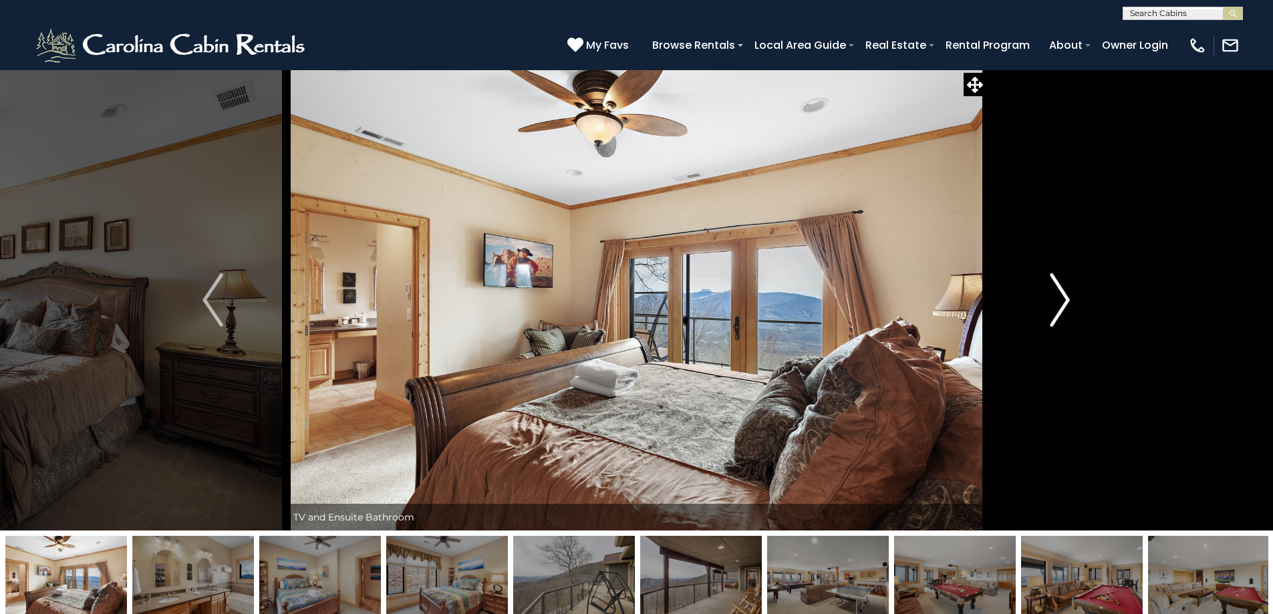
click at [1058, 306] on img "Next" at bounding box center [1060, 299] width 20 height 53
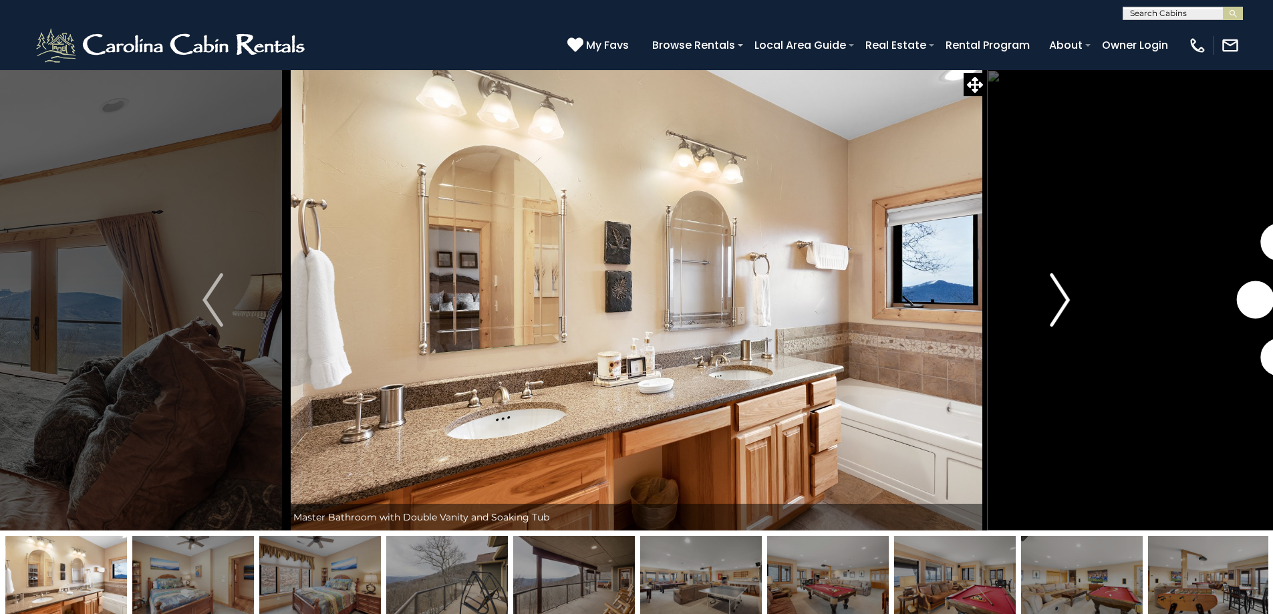
click at [1058, 306] on img "Next" at bounding box center [1060, 299] width 20 height 53
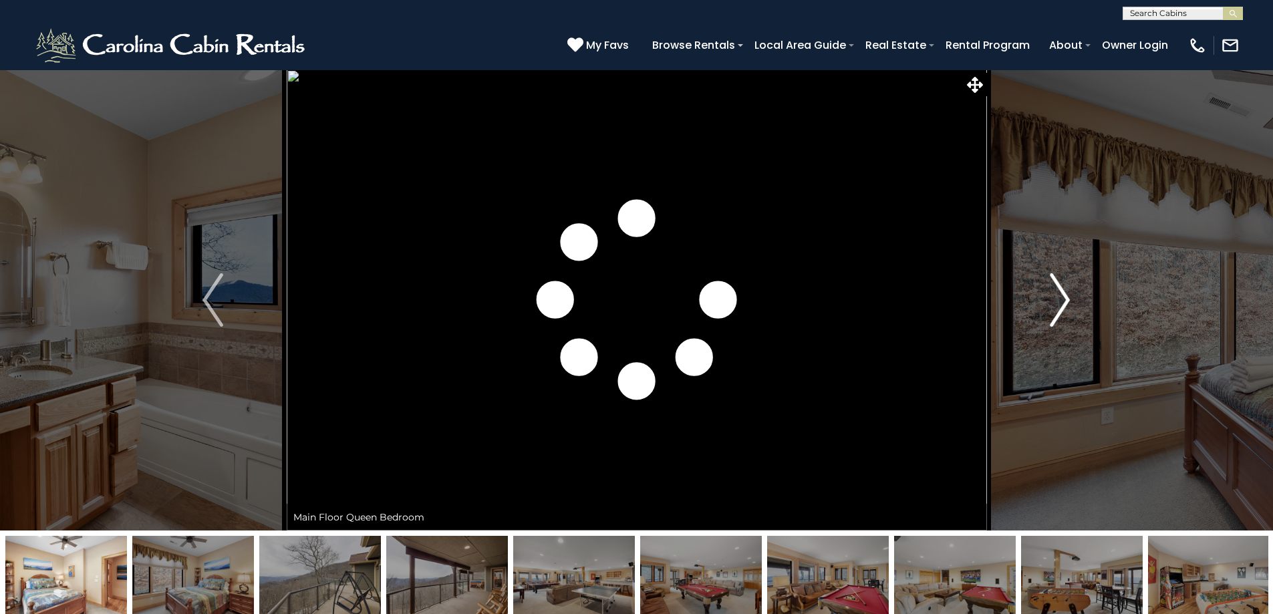
click at [1058, 306] on img "Next" at bounding box center [1060, 299] width 20 height 53
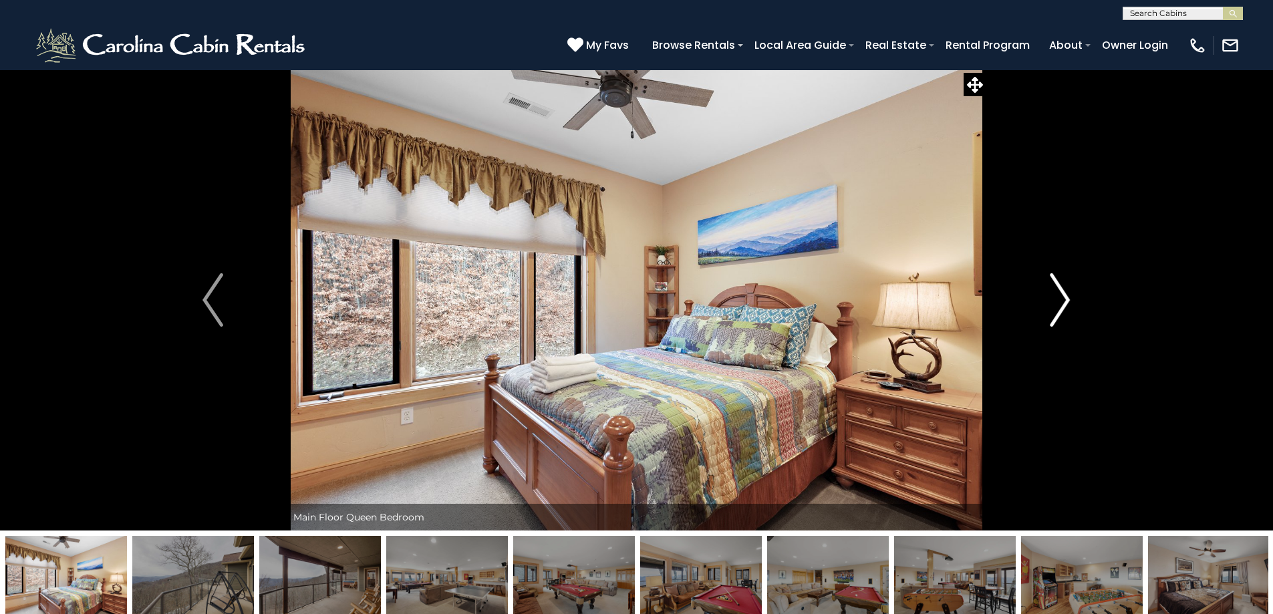
click at [1058, 306] on img "Next" at bounding box center [1060, 299] width 20 height 53
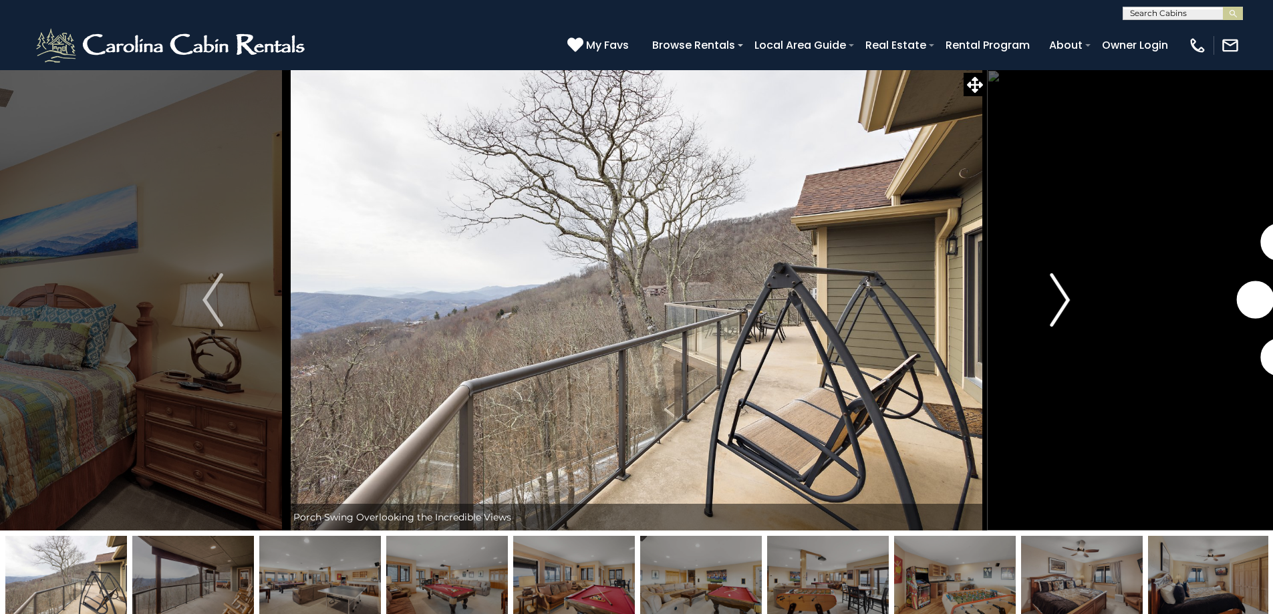
click at [1058, 306] on img "Next" at bounding box center [1060, 299] width 20 height 53
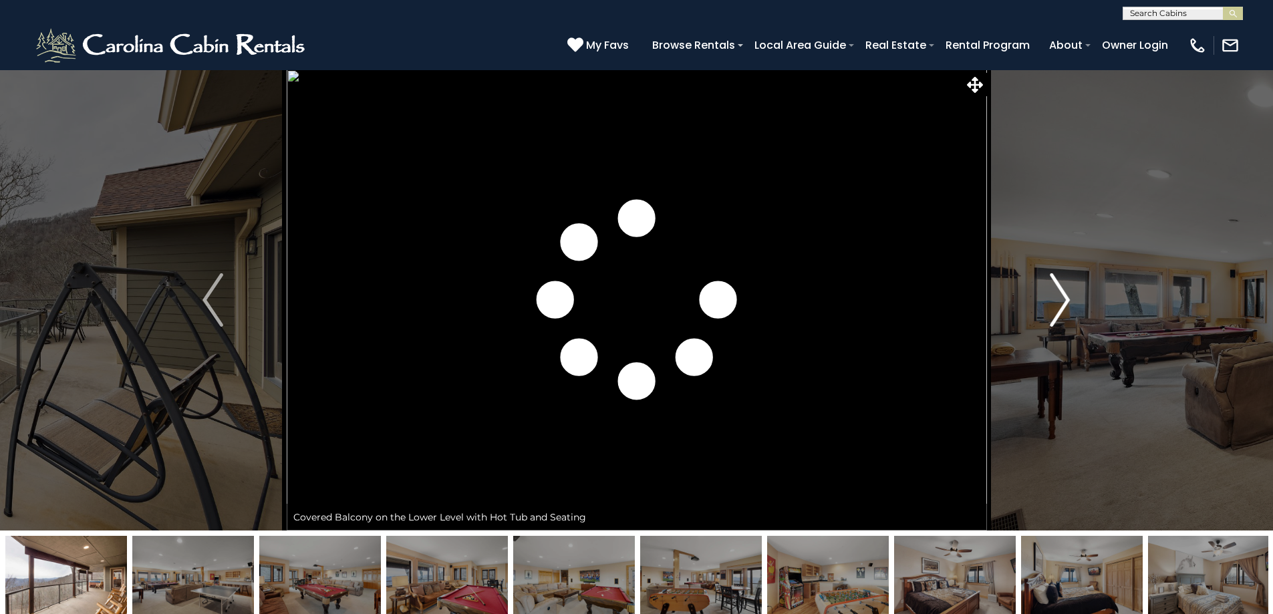
click at [1058, 306] on img "Next" at bounding box center [1060, 299] width 20 height 53
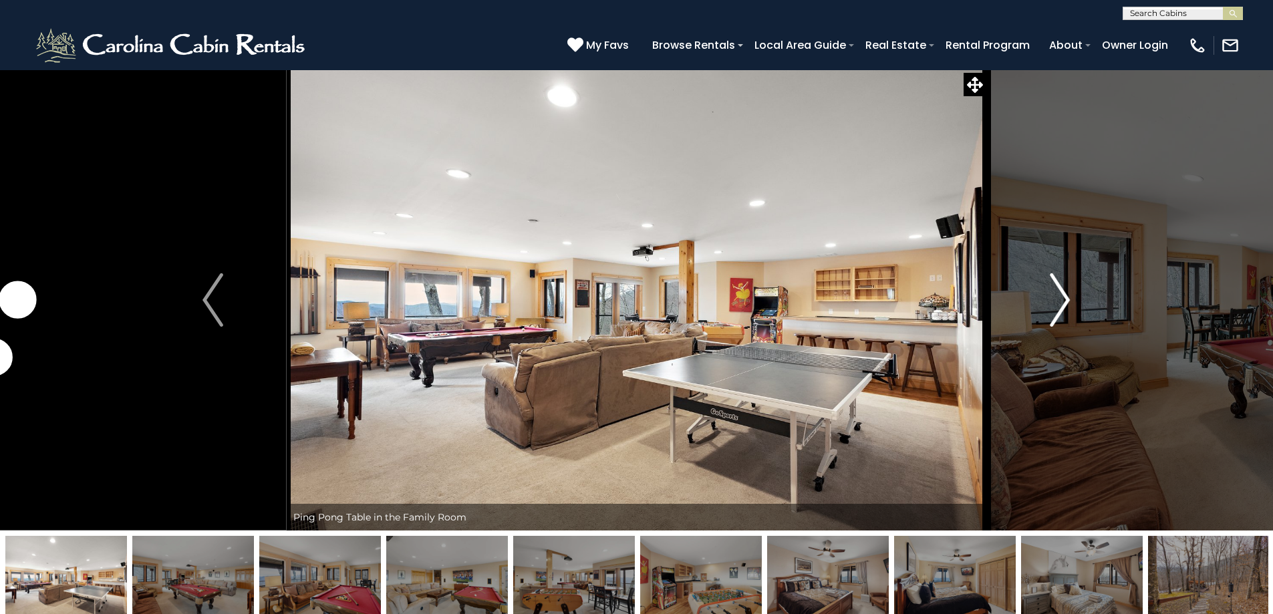
click at [1058, 306] on img "Next" at bounding box center [1060, 299] width 20 height 53
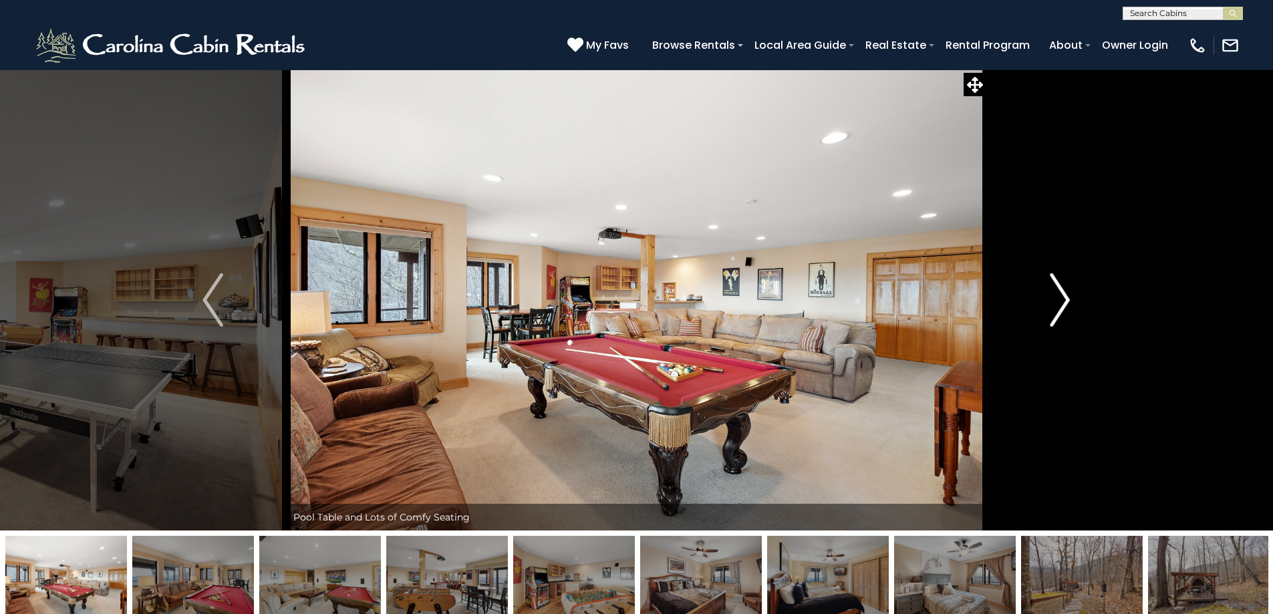
click at [1058, 306] on img "Next" at bounding box center [1060, 299] width 20 height 53
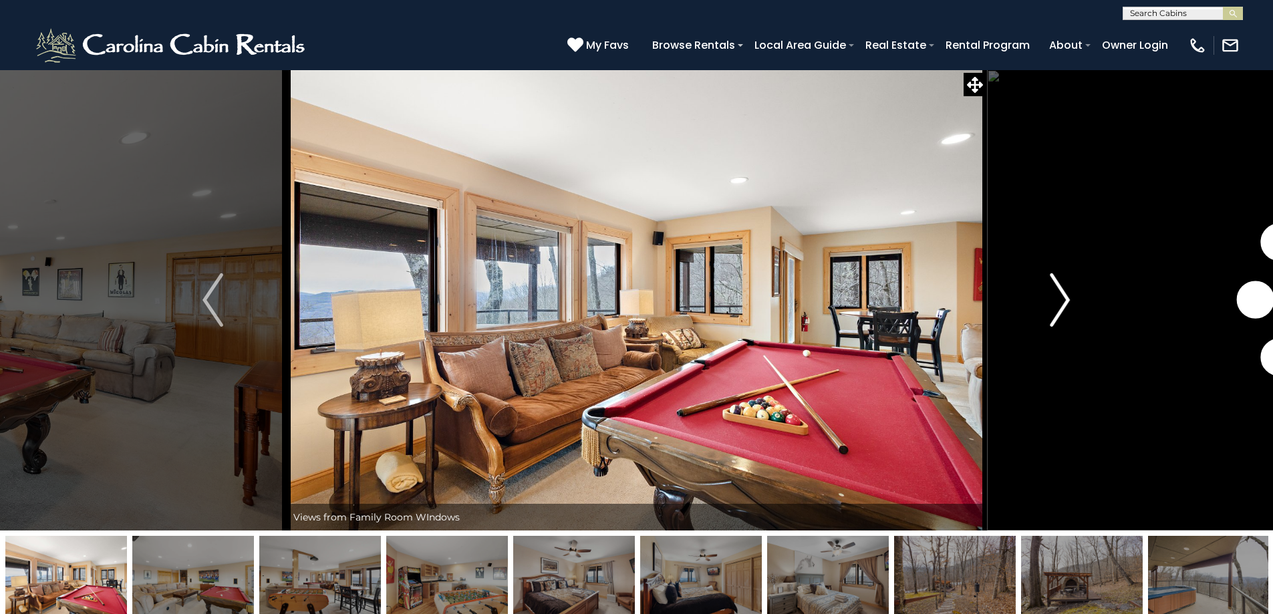
click at [1058, 306] on img "Next" at bounding box center [1060, 299] width 20 height 53
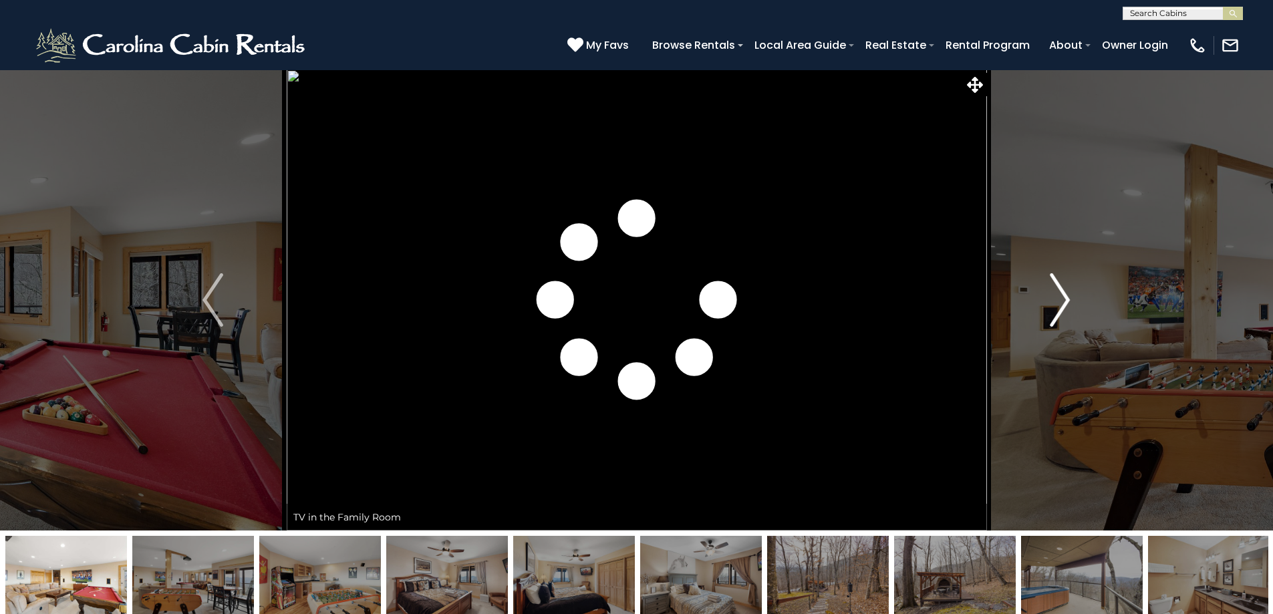
click at [1058, 306] on img "Next" at bounding box center [1060, 299] width 20 height 53
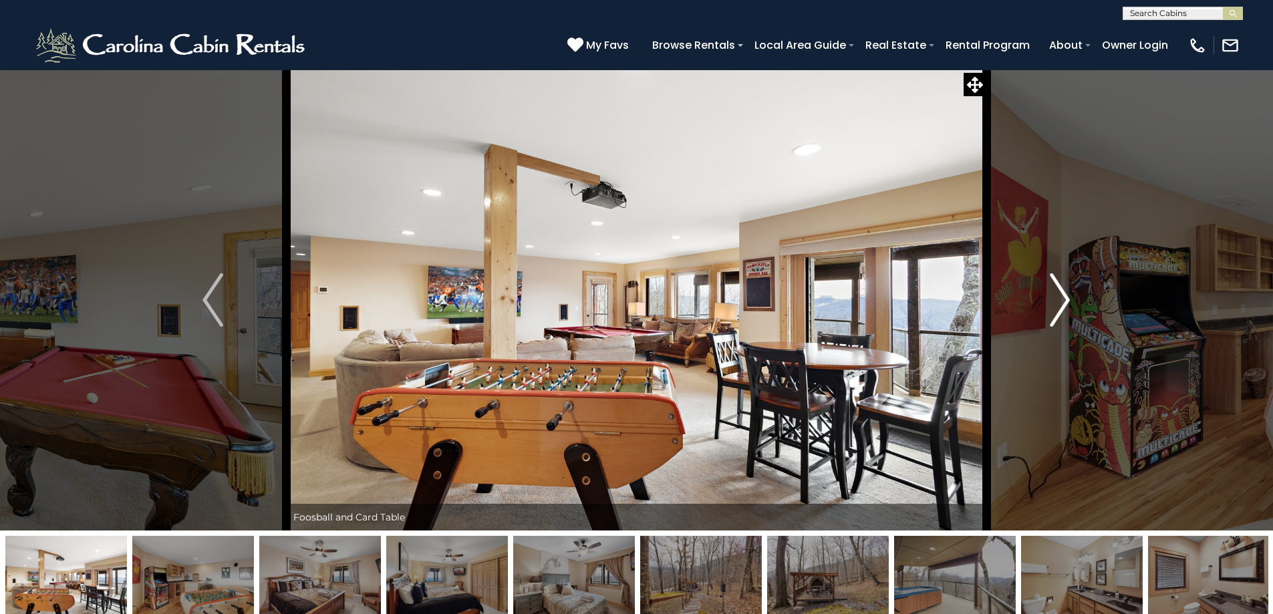
click at [1058, 306] on img "Next" at bounding box center [1060, 299] width 20 height 53
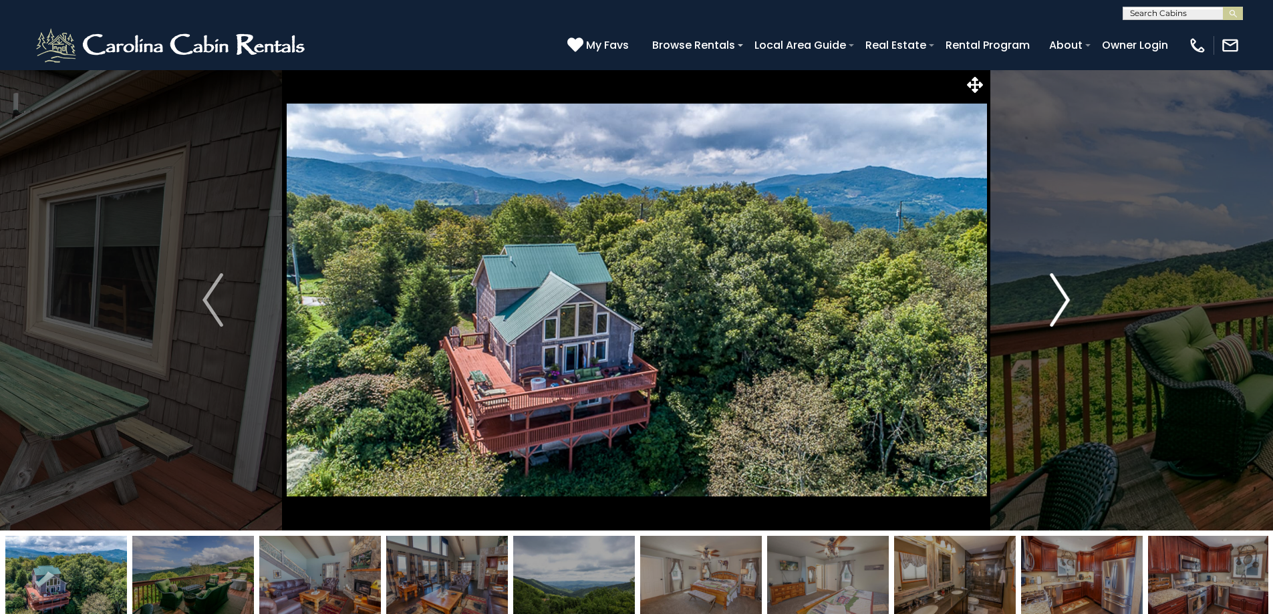
click at [1053, 316] on img "Next" at bounding box center [1060, 299] width 20 height 53
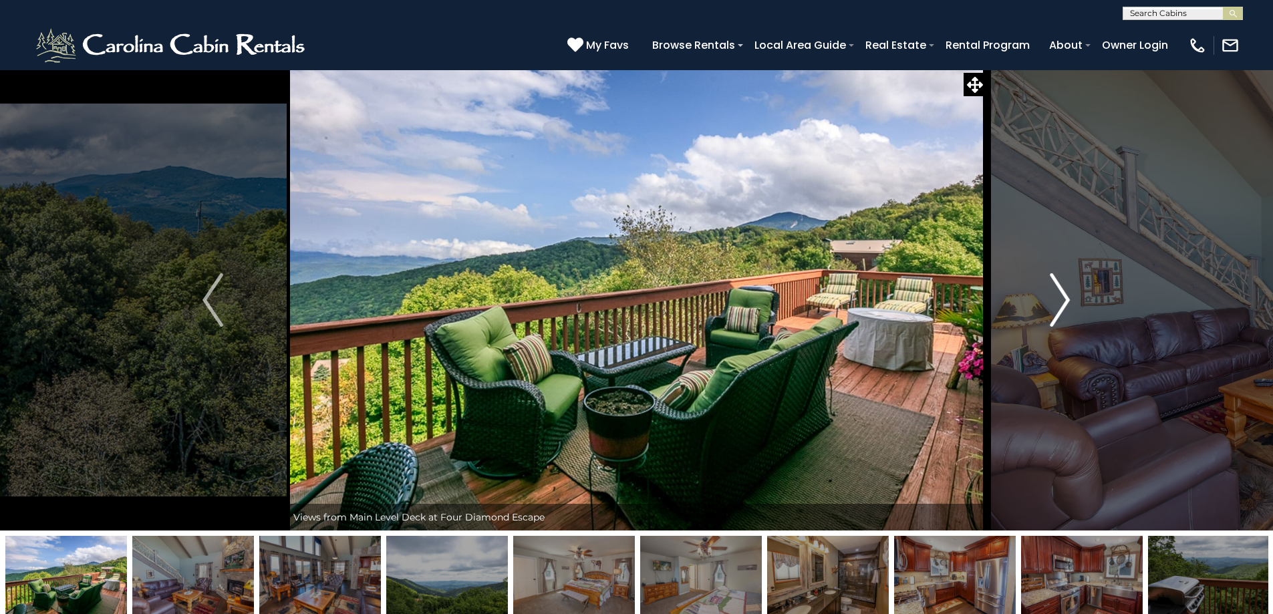
click at [1053, 316] on img "Next" at bounding box center [1060, 299] width 20 height 53
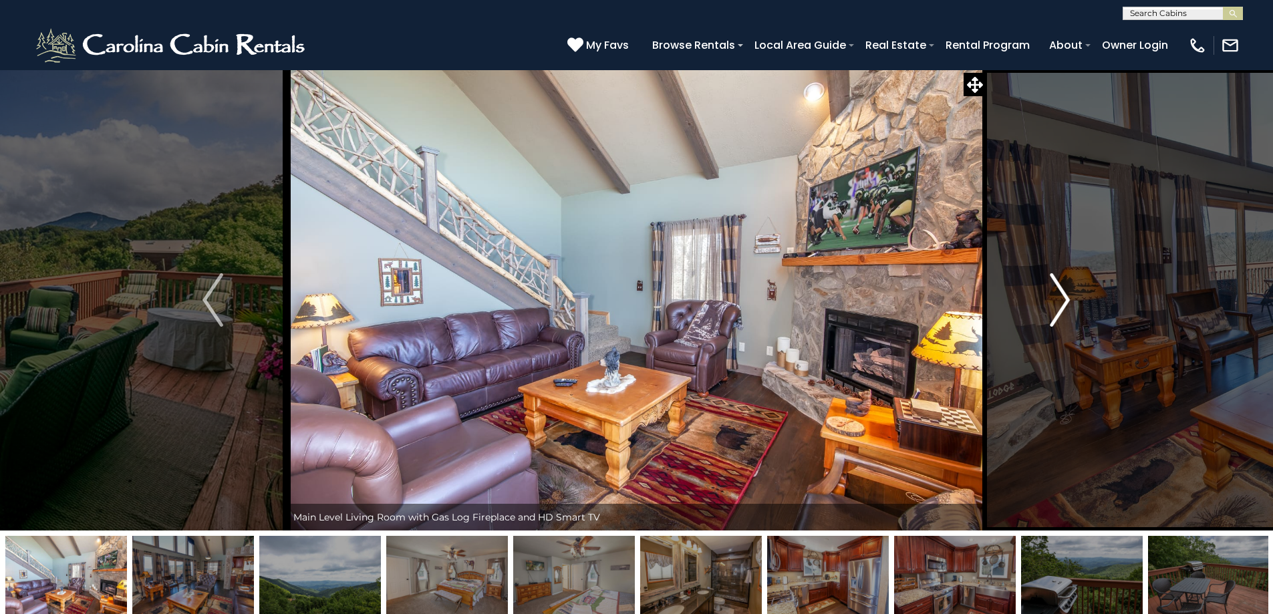
click at [1053, 316] on img "Next" at bounding box center [1060, 299] width 20 height 53
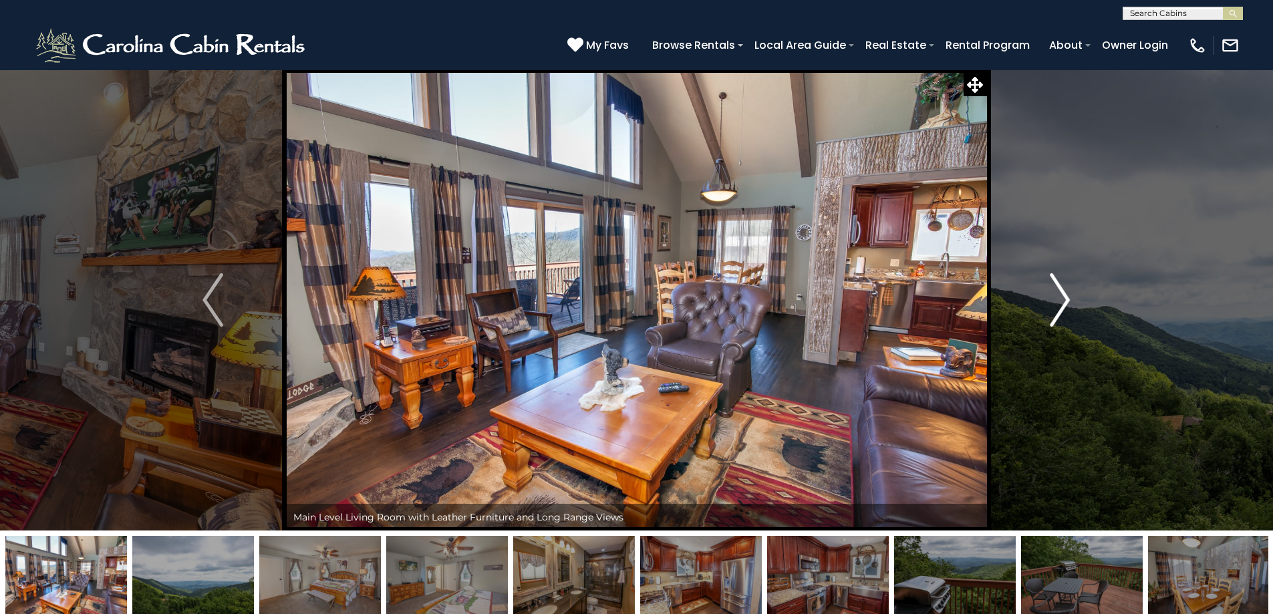
click at [1053, 316] on img "Next" at bounding box center [1060, 299] width 20 height 53
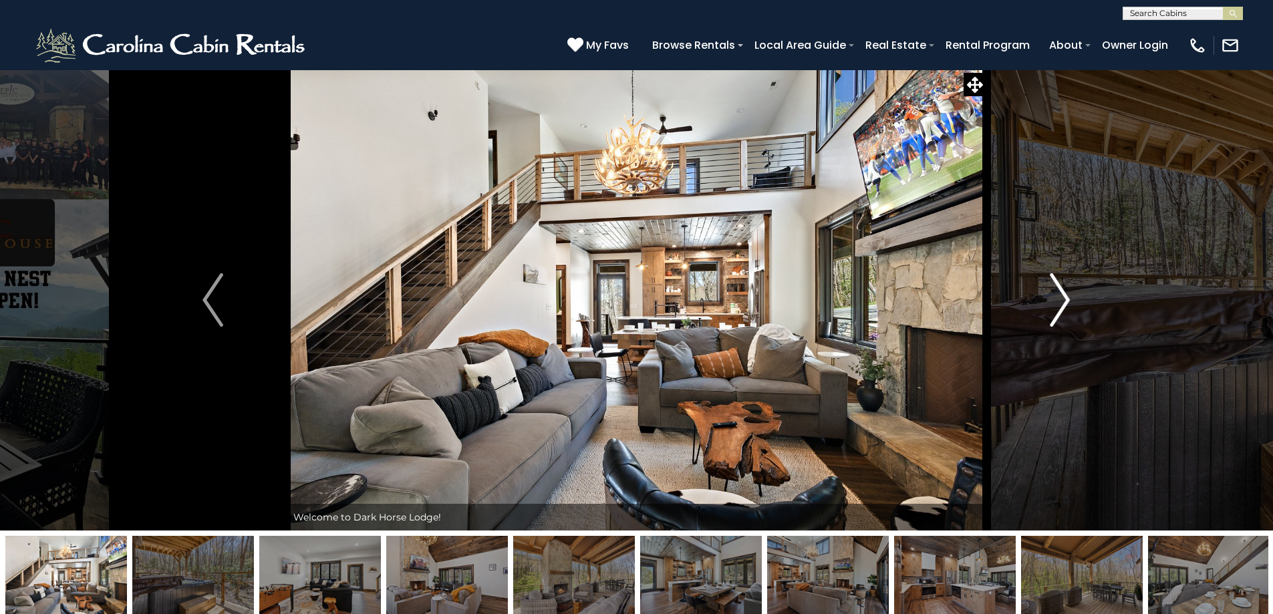
click at [1103, 269] on button "Next" at bounding box center [1059, 300] width 147 height 461
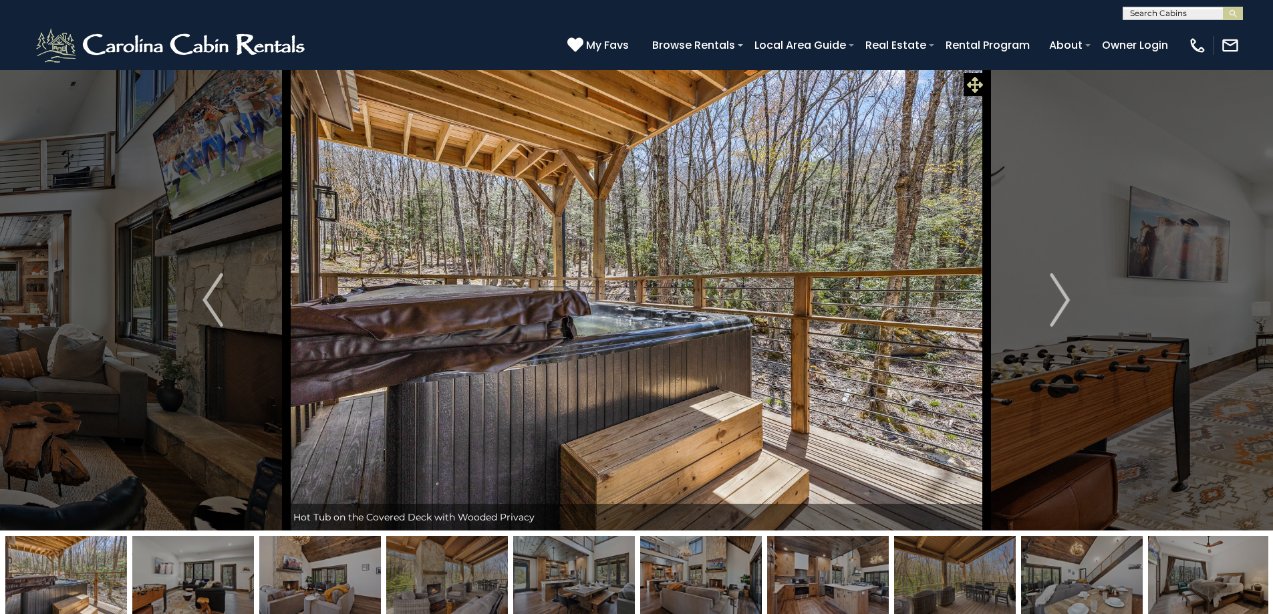
click at [978, 80] on icon at bounding box center [975, 85] width 16 height 16
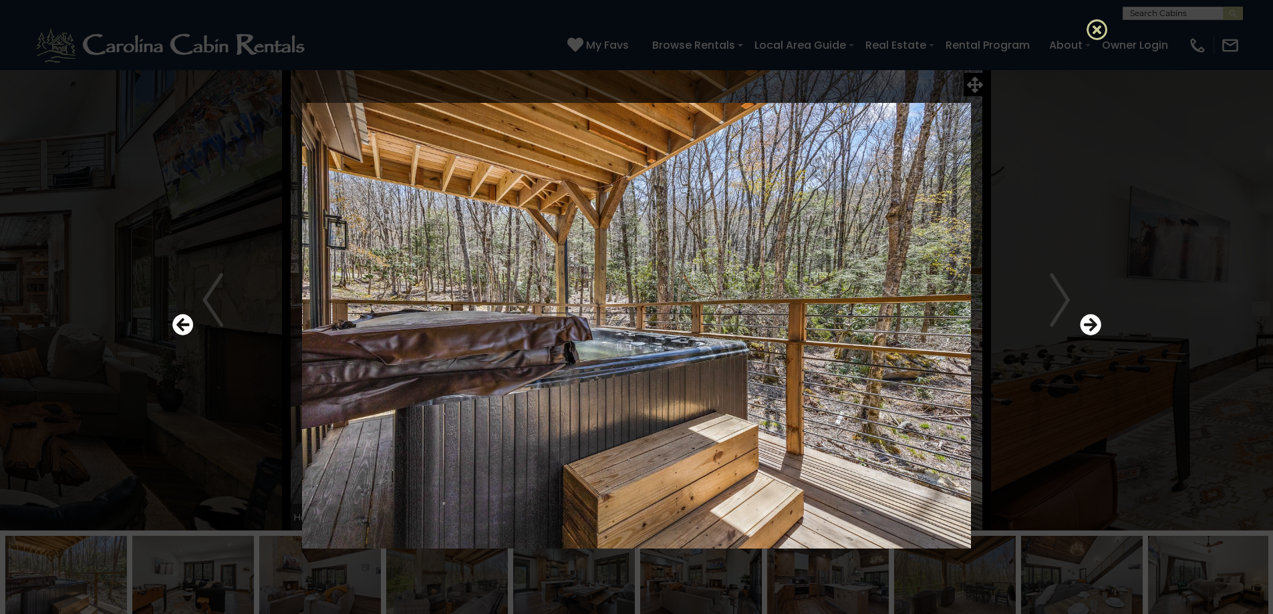
click at [1102, 23] on icon at bounding box center [1097, 29] width 21 height 21
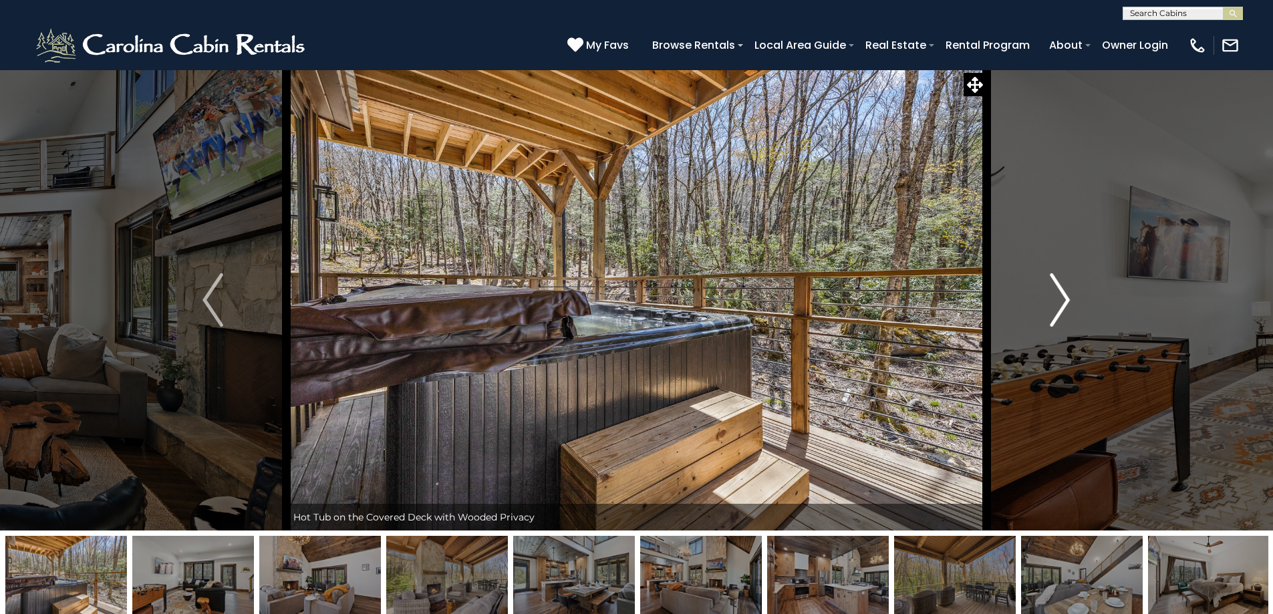
click at [1047, 293] on button "Next" at bounding box center [1059, 300] width 147 height 461
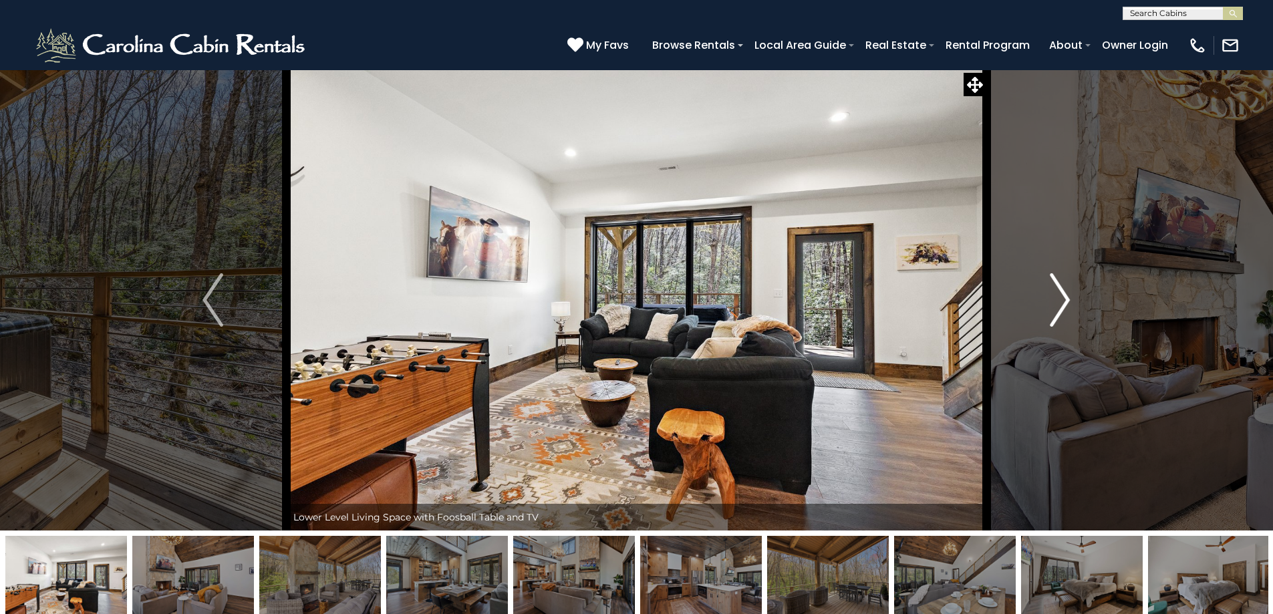
click at [1047, 293] on button "Next" at bounding box center [1059, 300] width 147 height 461
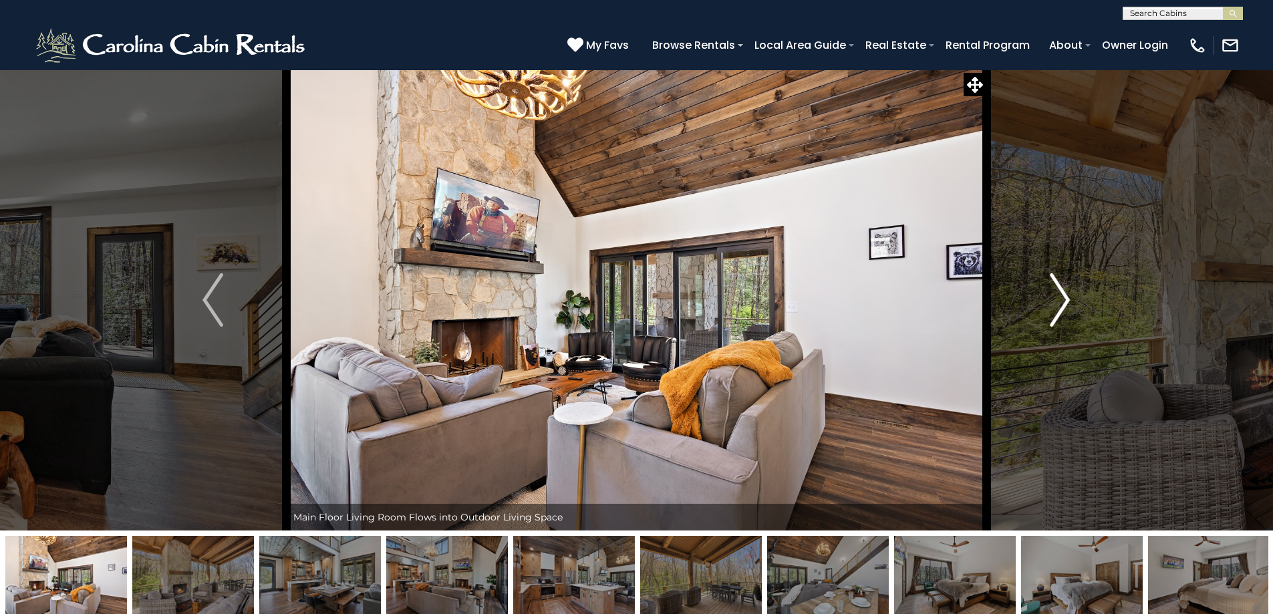
click at [1047, 293] on button "Next" at bounding box center [1059, 300] width 147 height 461
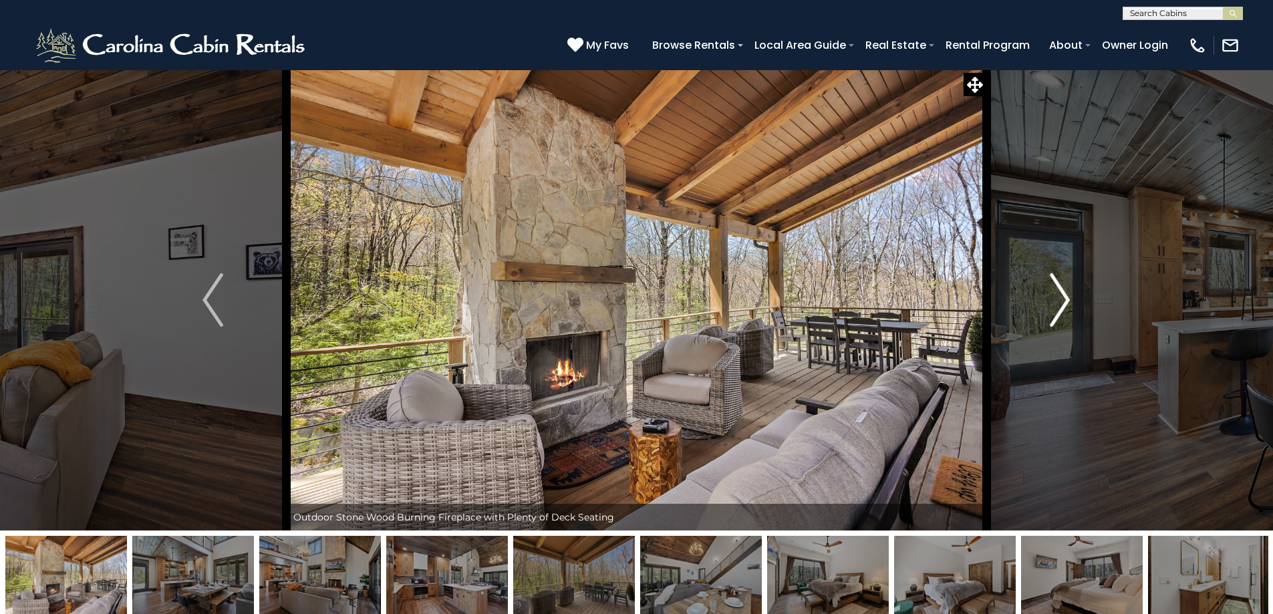
click at [1047, 293] on button "Next" at bounding box center [1059, 300] width 147 height 461
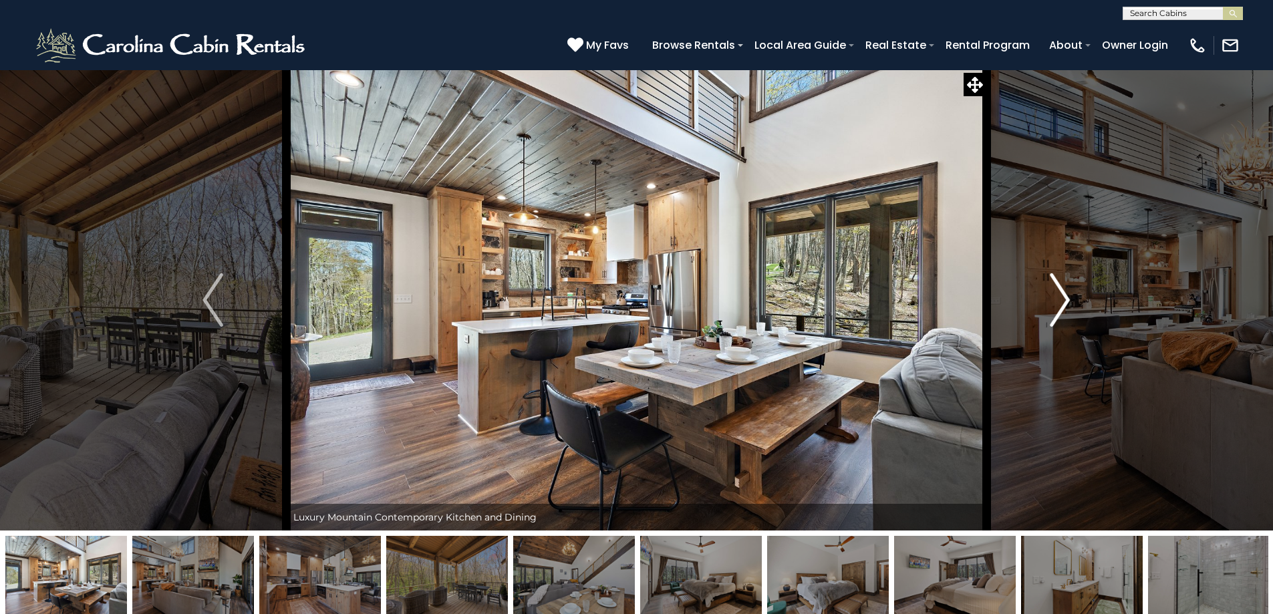
click at [1047, 293] on button "Next" at bounding box center [1059, 300] width 147 height 461
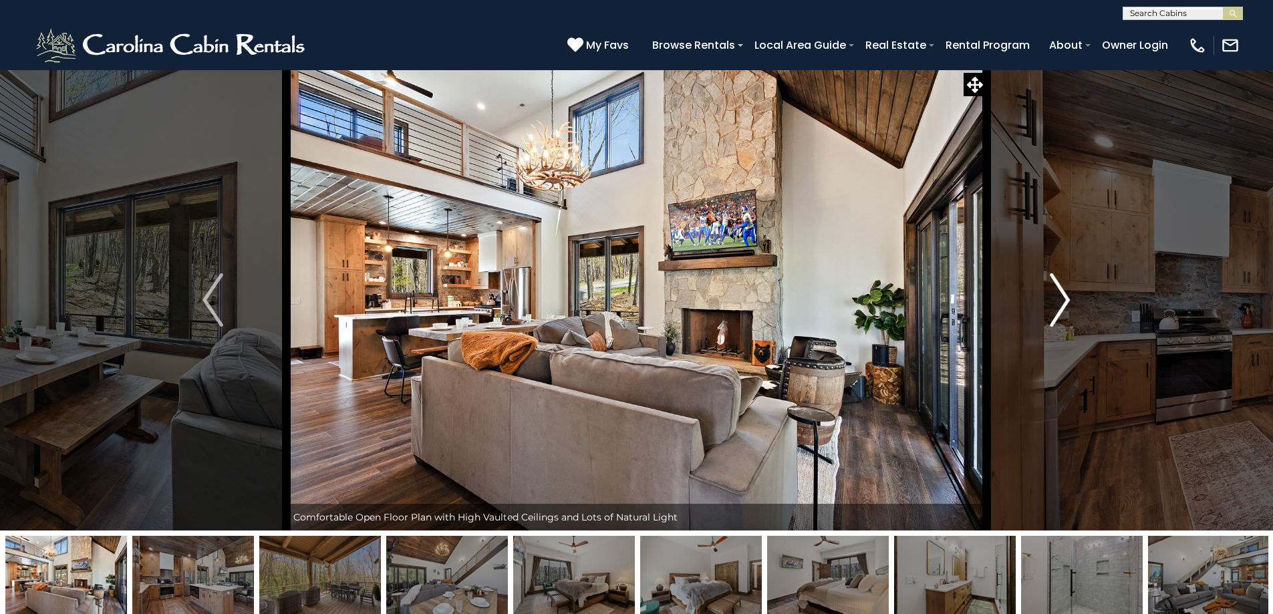
click at [1047, 293] on button "Next" at bounding box center [1059, 300] width 147 height 461
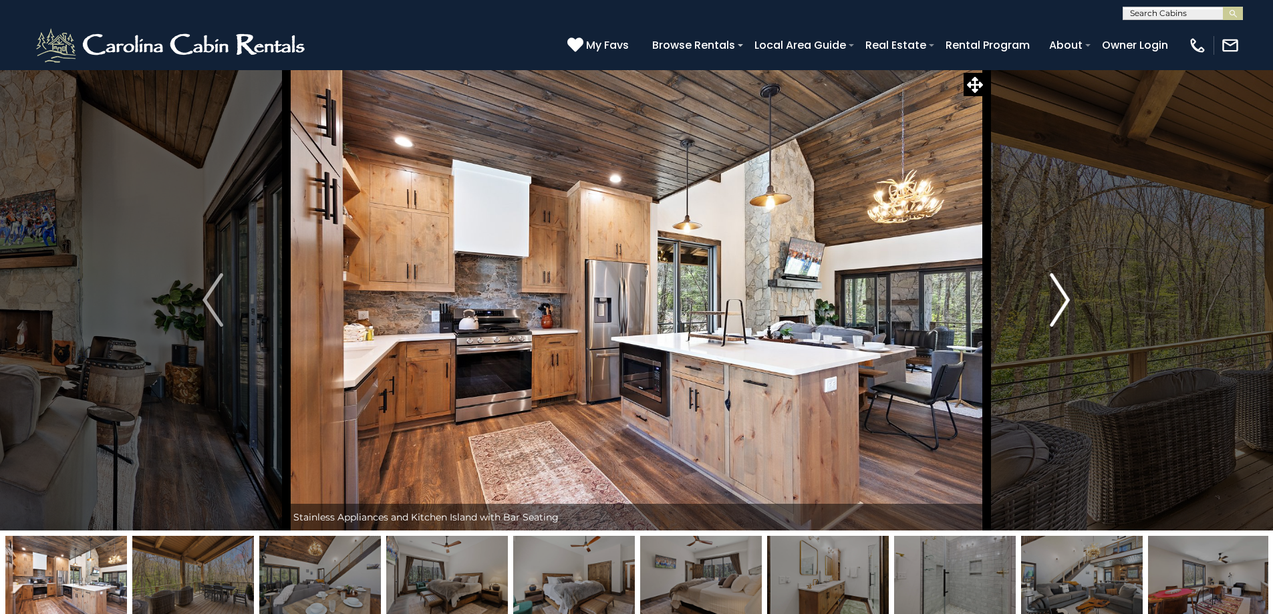
click at [1047, 293] on button "Next" at bounding box center [1059, 300] width 147 height 461
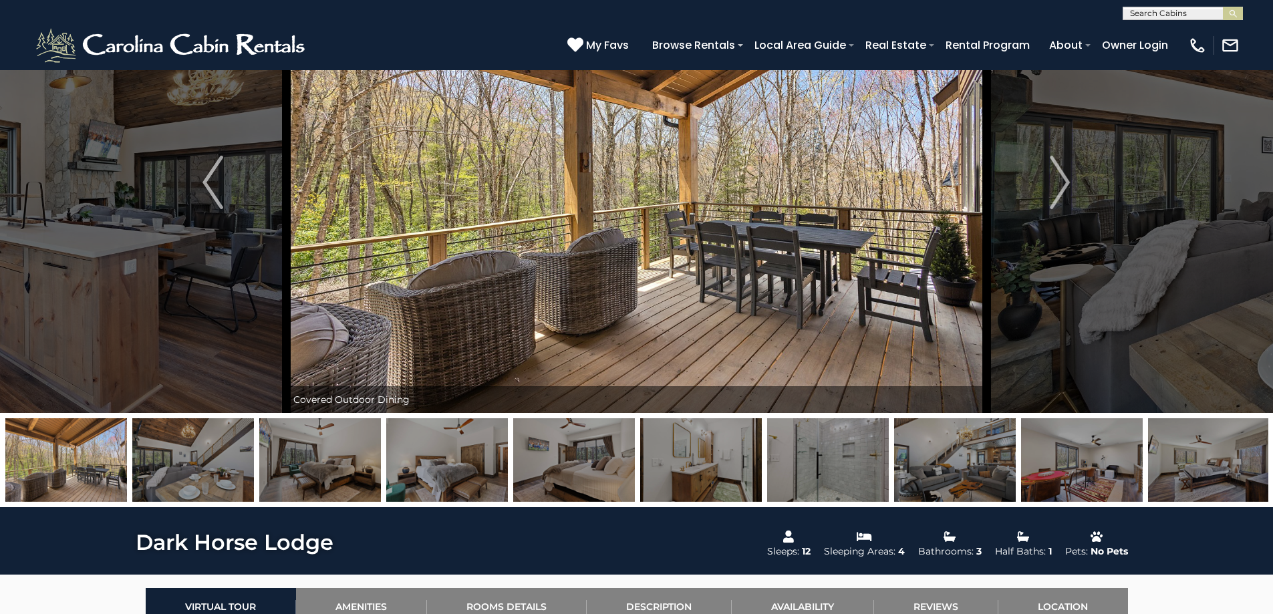
scroll to position [200, 0]
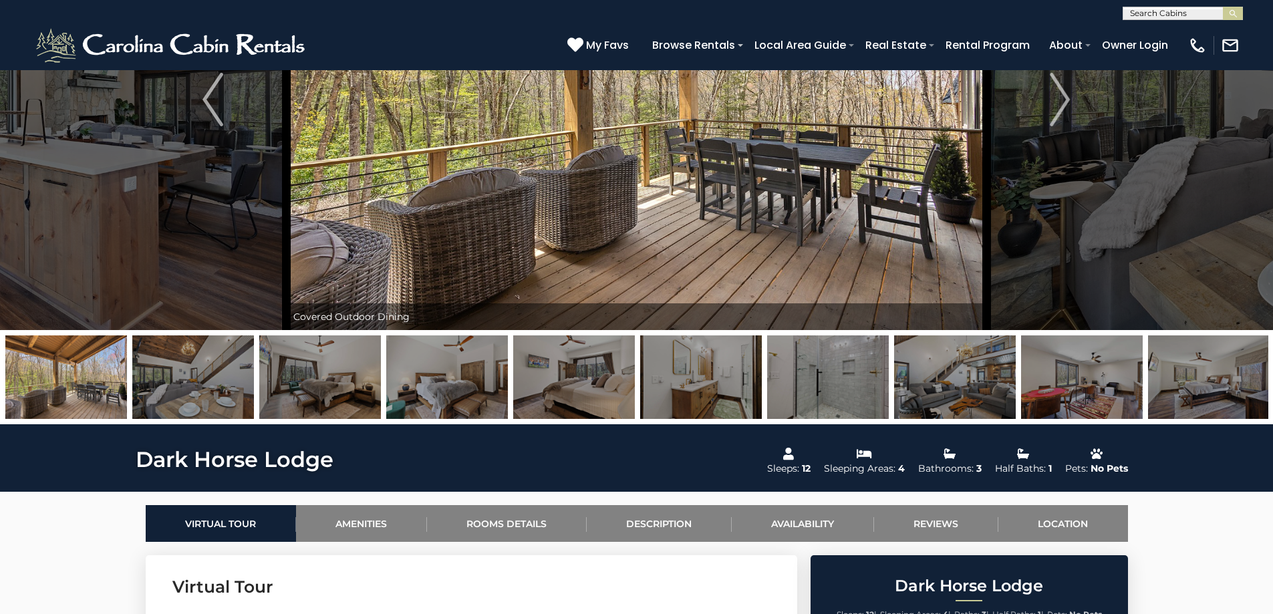
click at [1112, 395] on img at bounding box center [1082, 378] width 122 height 84
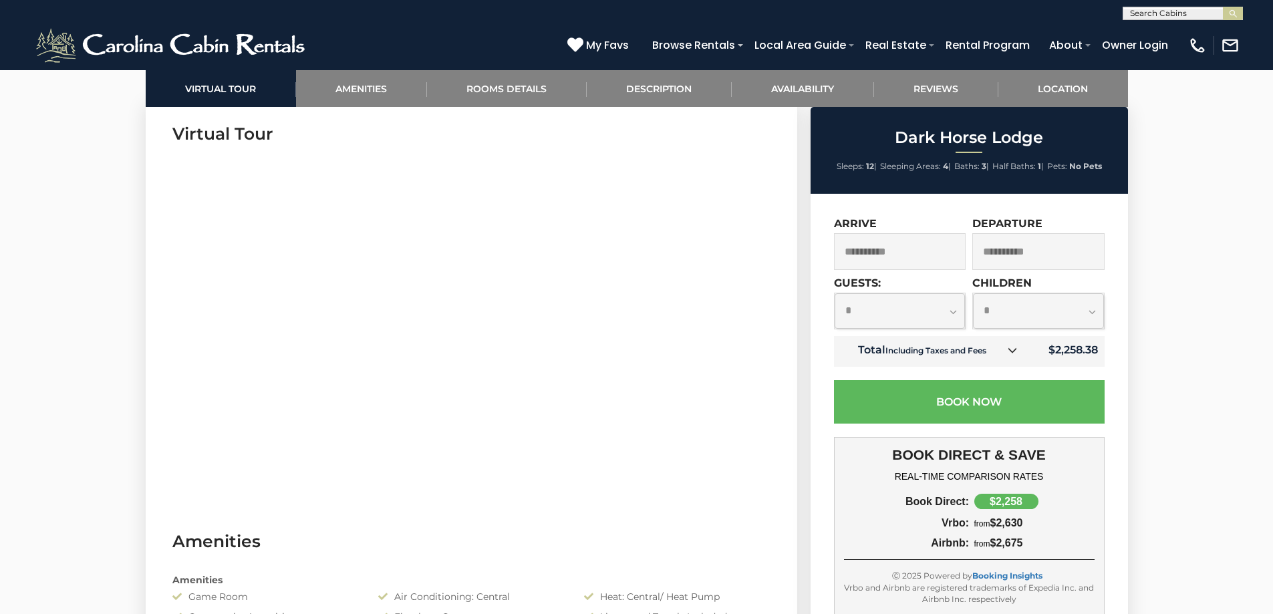
scroll to position [535, 0]
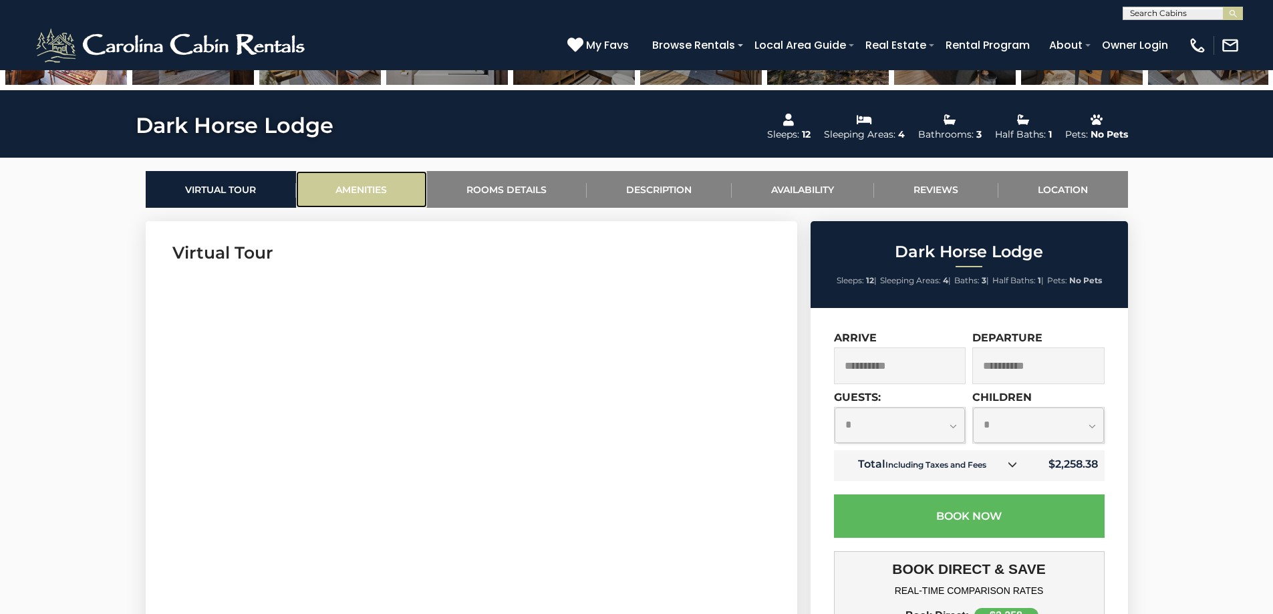
click at [381, 193] on link "Amenities" at bounding box center [361, 189] width 131 height 37
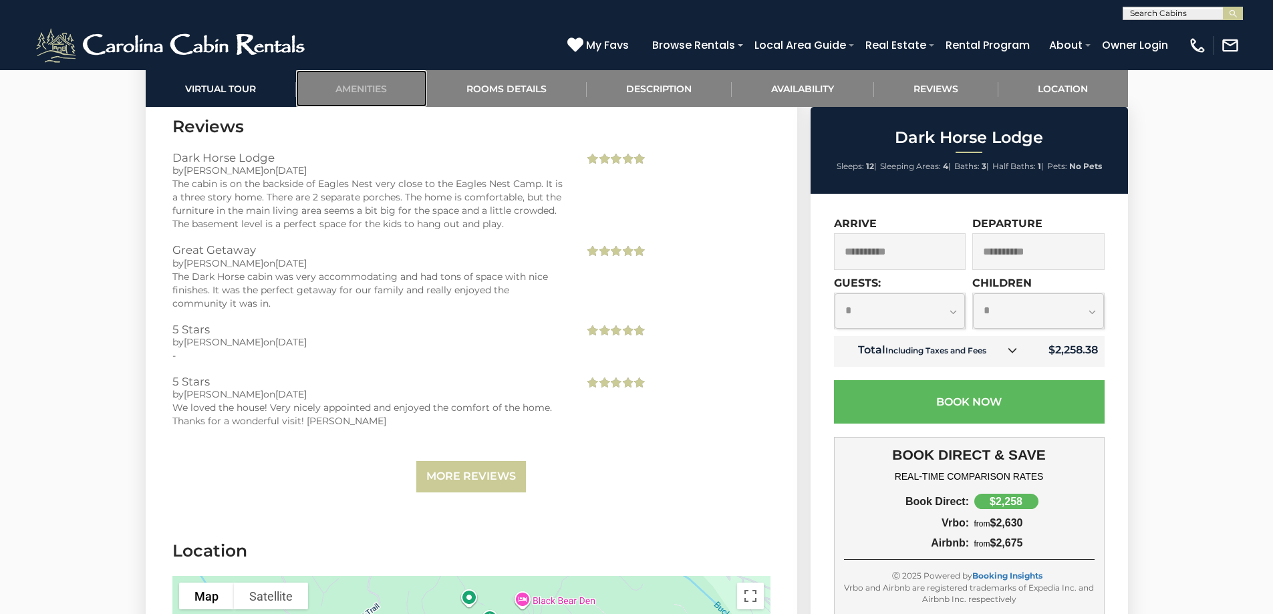
scroll to position [3275, 0]
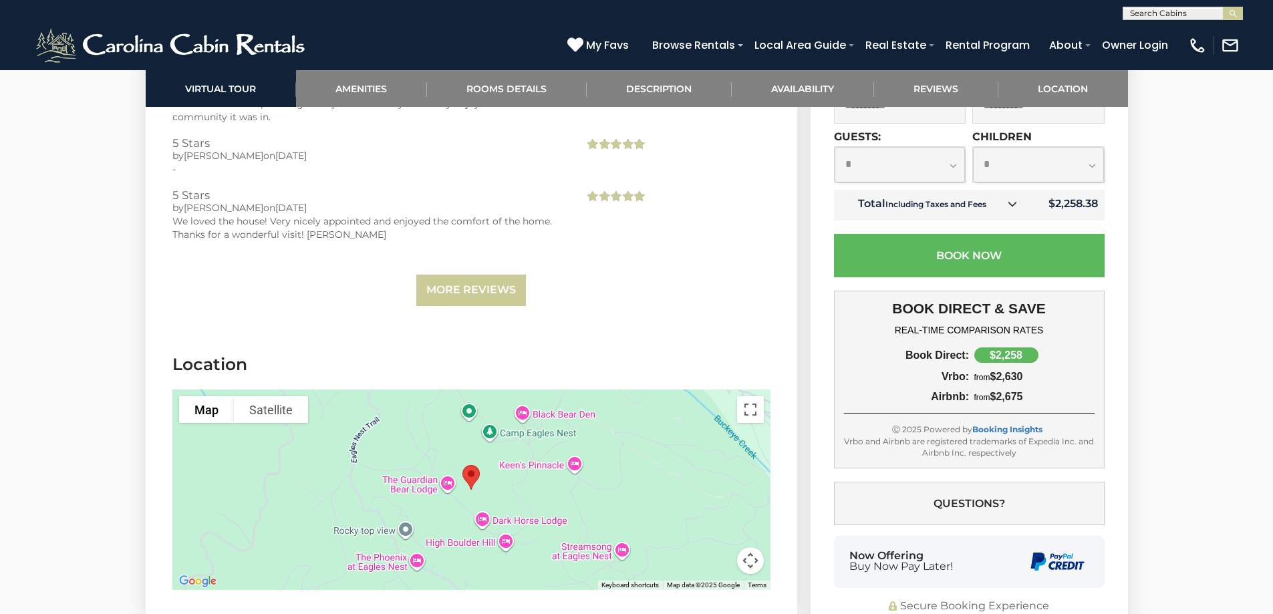
click at [746, 547] on button "Map camera controls" at bounding box center [750, 560] width 27 height 27
click at [721, 547] on button "Zoom out" at bounding box center [717, 560] width 27 height 27
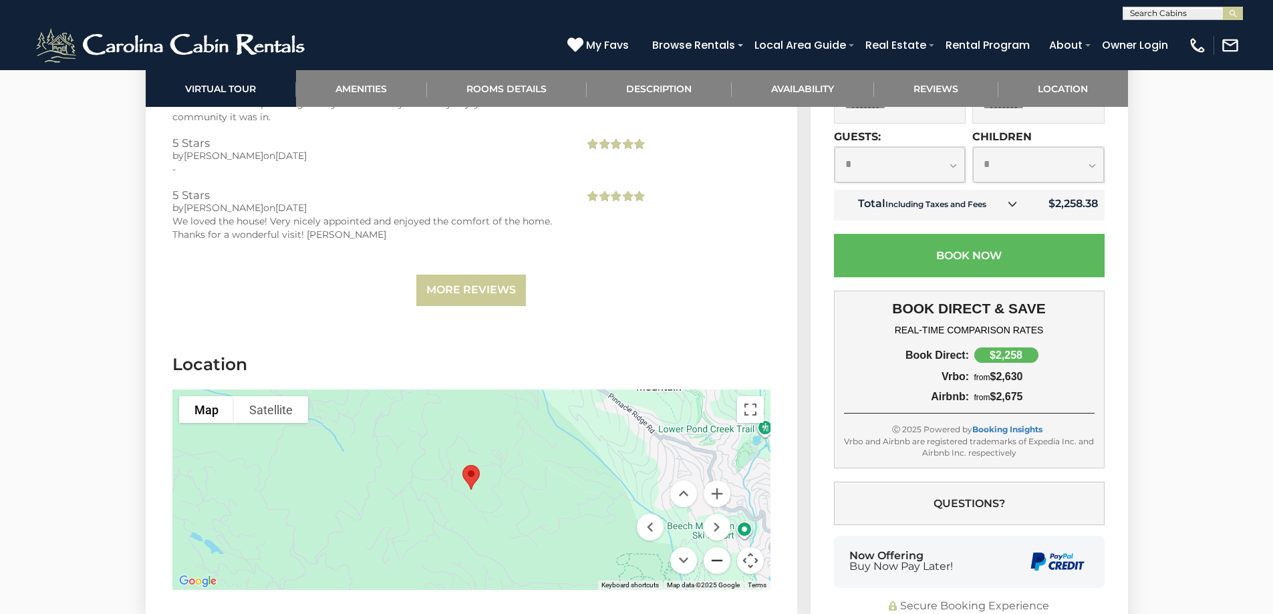
click at [721, 547] on button "Zoom out" at bounding box center [717, 560] width 27 height 27
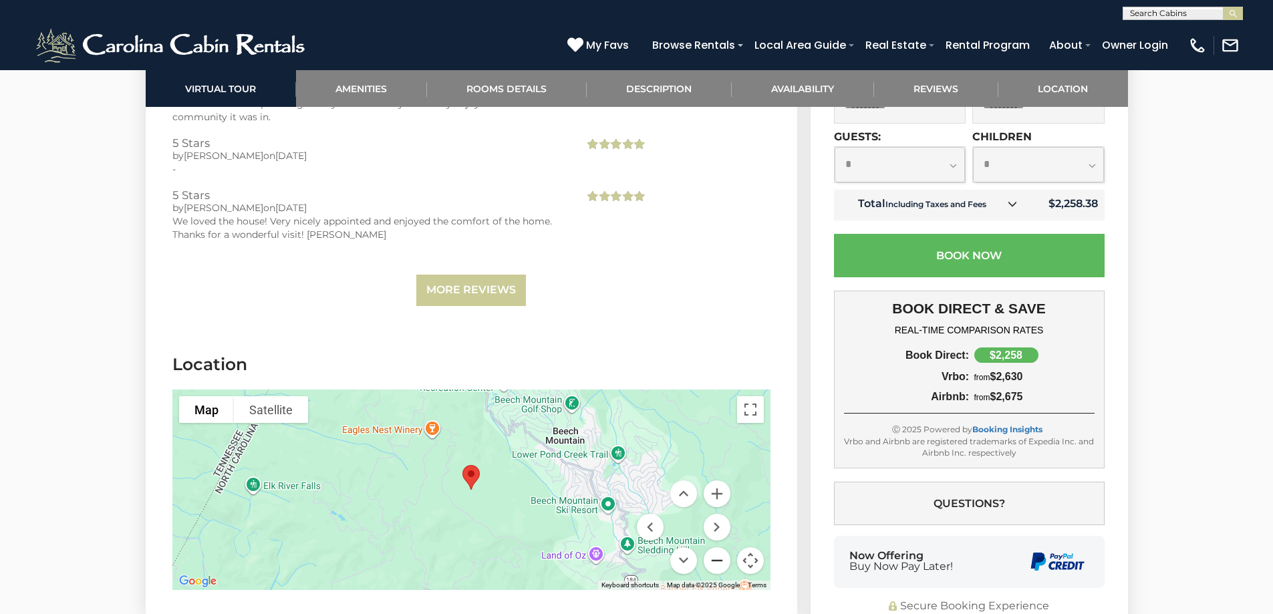
click at [720, 547] on button "Zoom out" at bounding box center [717, 560] width 27 height 27
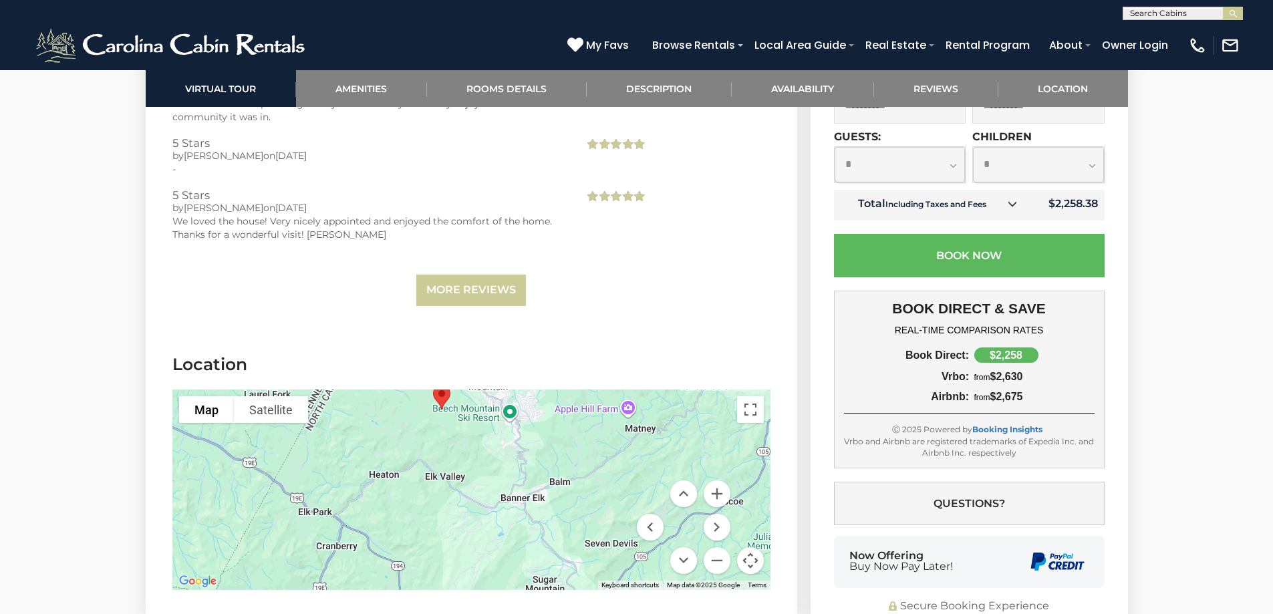
drag, startPoint x: 521, startPoint y: 435, endPoint x: 502, endPoint y: 386, distance: 52.3
click at [502, 390] on div at bounding box center [471, 490] width 598 height 200
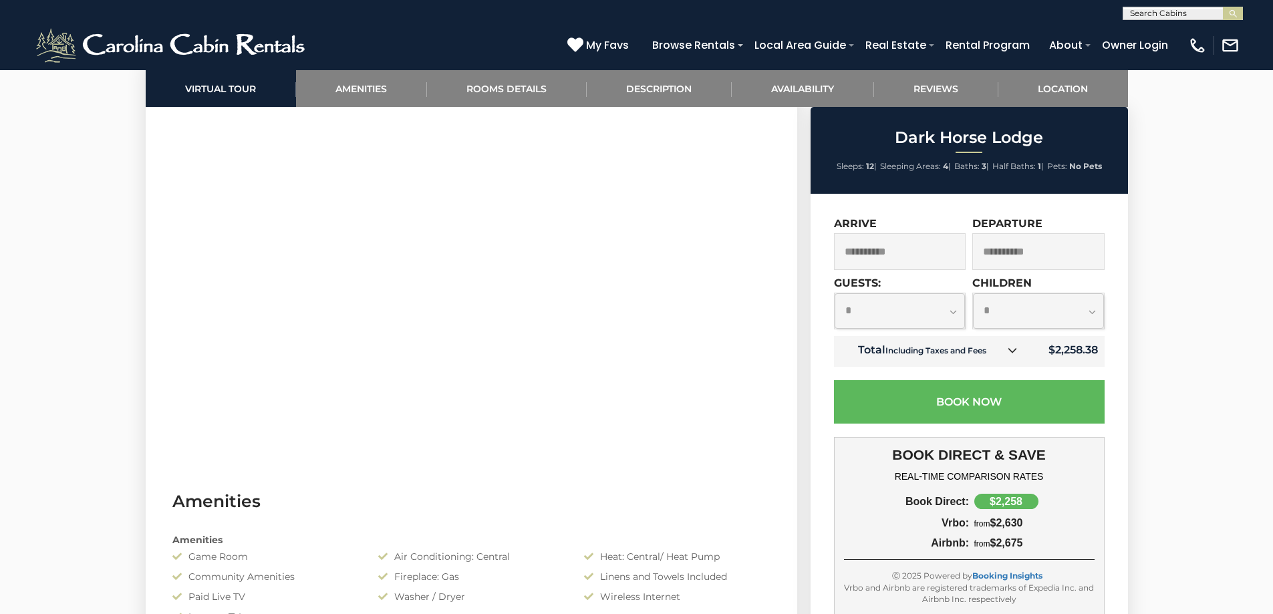
scroll to position [601, 0]
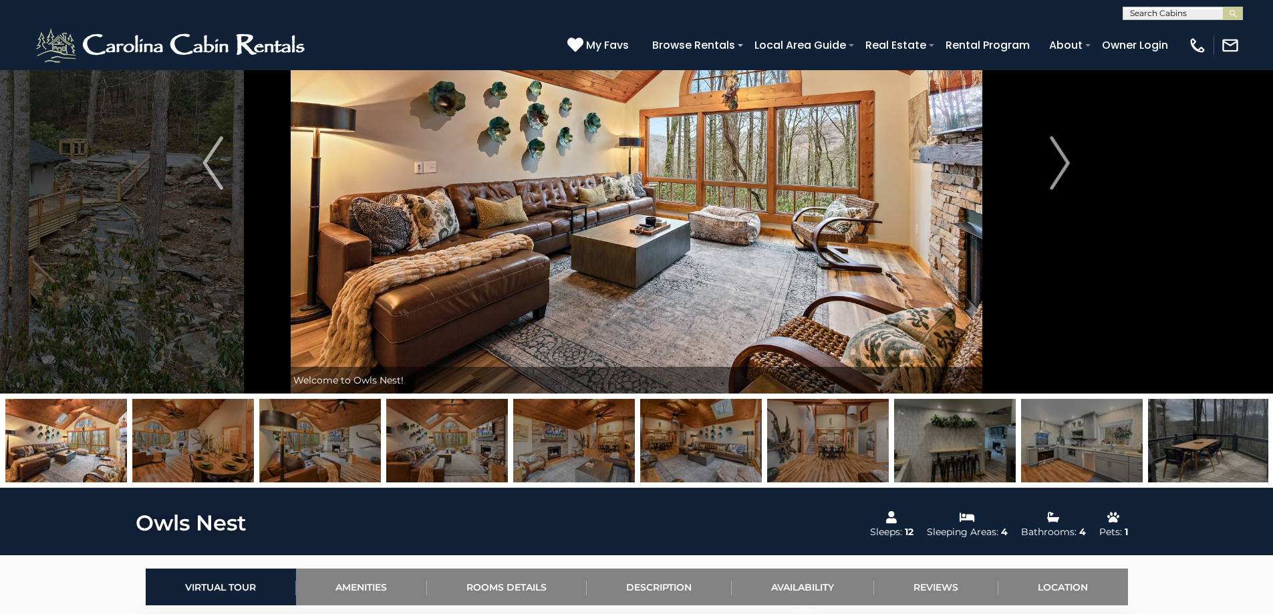
scroll to position [134, 0]
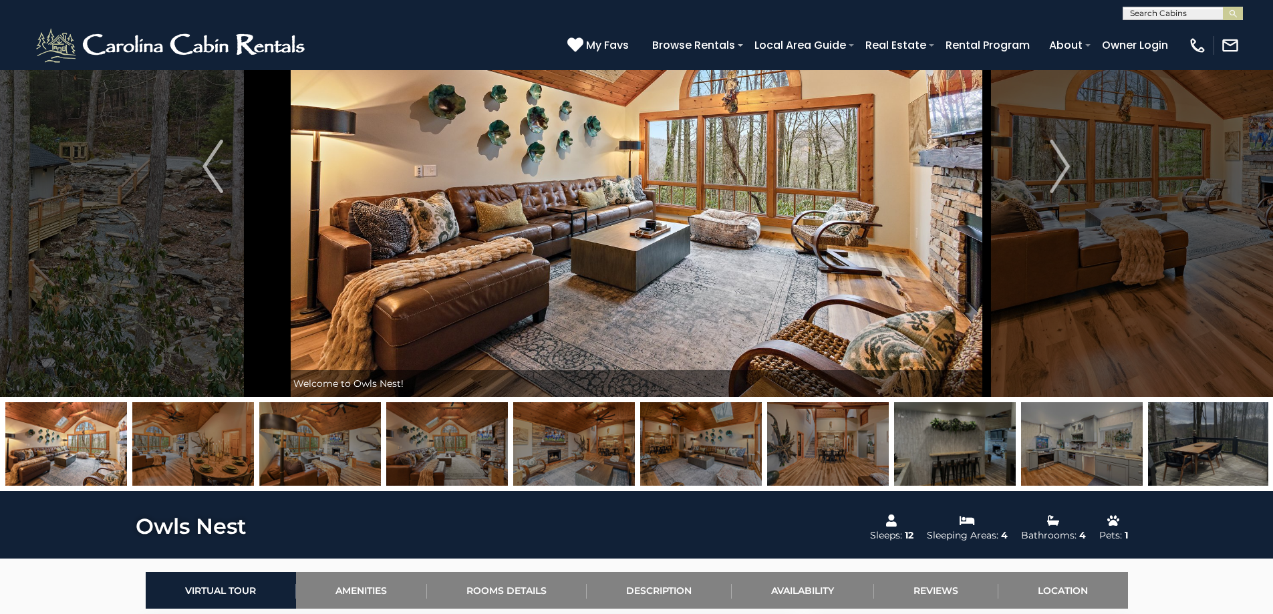
click at [1067, 444] on img at bounding box center [1082, 444] width 122 height 84
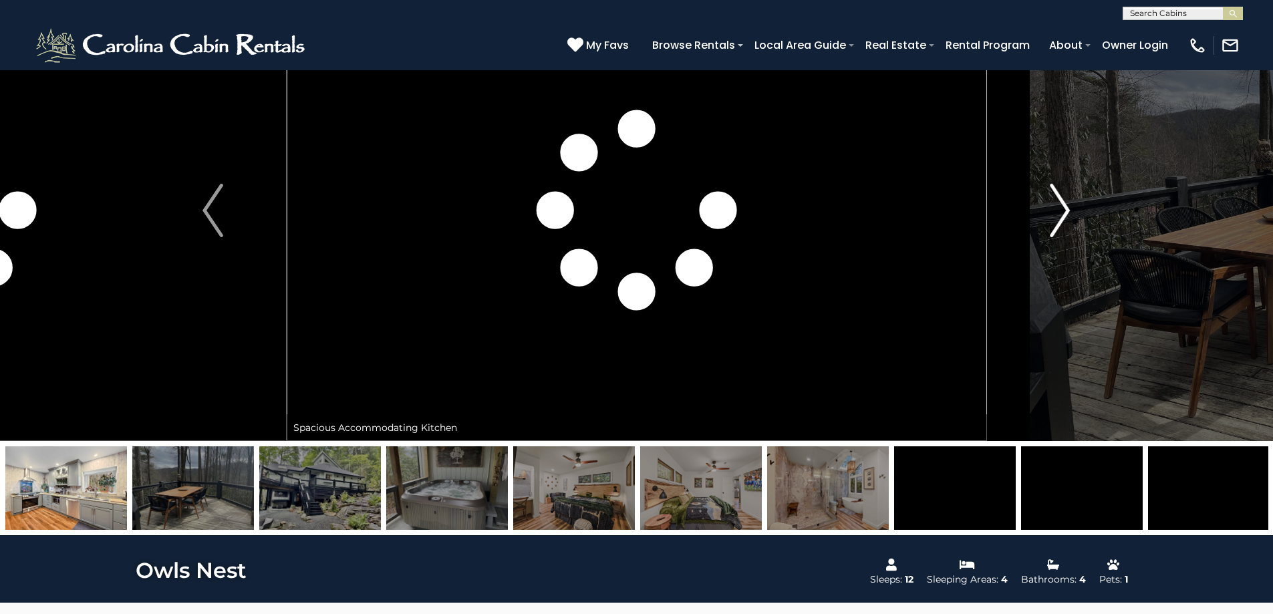
scroll to position [267, 0]
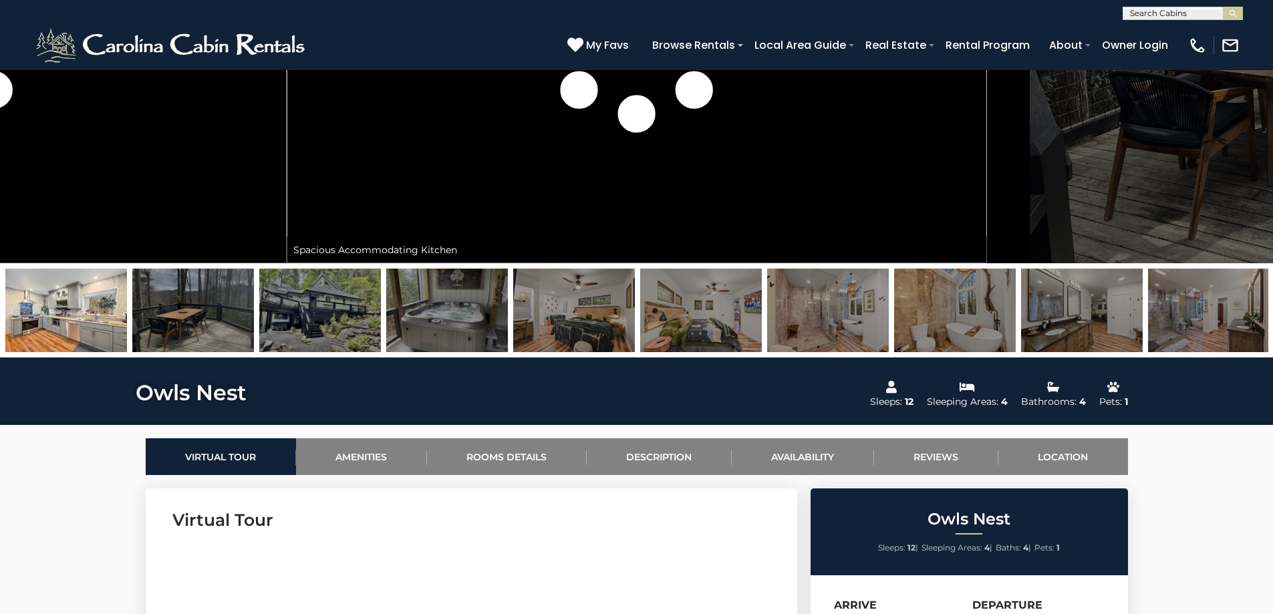
click at [303, 300] on img at bounding box center [320, 311] width 122 height 84
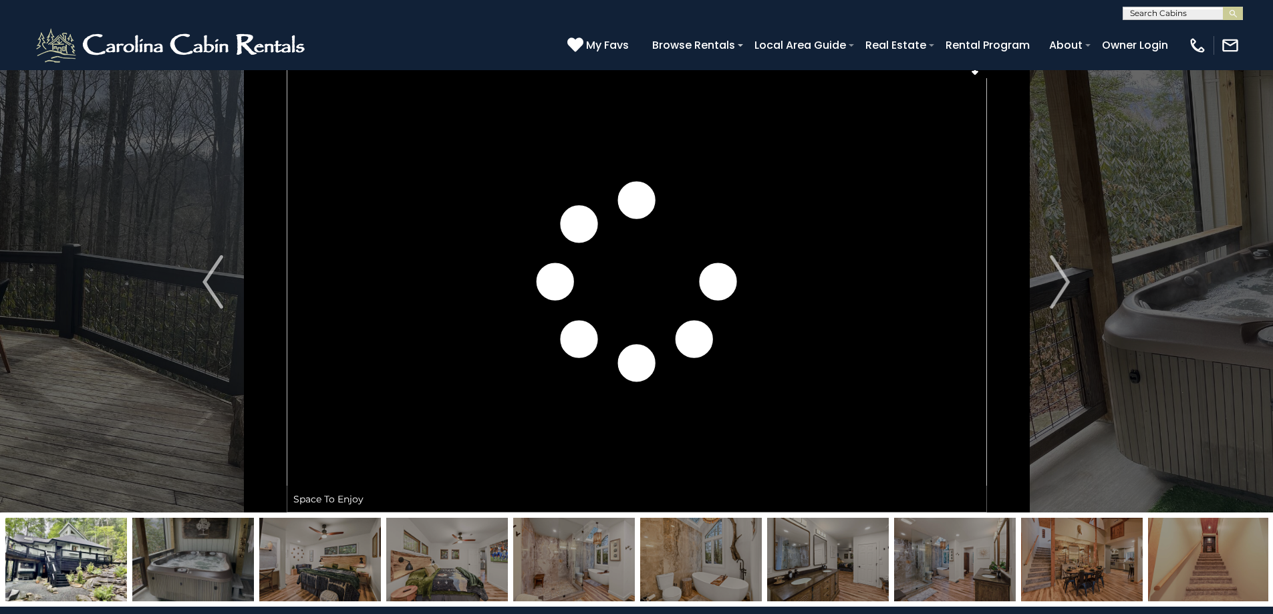
scroll to position [0, 0]
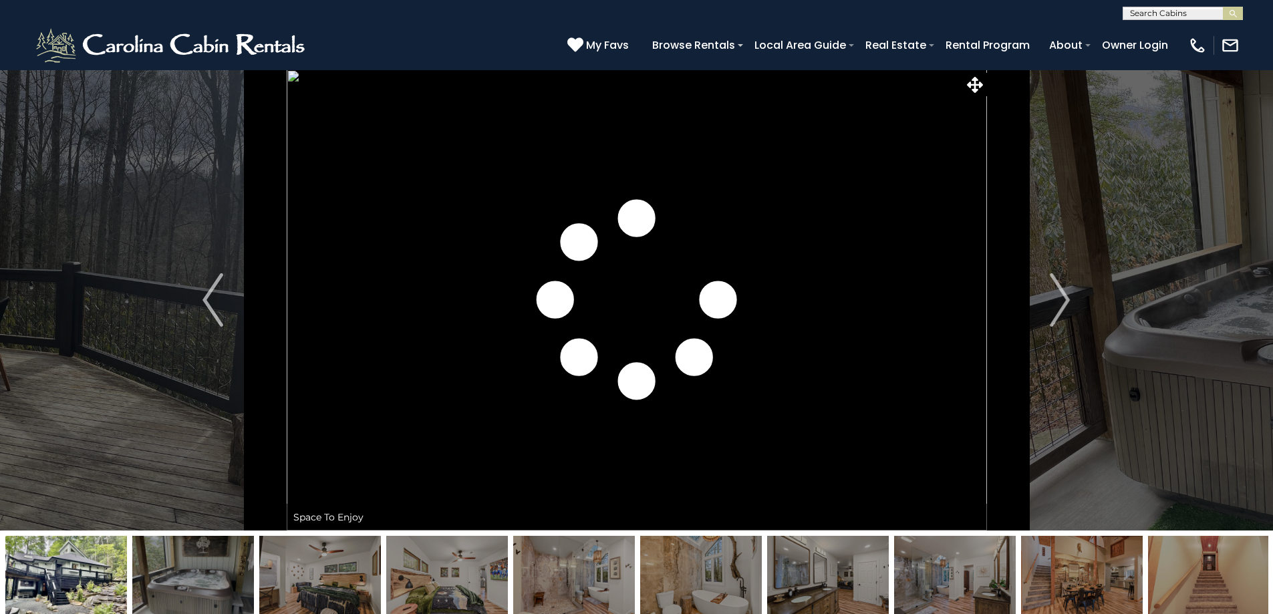
click at [49, 585] on img at bounding box center [66, 578] width 122 height 84
click at [146, 593] on img at bounding box center [193, 578] width 122 height 84
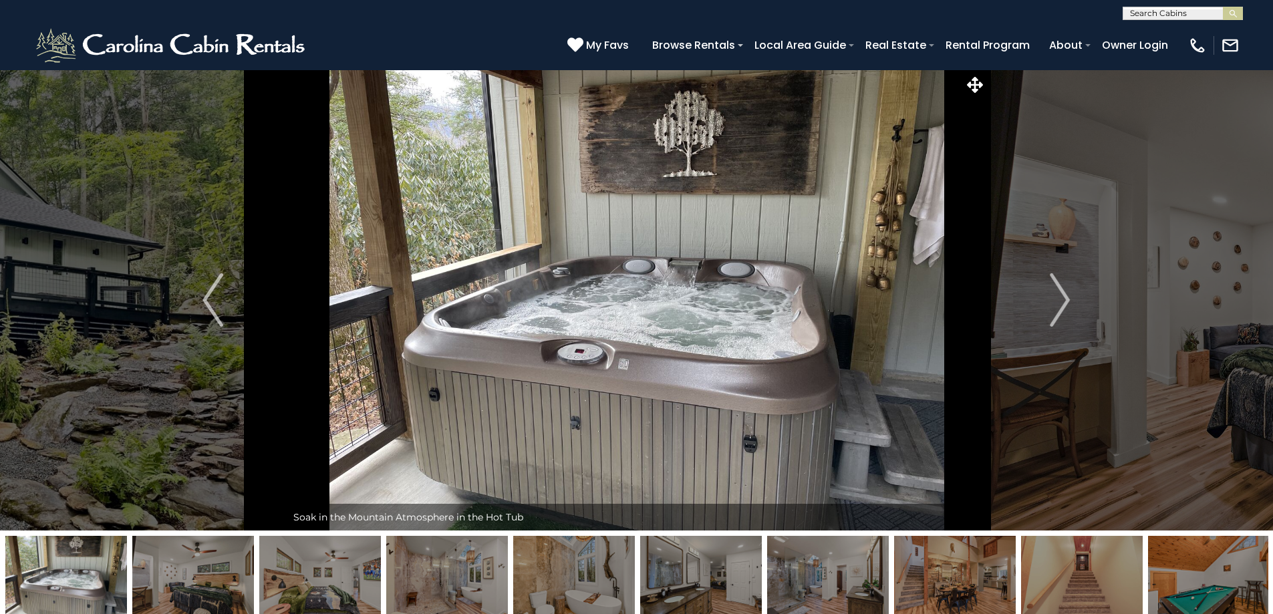
click at [49, 595] on img at bounding box center [66, 578] width 122 height 84
click at [208, 311] on img "Previous" at bounding box center [213, 299] width 20 height 53
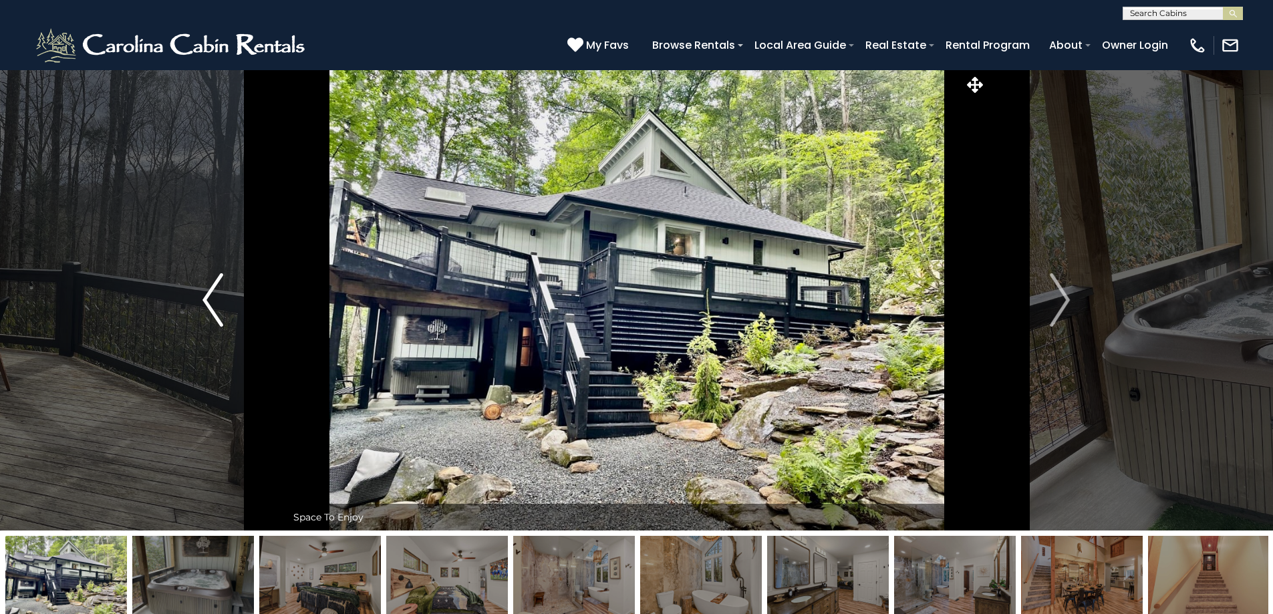
click at [208, 311] on img "Previous" at bounding box center [213, 299] width 20 height 53
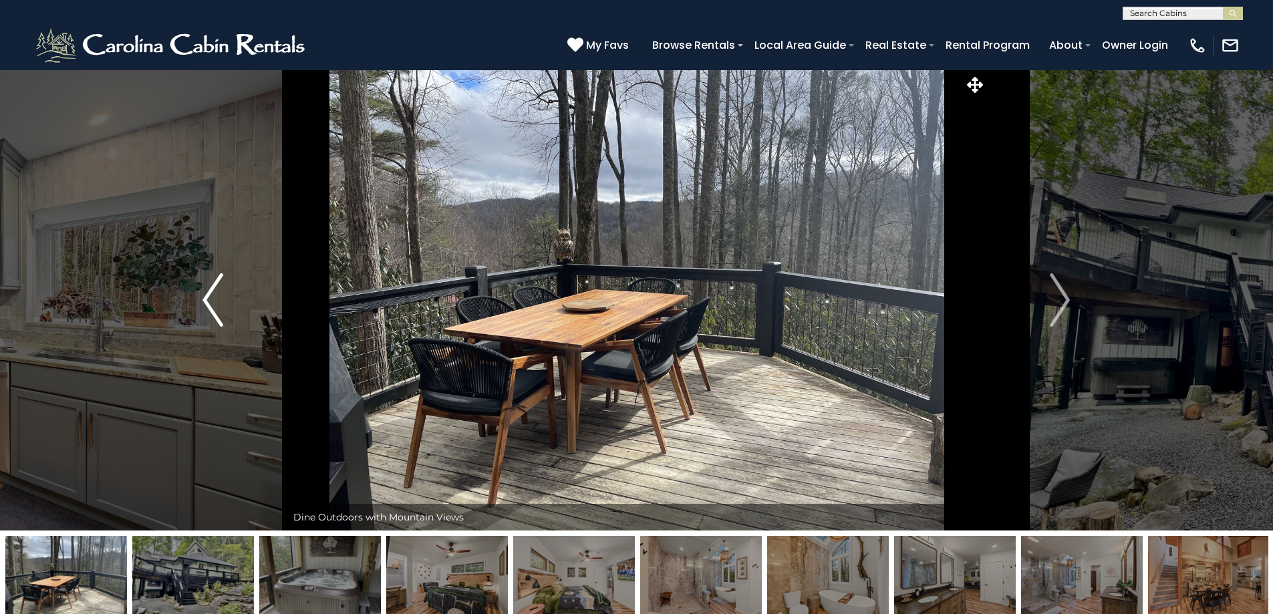
click at [208, 311] on img "Previous" at bounding box center [213, 299] width 20 height 53
